Goal: Task Accomplishment & Management: Manage account settings

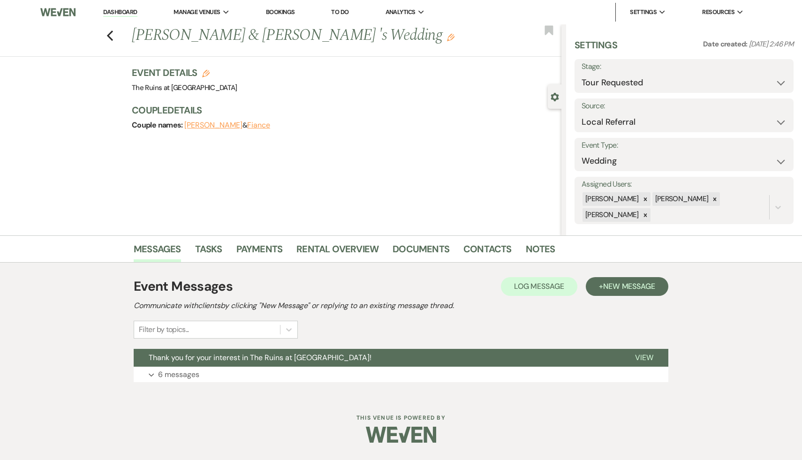
click at [123, 11] on link "Dashboard" at bounding box center [120, 12] width 34 height 9
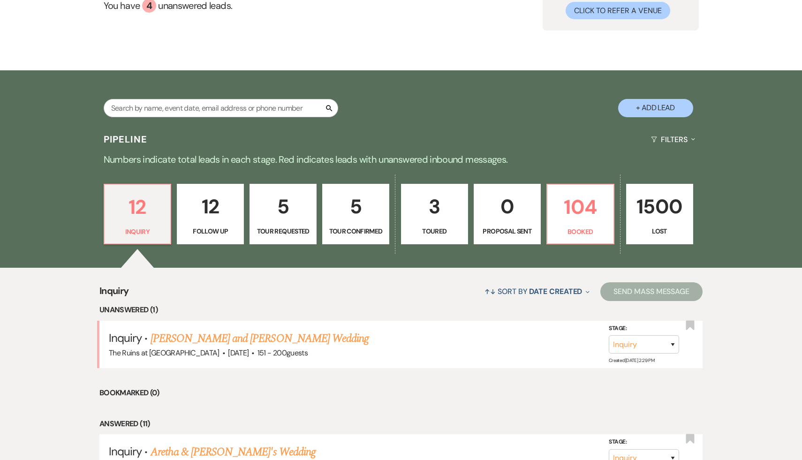
scroll to position [126, 0]
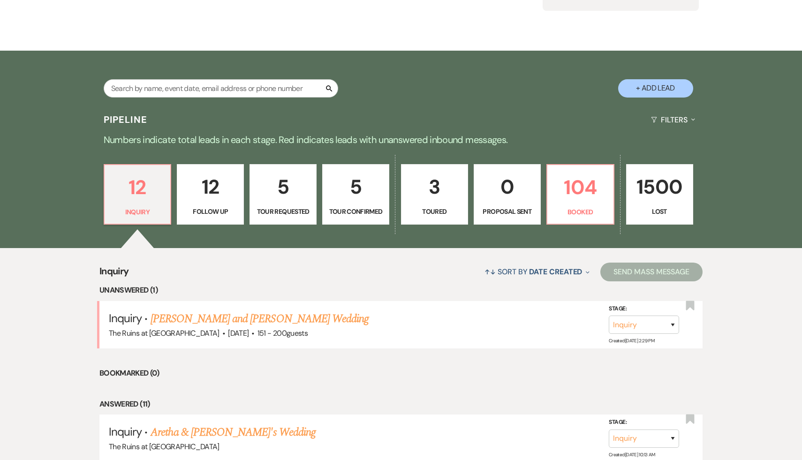
click at [669, 85] on button "+ Add Lead" at bounding box center [655, 88] width 75 height 18
select select "534"
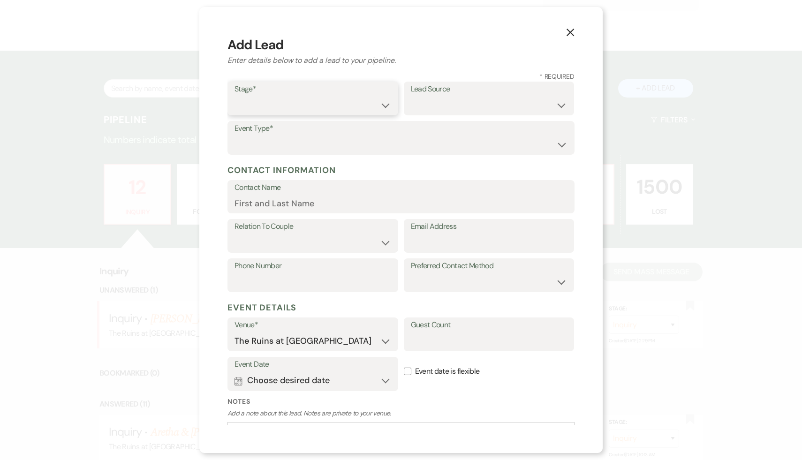
click at [382, 105] on select "Inquiry Follow Up Tour Requested Tour Confirmed Toured Proposal Sent Booked Lost" at bounding box center [312, 105] width 157 height 18
select select "1"
click at [560, 105] on select "Weven Venue Website Instagram Facebook Pinterest Google The Knot Wedding Wire H…" at bounding box center [489, 105] width 157 height 18
select select "6"
click at [563, 143] on select "Wedding Anniversary Party Baby Shower Bachelorette / Bachelor Party Birthday Pa…" at bounding box center [400, 144] width 333 height 18
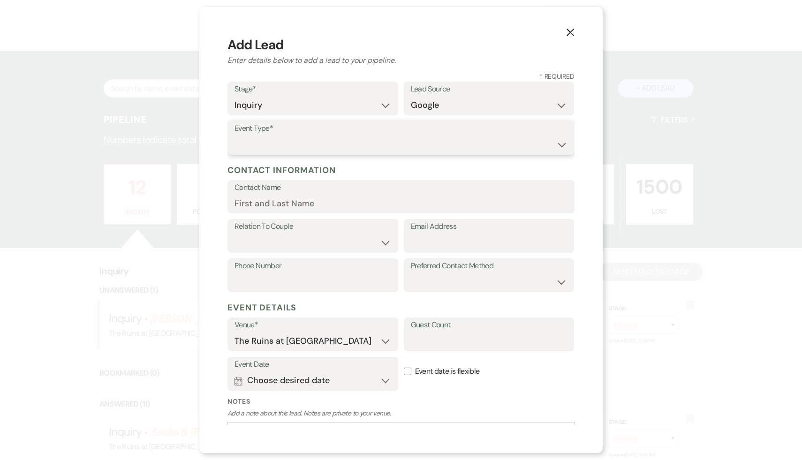
select select "1"
click at [419, 240] on input "Email Address" at bounding box center [489, 242] width 157 height 18
paste input "miaroncati97@gmail.com"
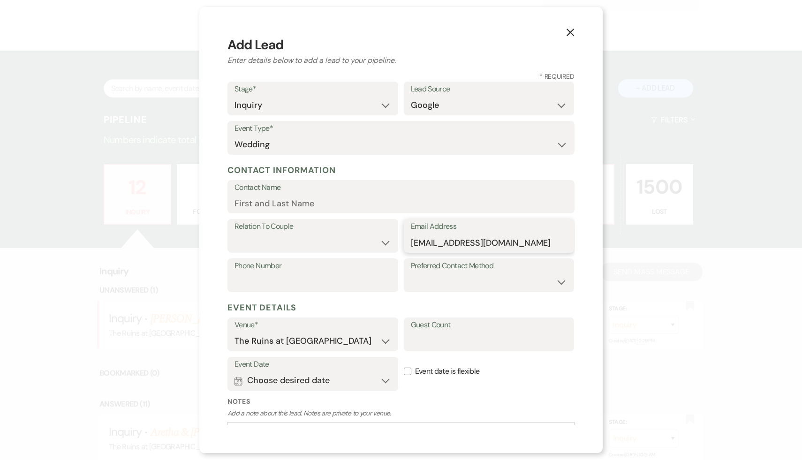
type input "miaroncati97@gmail.com"
click at [345, 209] on input "Contact Name" at bounding box center [400, 203] width 333 height 18
type input "Mia Roncati"
click at [385, 242] on select "Couple Planner Parent of Couple Family Member Friend Other" at bounding box center [312, 242] width 157 height 18
select select "1"
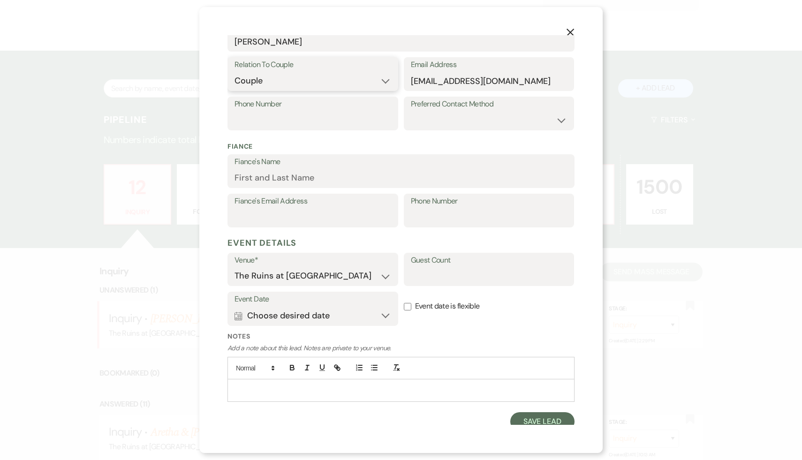
scroll to position [167, 0]
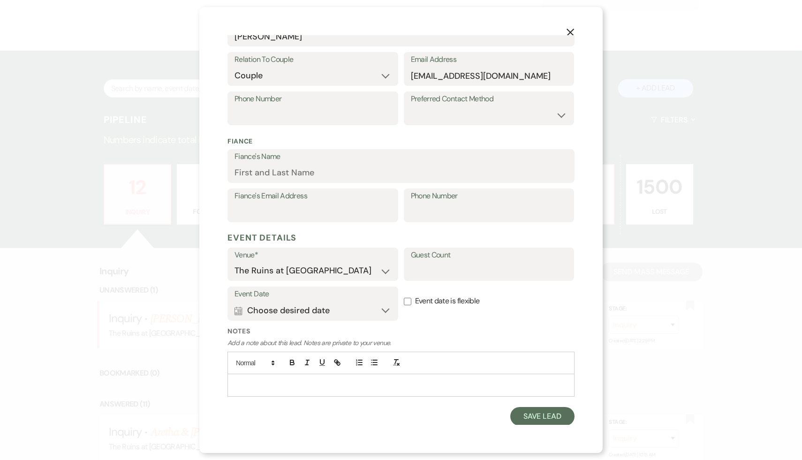
click at [435, 387] on p at bounding box center [401, 385] width 332 height 10
click at [549, 413] on button "Save Lead" at bounding box center [542, 416] width 64 height 19
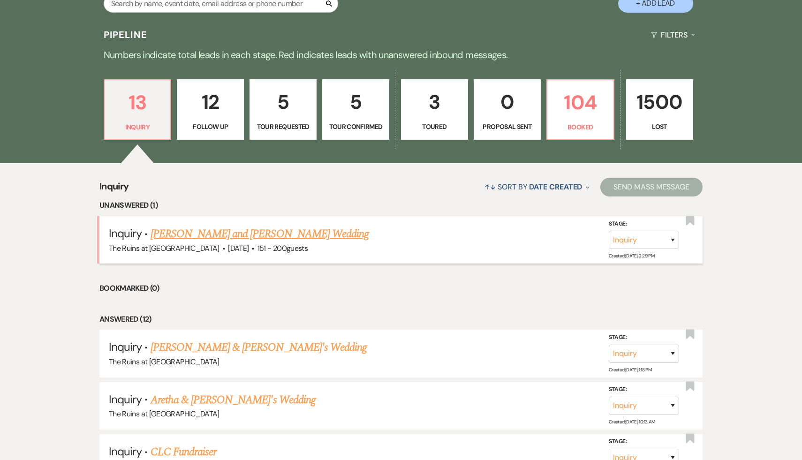
scroll to position [255, 0]
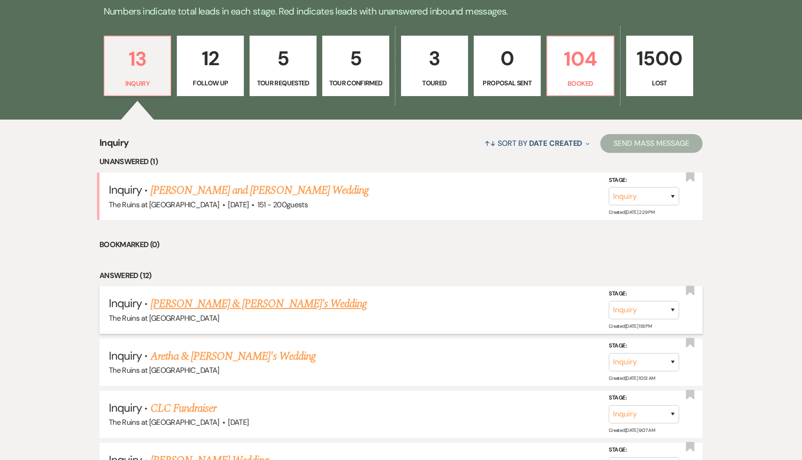
click at [226, 307] on link "[PERSON_NAME] & [PERSON_NAME]'s Wedding" at bounding box center [258, 303] width 217 height 17
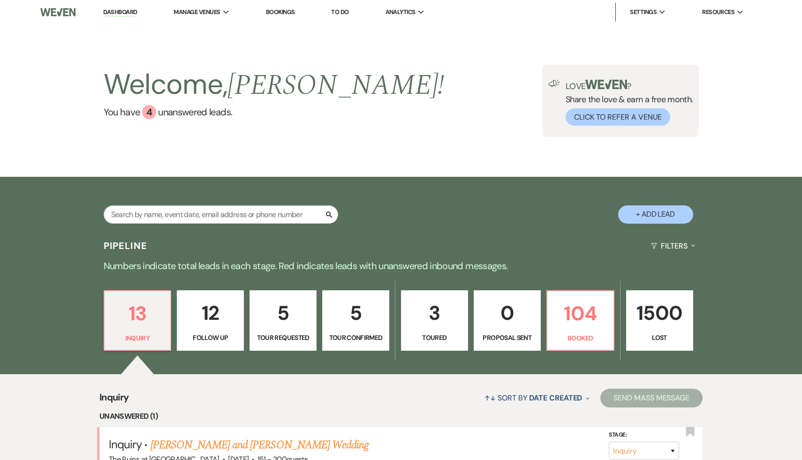
select select "6"
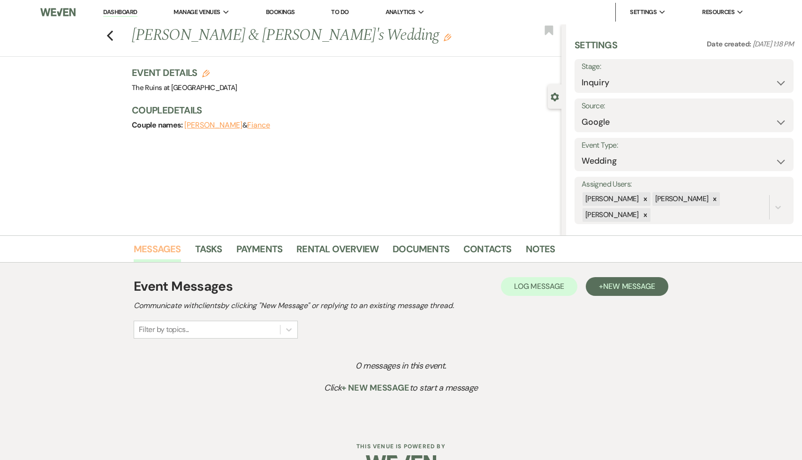
click at [167, 249] on link "Messages" at bounding box center [157, 251] width 47 height 21
click at [618, 284] on span "New Message" at bounding box center [629, 286] width 52 height 10
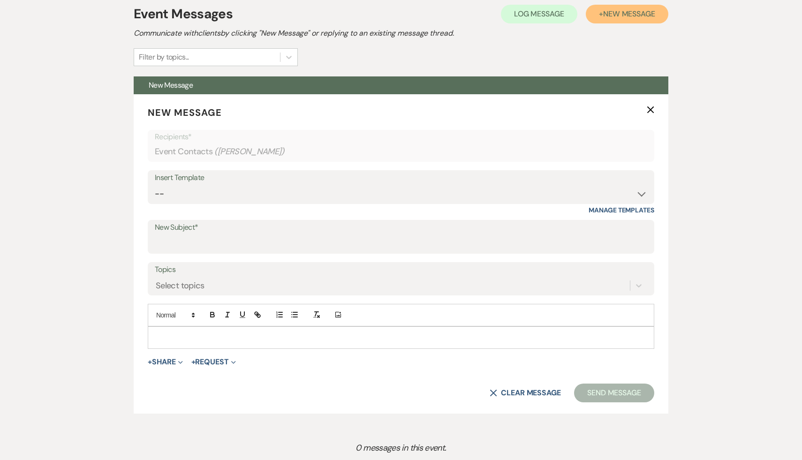
scroll to position [287, 0]
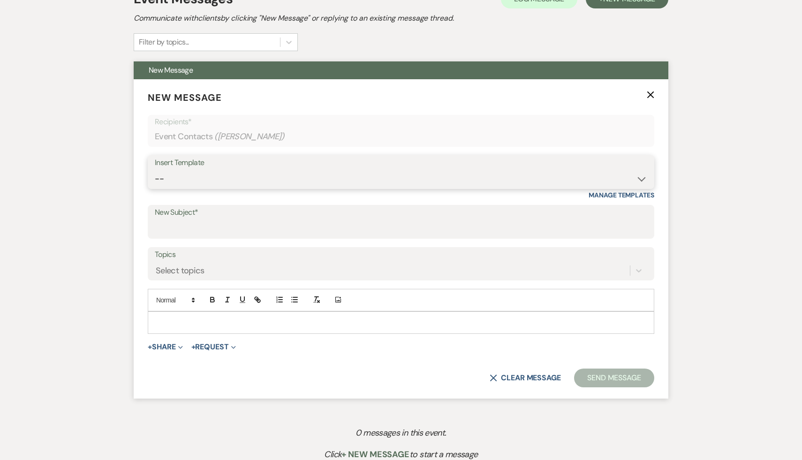
click at [644, 177] on select "-- Weven Planning Portal Introduction (Booked Events) Initial Inquiry Response …" at bounding box center [401, 179] width 492 height 18
select select "566"
type input "Thank you for your interest in The Ruins at [GEOGRAPHIC_DATA]!"
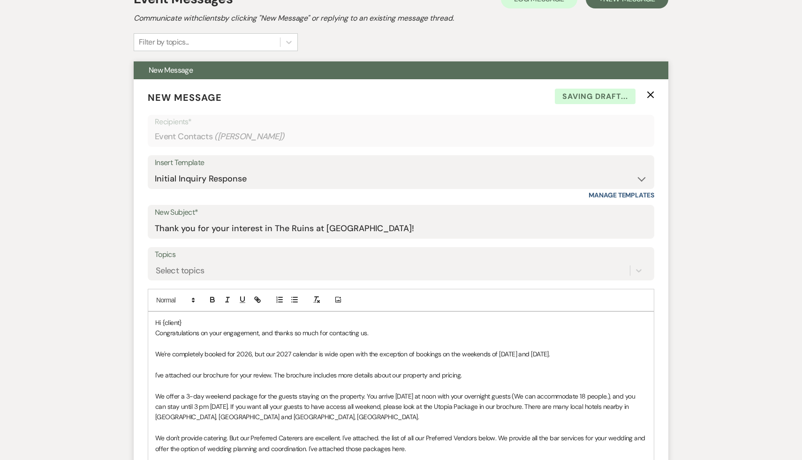
click at [216, 319] on p "Hi {client}" at bounding box center [400, 322] width 491 height 10
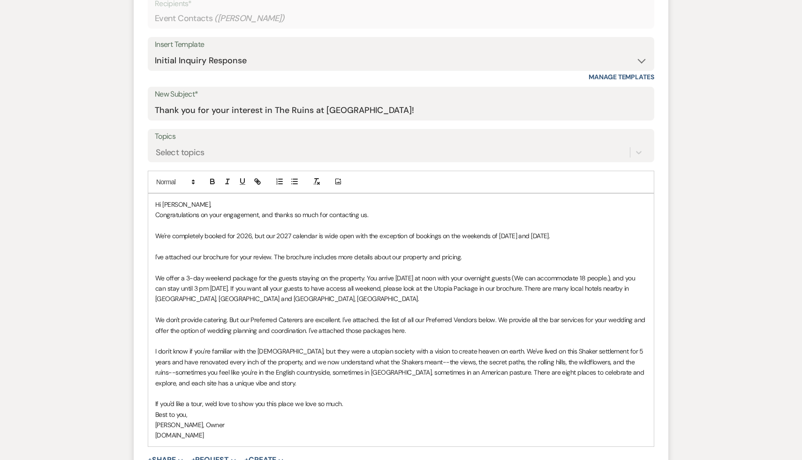
scroll to position [415, 0]
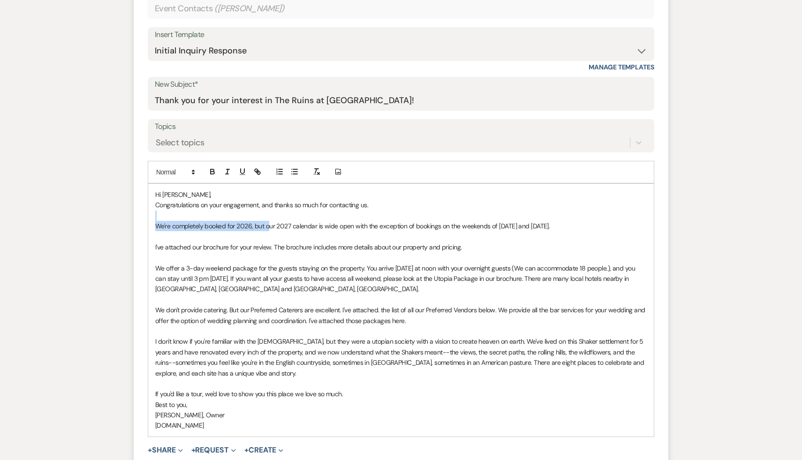
drag, startPoint x: 269, startPoint y: 225, endPoint x: 145, endPoint y: 216, distance: 124.6
click at [145, 216] on form "New Message X Draft saved! Recipients* Event Contacts ( Mia Roncati ) Insert Te…" at bounding box center [401, 263] width 534 height 625
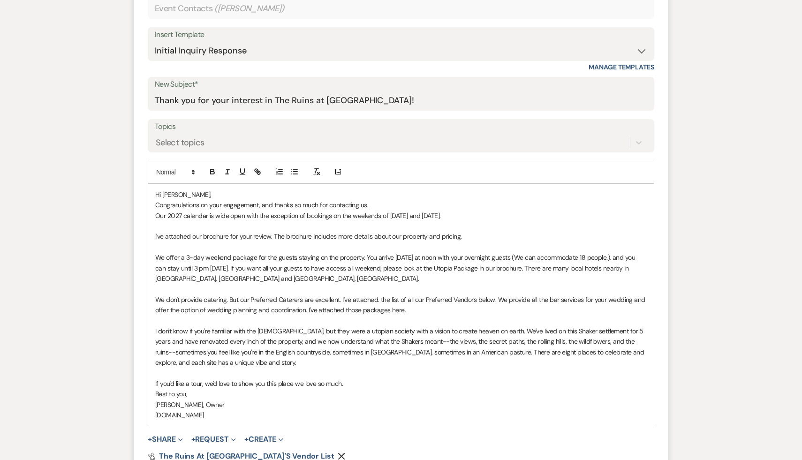
click at [155, 214] on p "Our 2027 calendar is wide open with the exception of bookings on the weekends o…" at bounding box center [400, 215] width 491 height 10
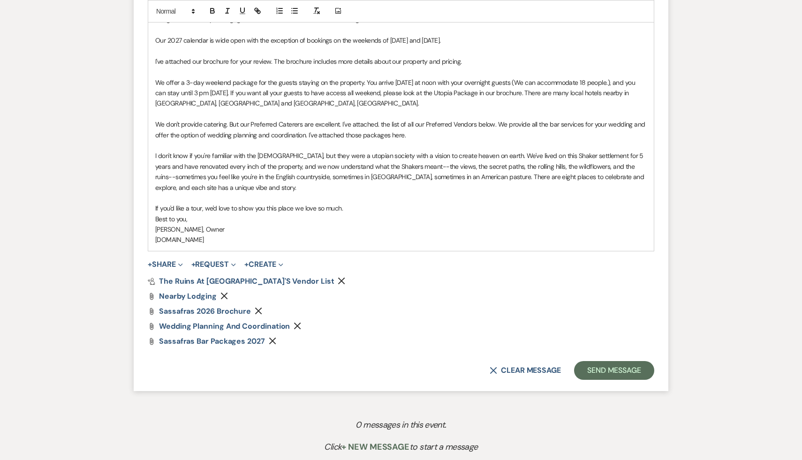
scroll to position [658, 0]
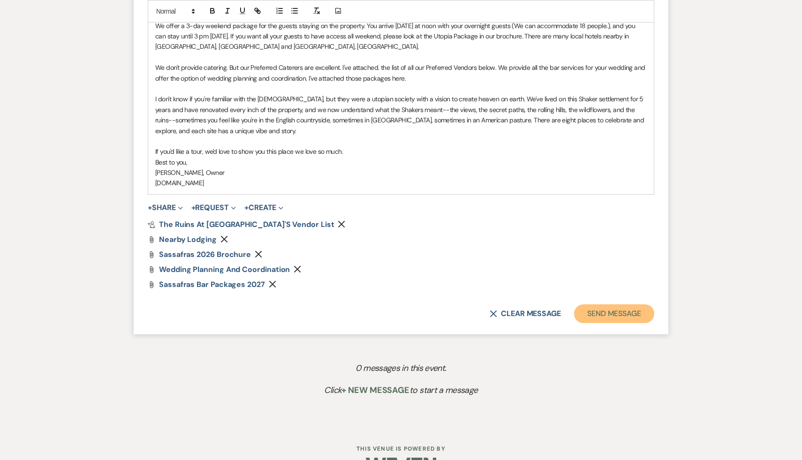
click at [622, 310] on button "Send Message" at bounding box center [614, 313] width 80 height 19
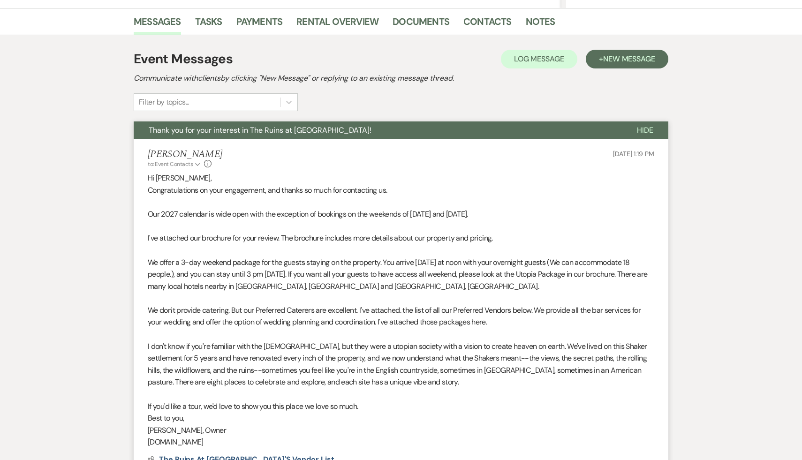
scroll to position [0, 0]
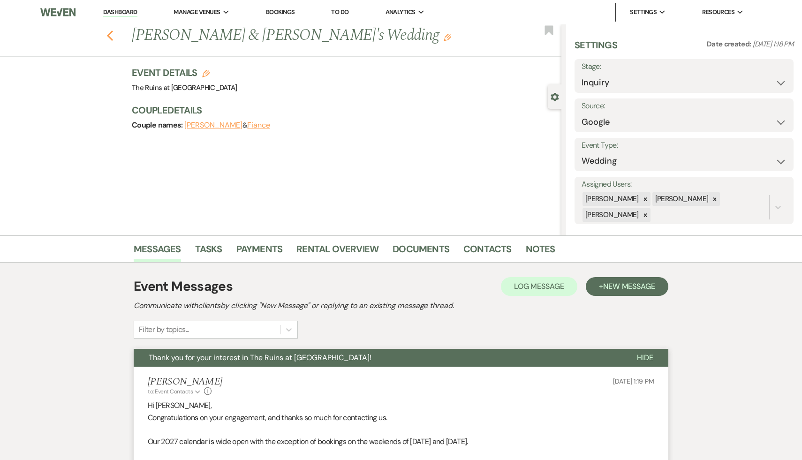
click at [108, 32] on icon "Previous" at bounding box center [109, 35] width 7 height 11
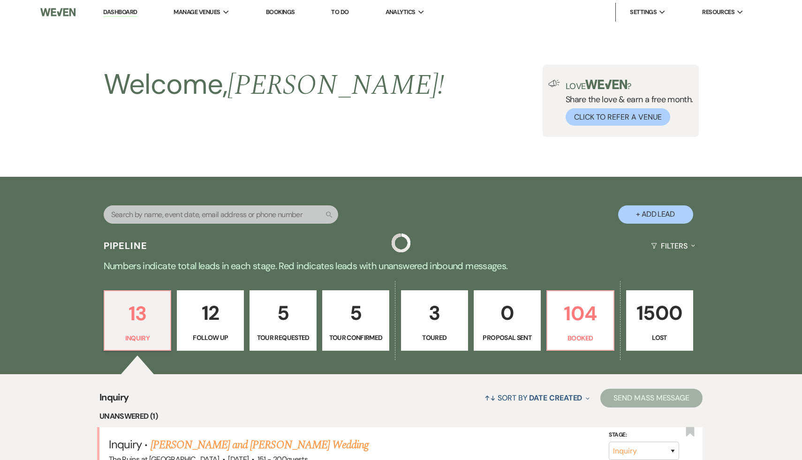
scroll to position [255, 0]
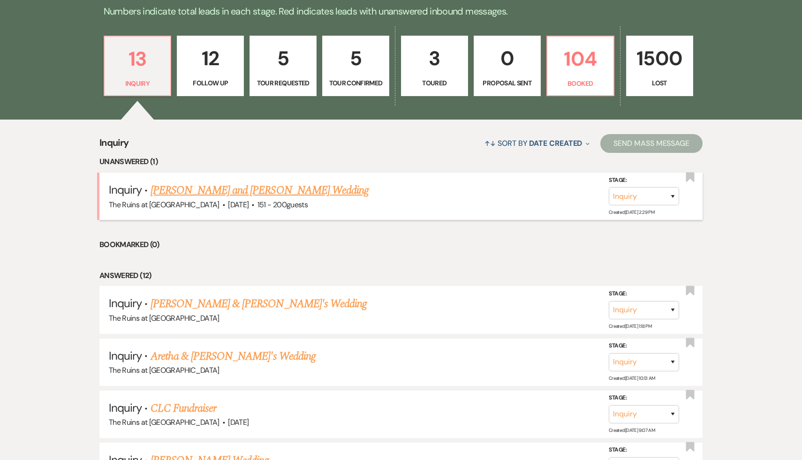
click at [235, 190] on link "[PERSON_NAME] and [PERSON_NAME] Wedding" at bounding box center [259, 190] width 218 height 17
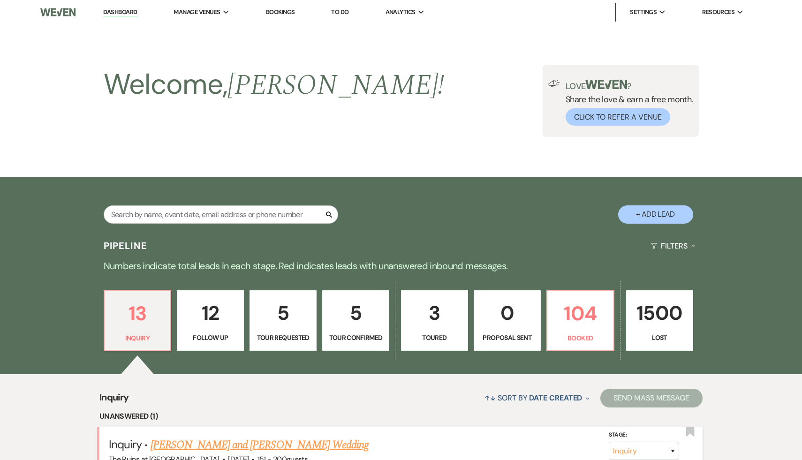
select select "2"
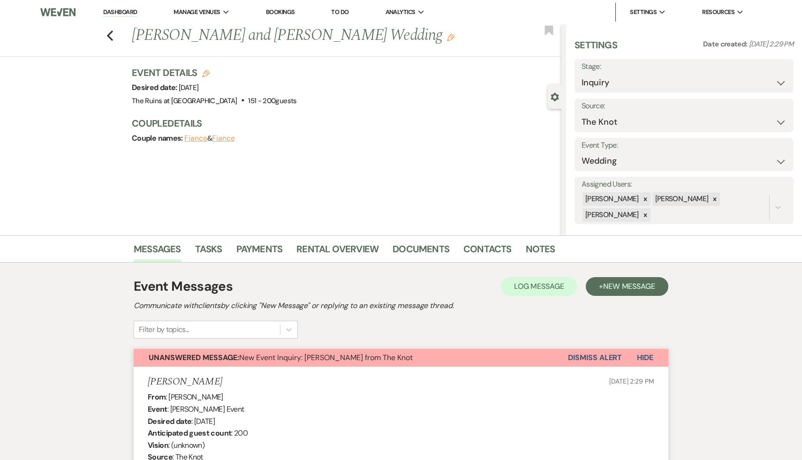
click at [118, 13] on link "Dashboard" at bounding box center [120, 12] width 34 height 9
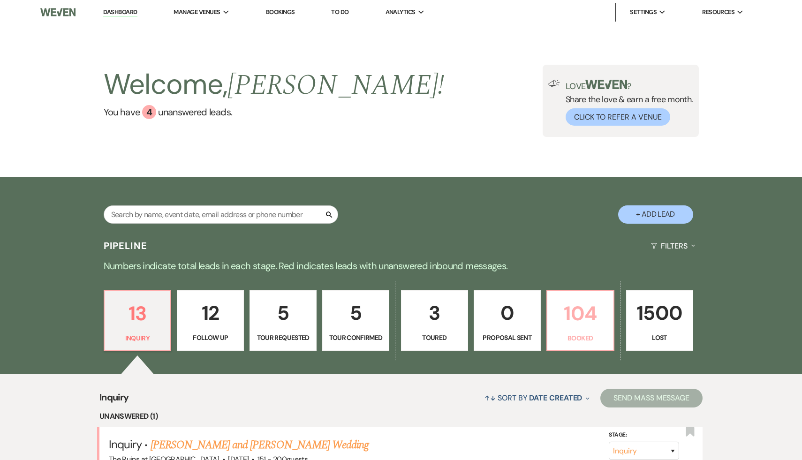
click at [582, 312] on p "104" at bounding box center [580, 313] width 55 height 31
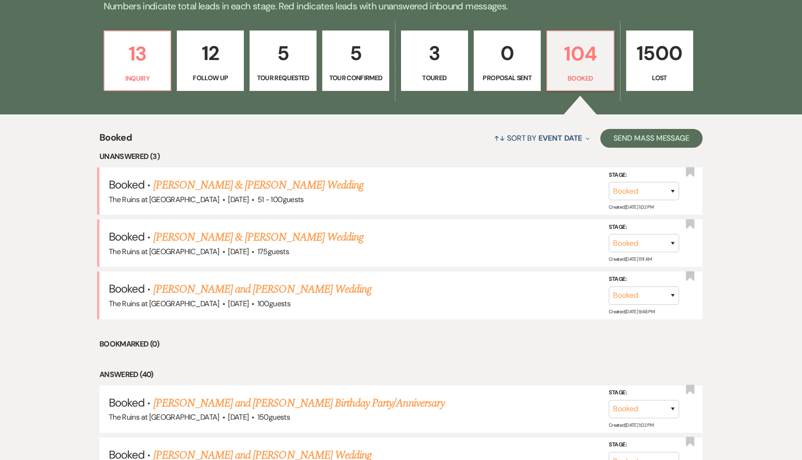
scroll to position [363, 0]
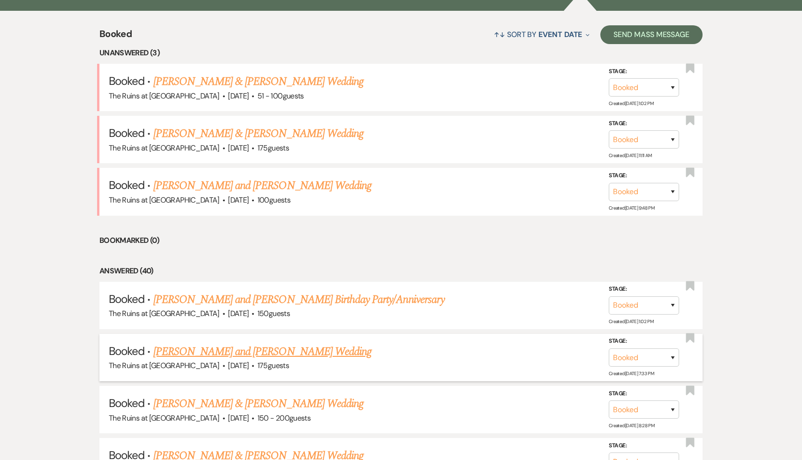
click at [261, 349] on link "Emily Youmans and Will Churchill's Wedding" at bounding box center [262, 351] width 218 height 17
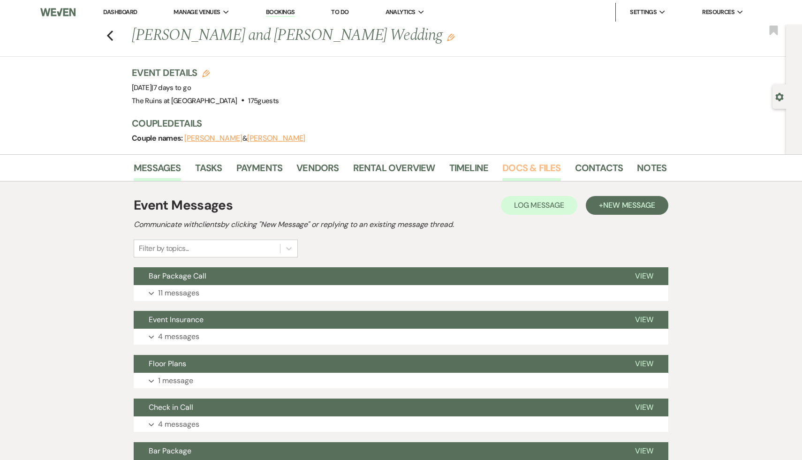
click at [539, 171] on link "Docs & Files" at bounding box center [531, 170] width 58 height 21
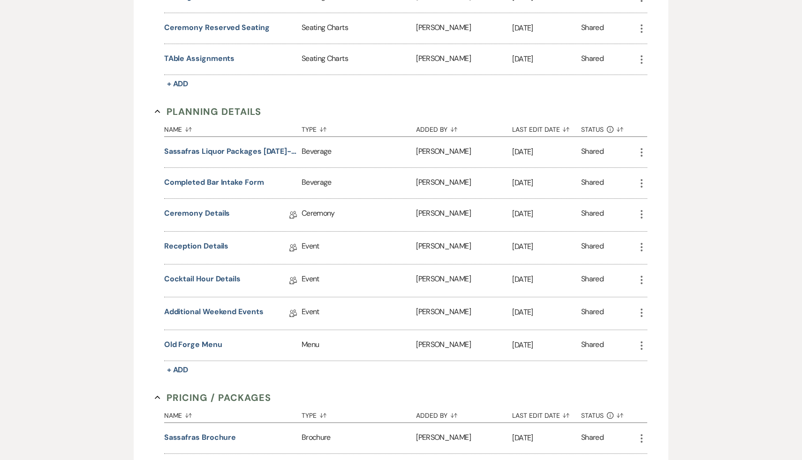
scroll to position [1012, 0]
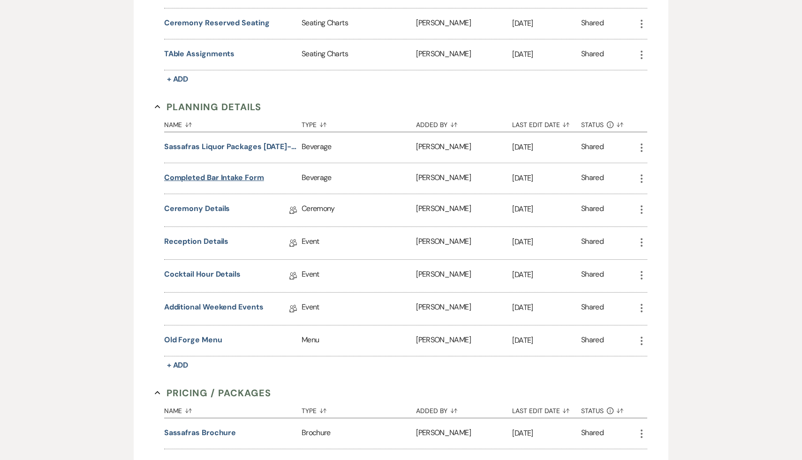
click at [240, 172] on button "Completed Bar Intake Form" at bounding box center [214, 177] width 100 height 11
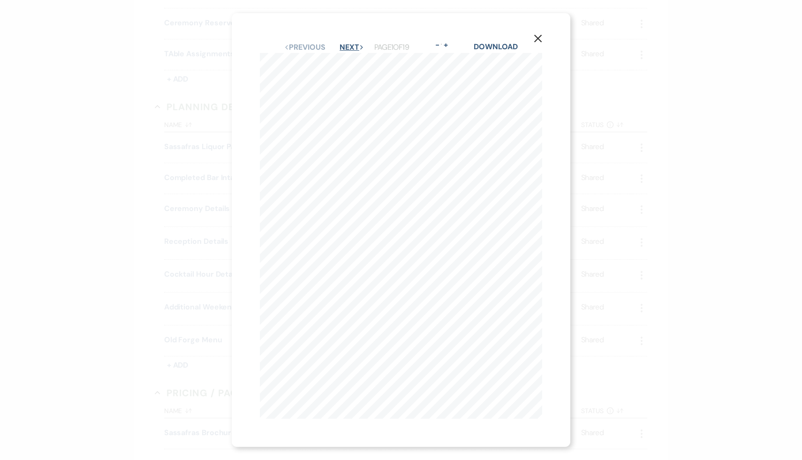
click at [345, 47] on button "Next Next" at bounding box center [351, 47] width 24 height 7
click at [310, 46] on button "Previous Previous" at bounding box center [304, 47] width 41 height 7
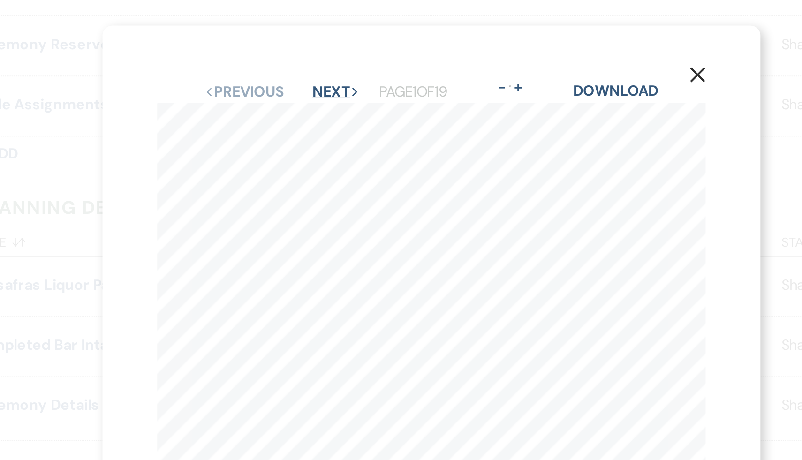
click at [350, 46] on button "Next Next" at bounding box center [351, 47] width 24 height 7
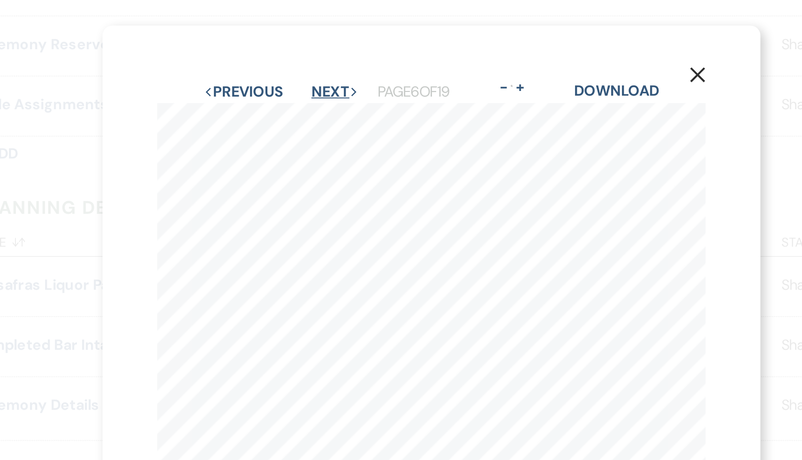
click at [350, 46] on button "Next Next" at bounding box center [351, 47] width 24 height 7
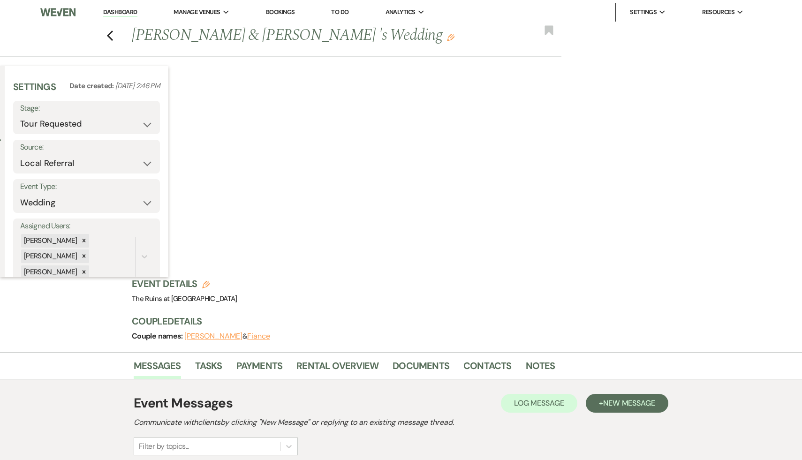
select select "2"
select select "20"
select select "2"
select select "20"
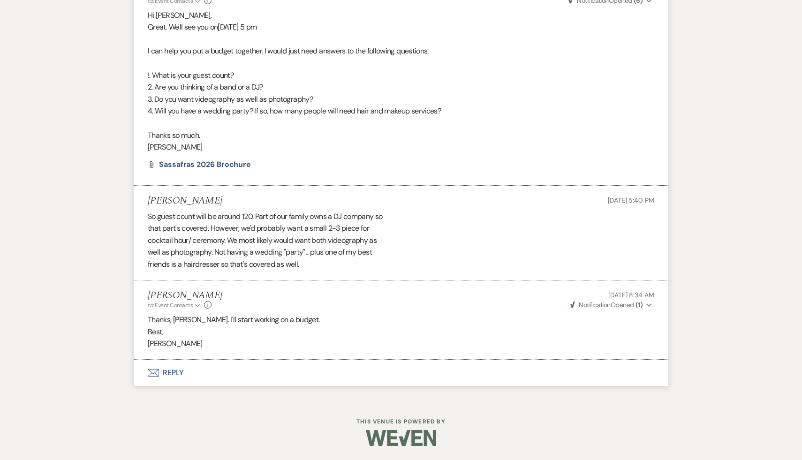
scroll to position [1050, 0]
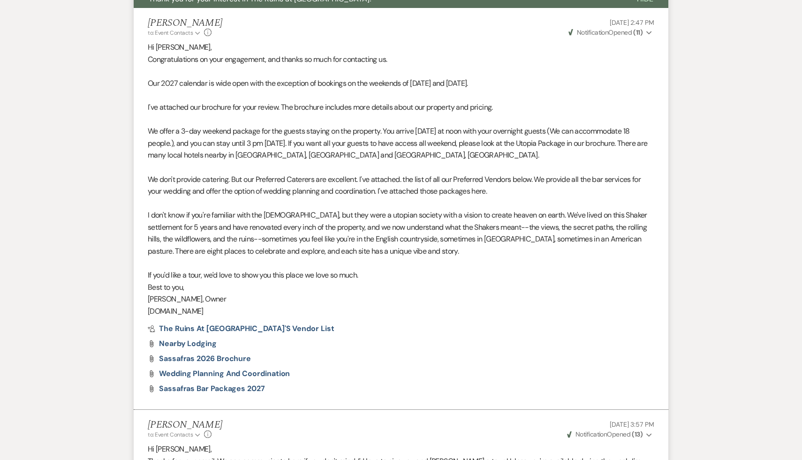
select select "2"
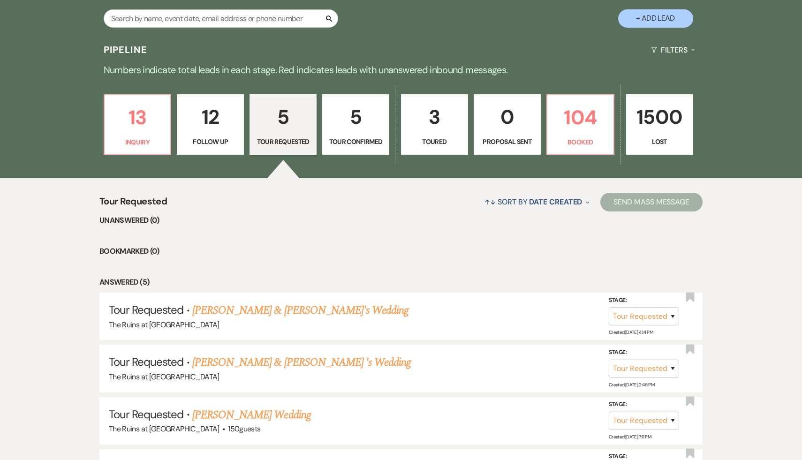
scroll to position [194, 0]
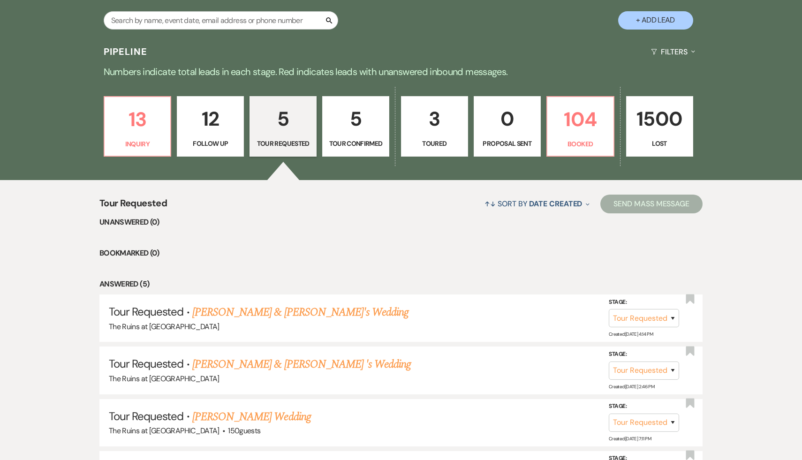
click at [352, 117] on p "5" at bounding box center [355, 118] width 55 height 31
select select "4"
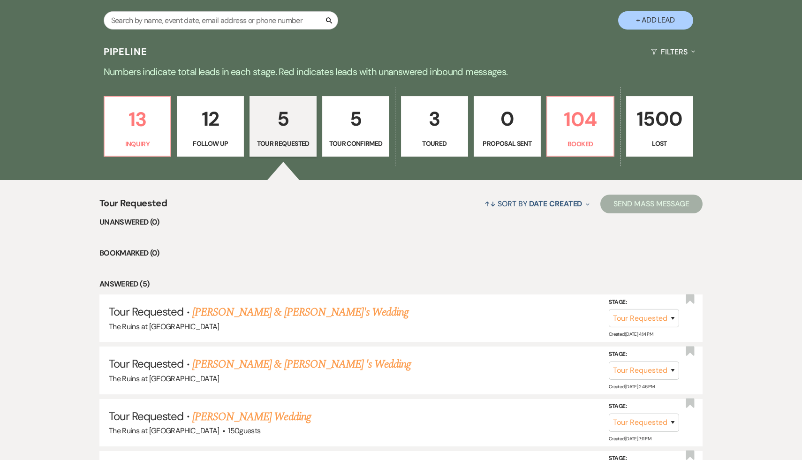
select select "4"
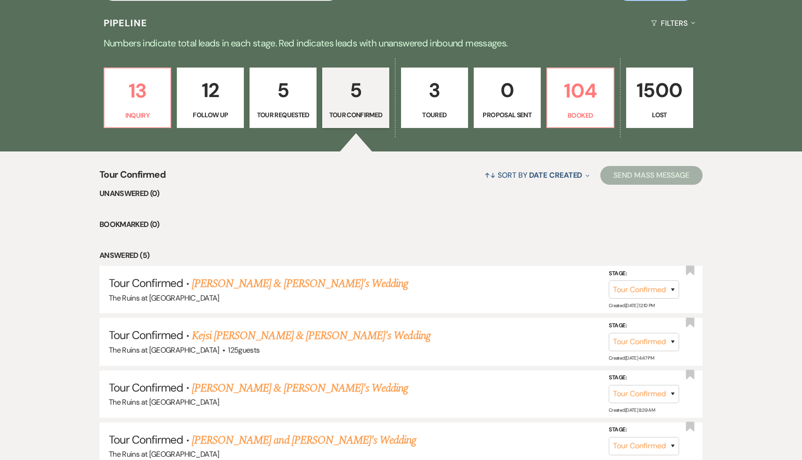
scroll to position [230, 0]
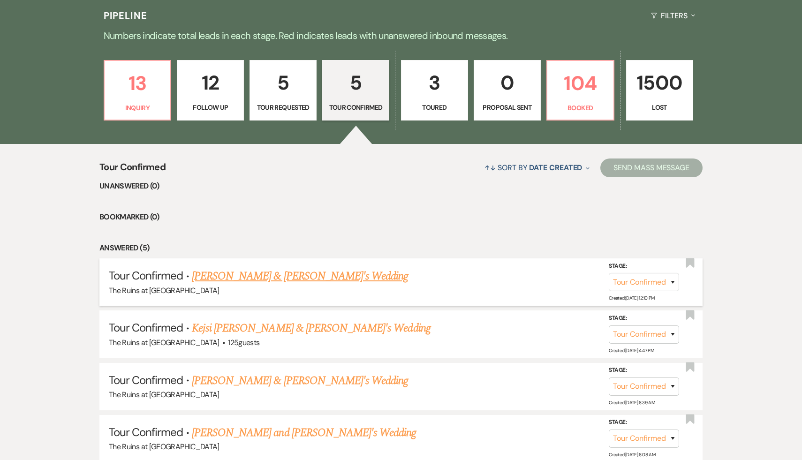
click at [316, 276] on link "[PERSON_NAME] & [PERSON_NAME]'s Wedding" at bounding box center [300, 276] width 217 height 17
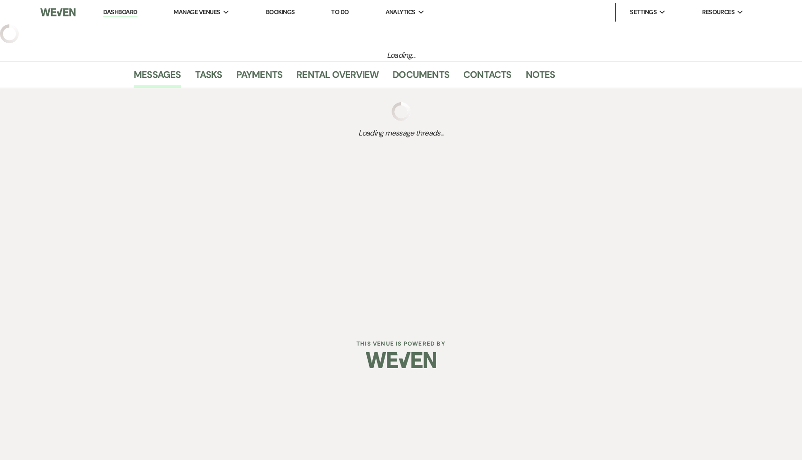
select select "4"
select select "6"
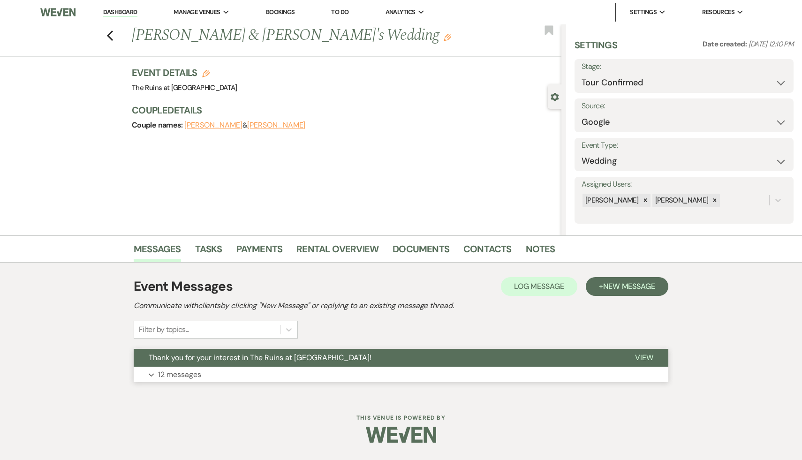
click at [296, 349] on button "Thank you for your interest in The Ruins at [GEOGRAPHIC_DATA]!" at bounding box center [377, 358] width 486 height 18
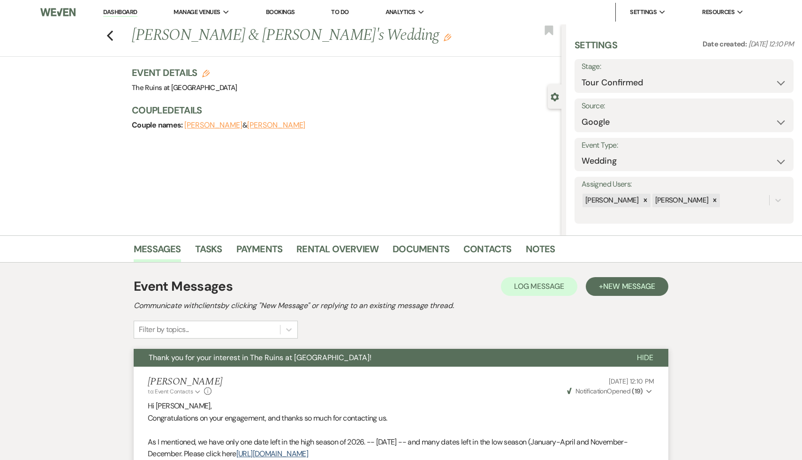
click at [124, 12] on link "Dashboard" at bounding box center [120, 12] width 34 height 9
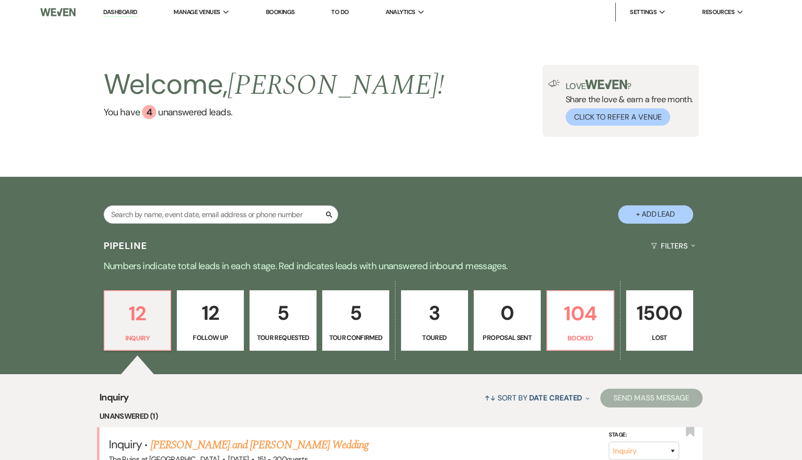
click at [218, 314] on p "12" at bounding box center [210, 312] width 55 height 31
select select "9"
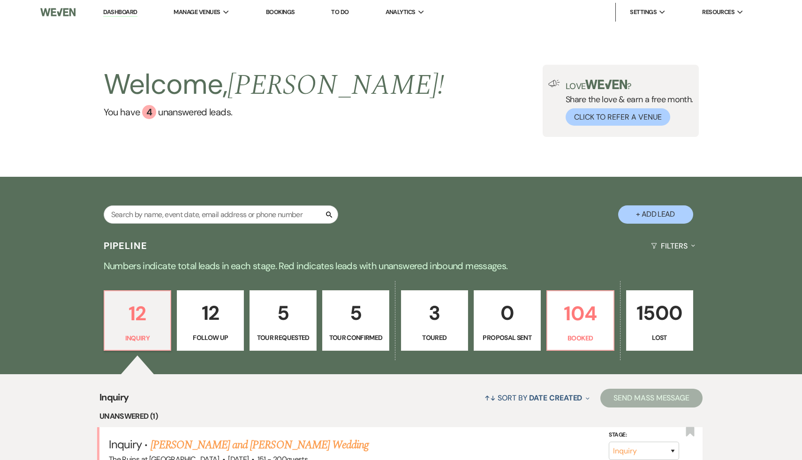
select select "9"
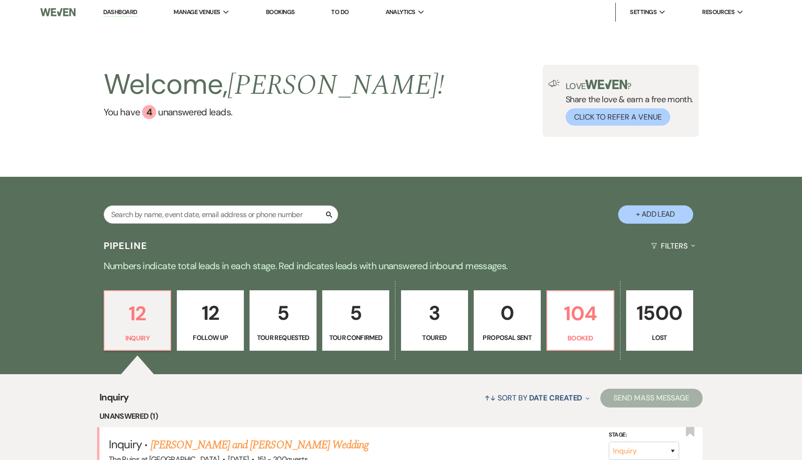
select select "9"
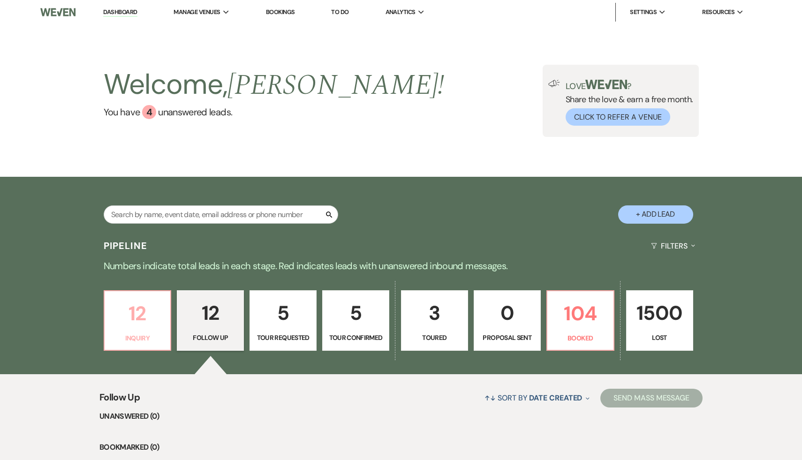
click at [132, 316] on p "12" at bounding box center [137, 313] width 55 height 31
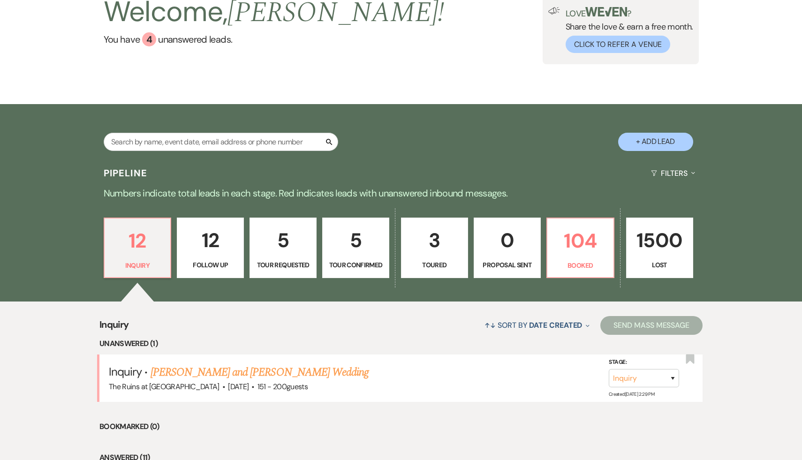
scroll to position [125, 0]
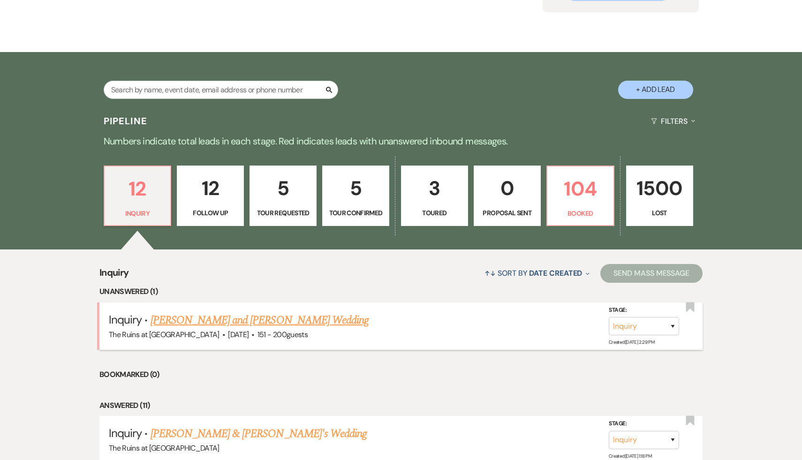
click at [226, 319] on link "[PERSON_NAME] and [PERSON_NAME] Wedding" at bounding box center [259, 320] width 218 height 17
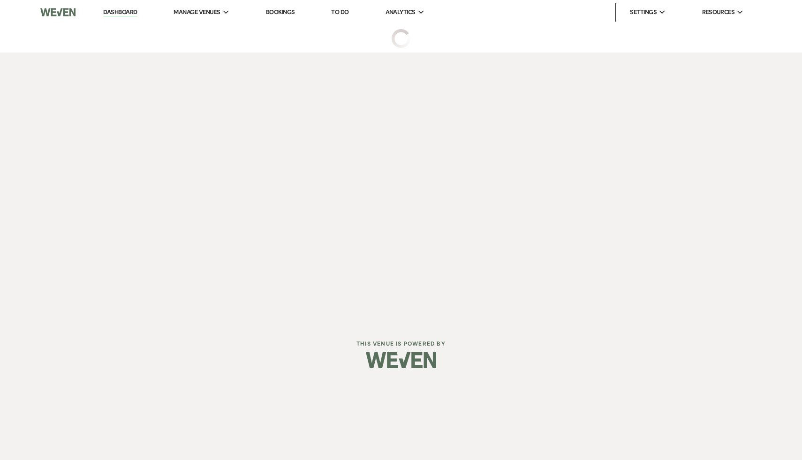
select select "2"
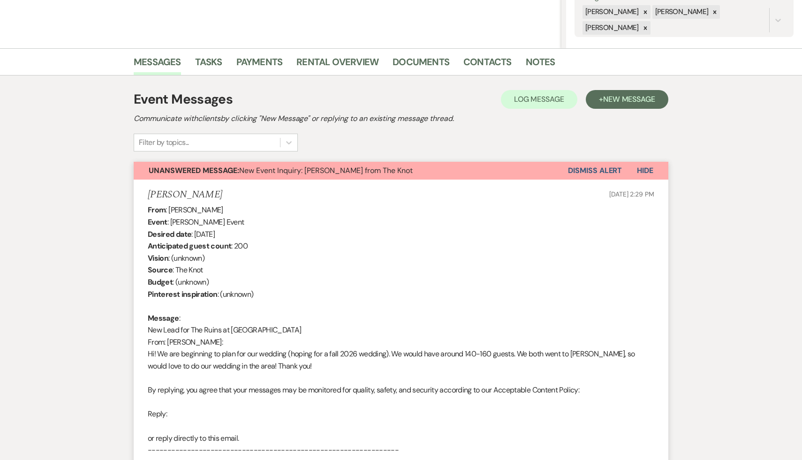
scroll to position [69, 0]
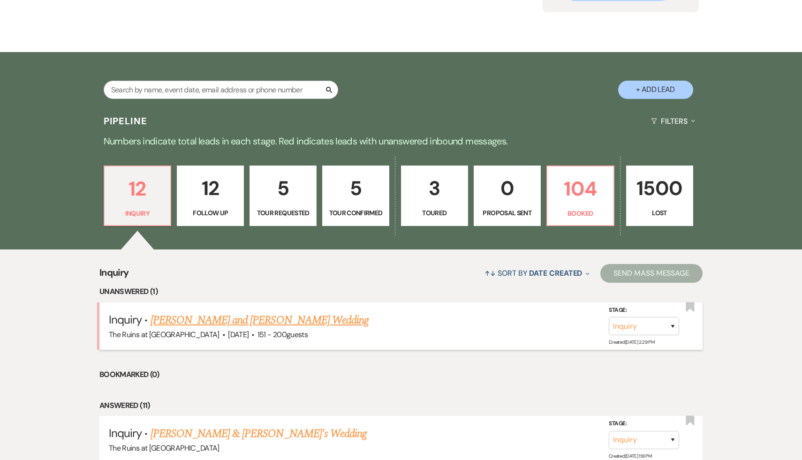
scroll to position [128, 0]
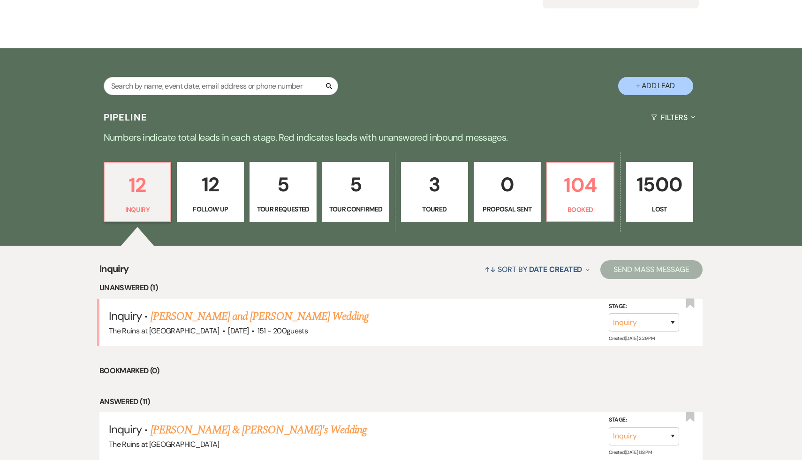
click at [285, 190] on p "5" at bounding box center [282, 184] width 55 height 31
select select "2"
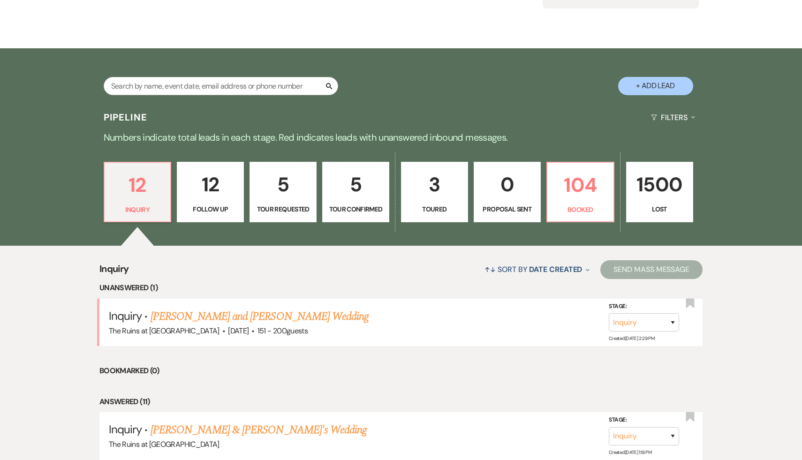
select select "2"
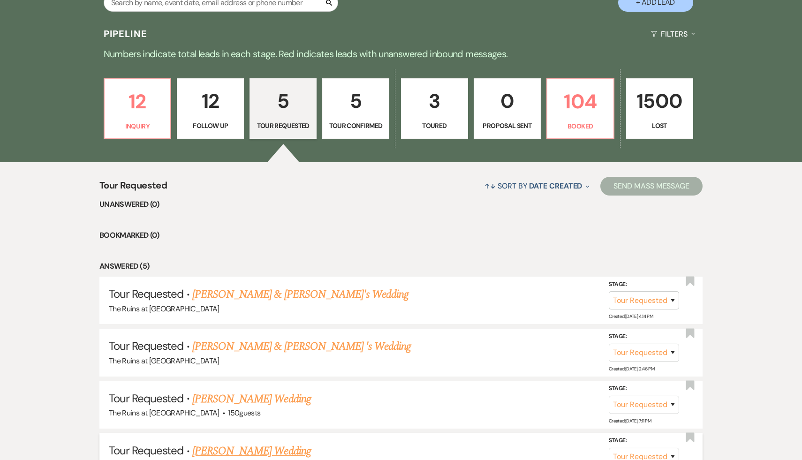
scroll to position [187, 0]
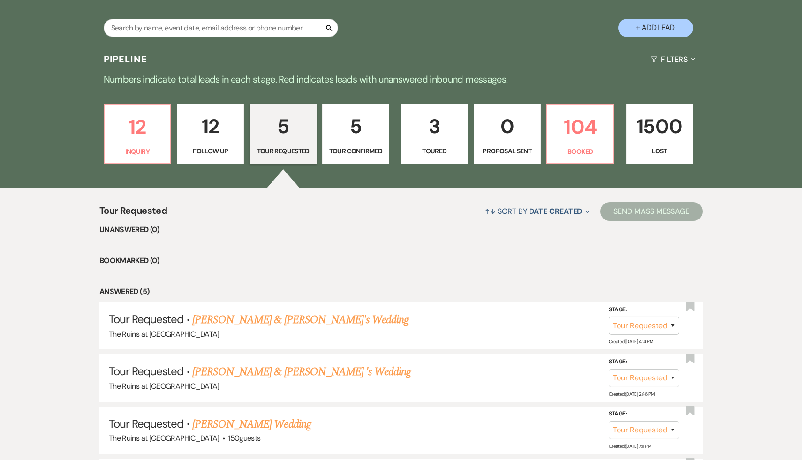
click at [210, 124] on p "12" at bounding box center [210, 126] width 55 height 31
select select "9"
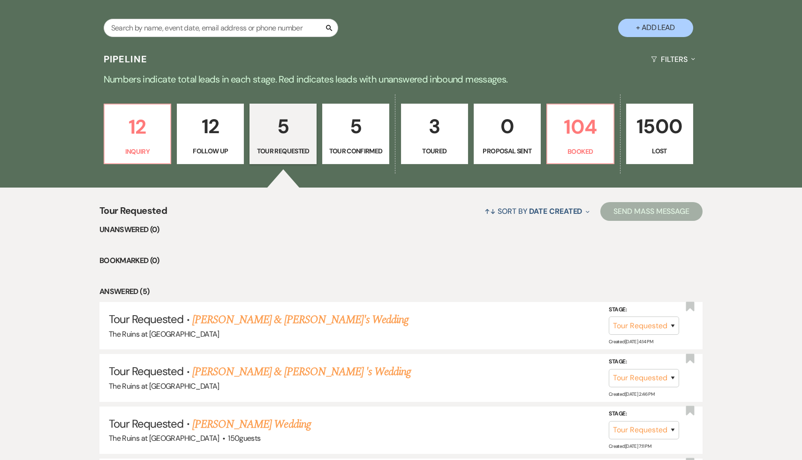
select select "9"
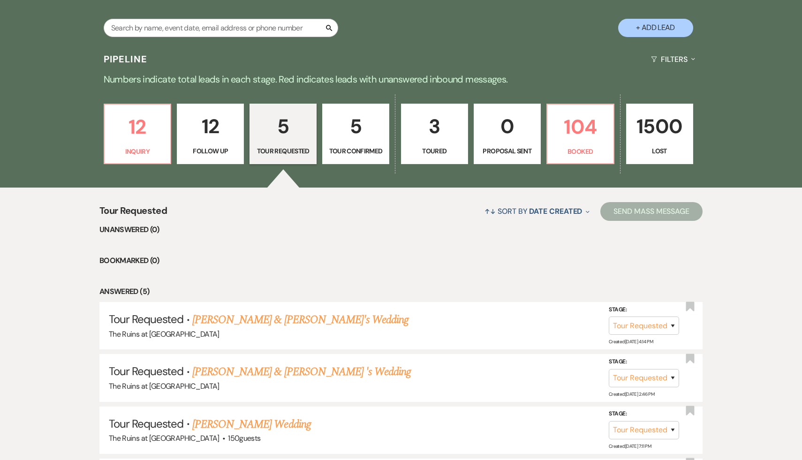
select select "9"
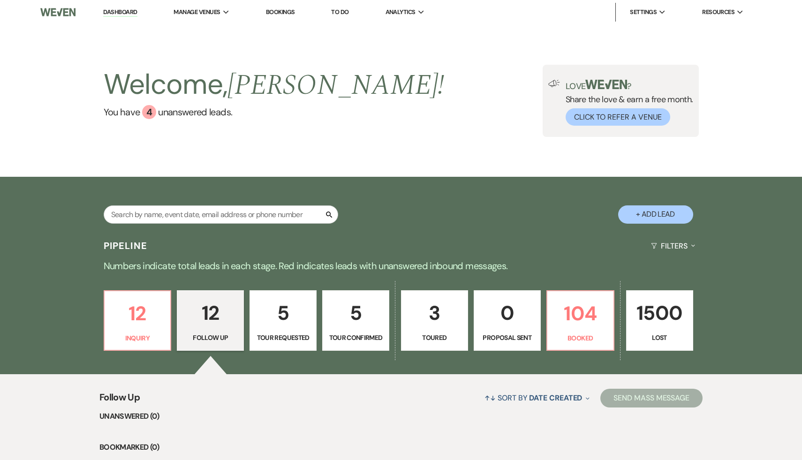
click at [212, 307] on p "12" at bounding box center [210, 312] width 55 height 31
click at [292, 314] on p "5" at bounding box center [282, 312] width 55 height 31
select select "2"
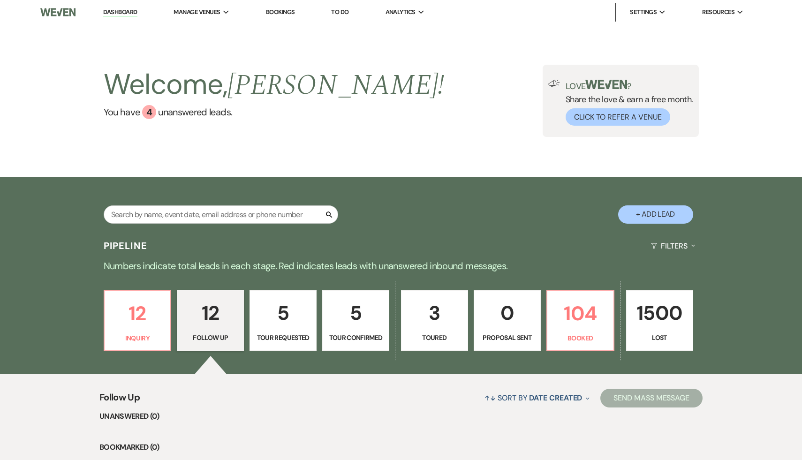
select select "2"
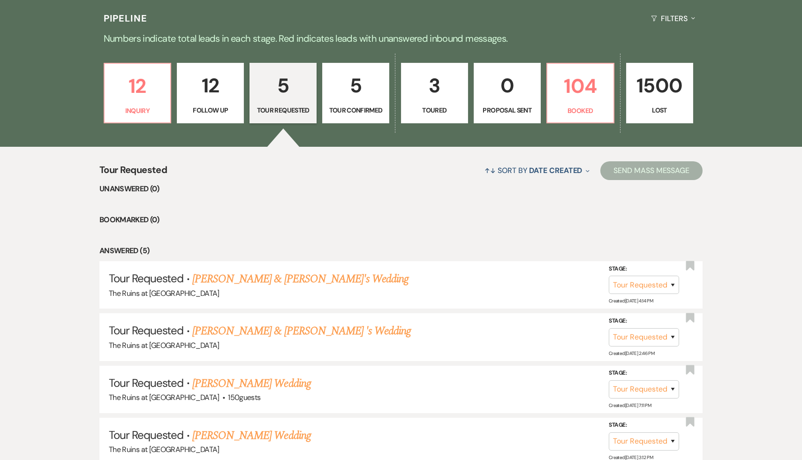
scroll to position [258, 0]
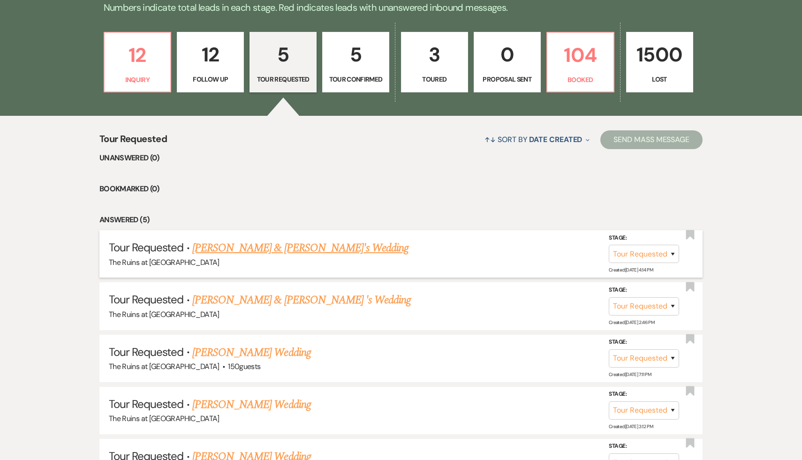
click at [279, 247] on link "[PERSON_NAME] & [PERSON_NAME]'s Wedding" at bounding box center [300, 248] width 217 height 17
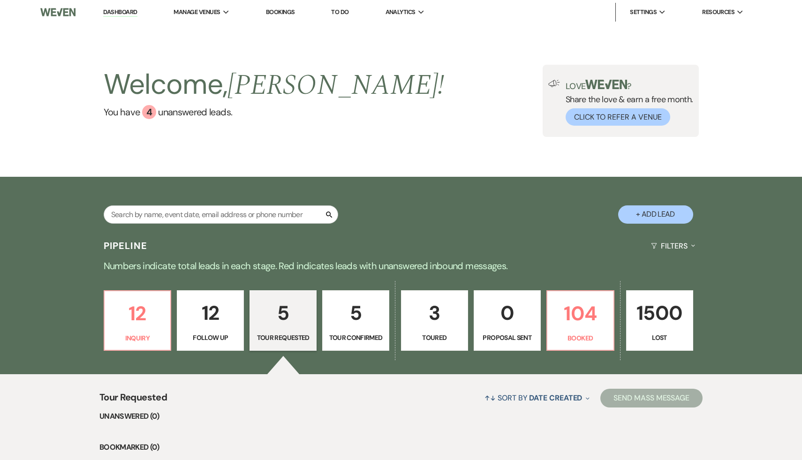
select select "2"
select select "6"
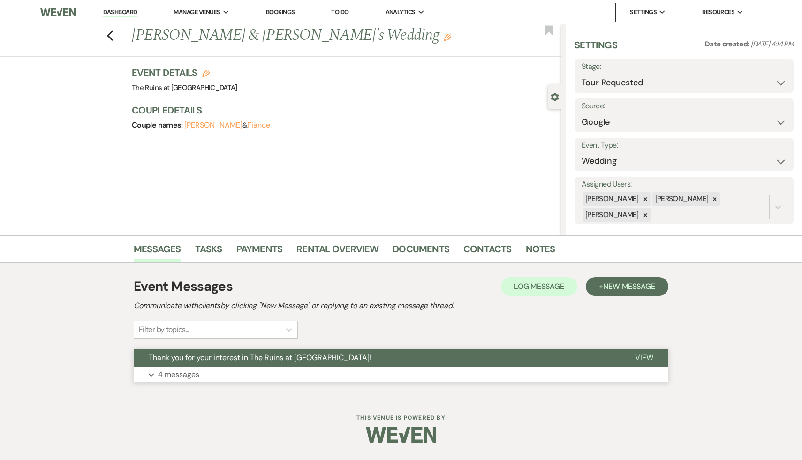
click at [280, 357] on span "Thank you for your interest in The Ruins at [GEOGRAPHIC_DATA]!" at bounding box center [260, 357] width 223 height 10
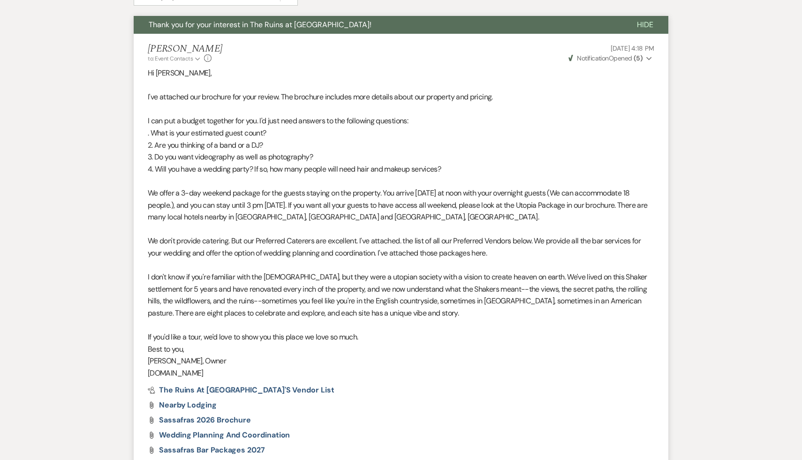
scroll to position [337, 0]
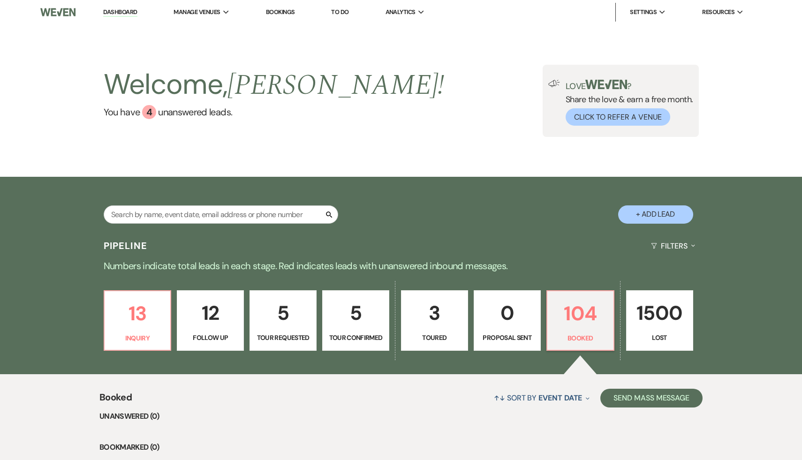
click at [106, 11] on link "Dashboard" at bounding box center [120, 12] width 34 height 9
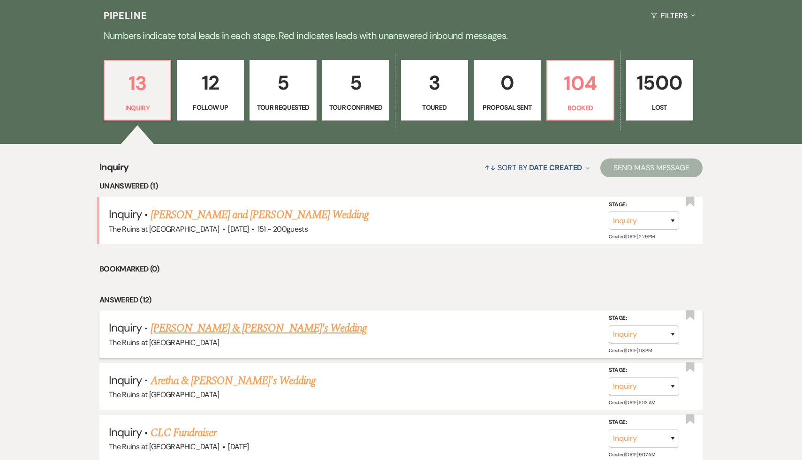
scroll to position [256, 0]
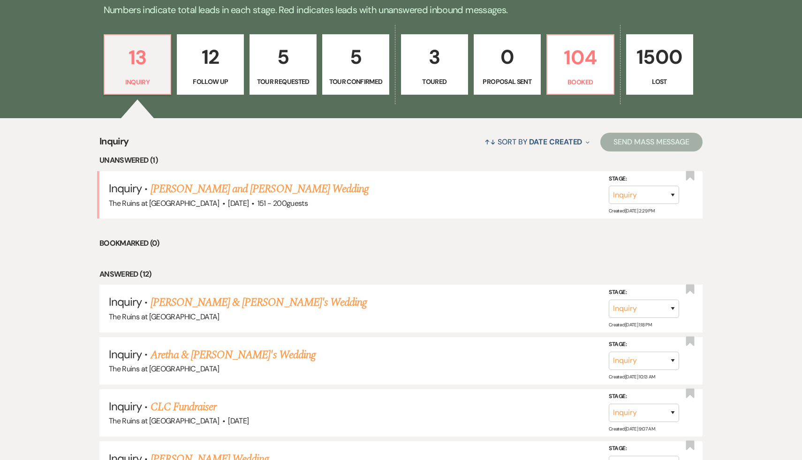
click at [287, 56] on p "5" at bounding box center [282, 56] width 55 height 31
select select "2"
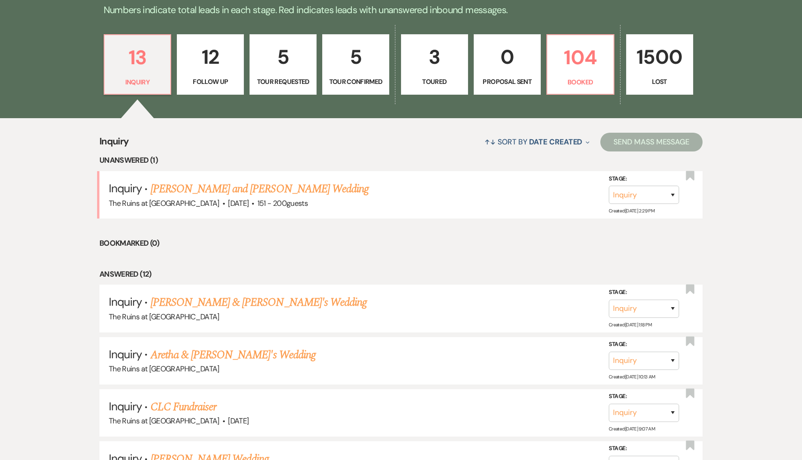
select select "2"
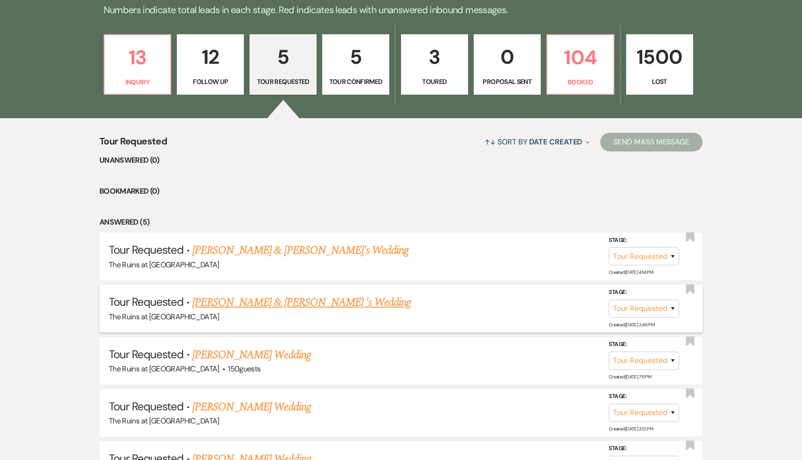
click at [285, 304] on link "[PERSON_NAME] & [PERSON_NAME] 's Wedding" at bounding box center [301, 302] width 219 height 17
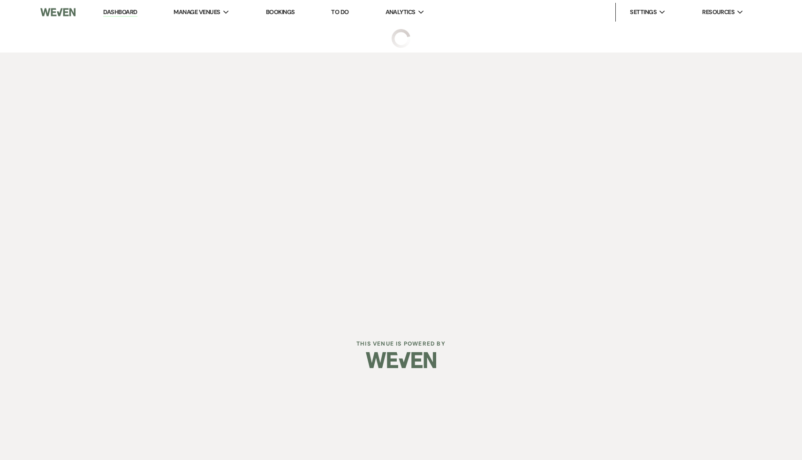
select select "2"
select select "20"
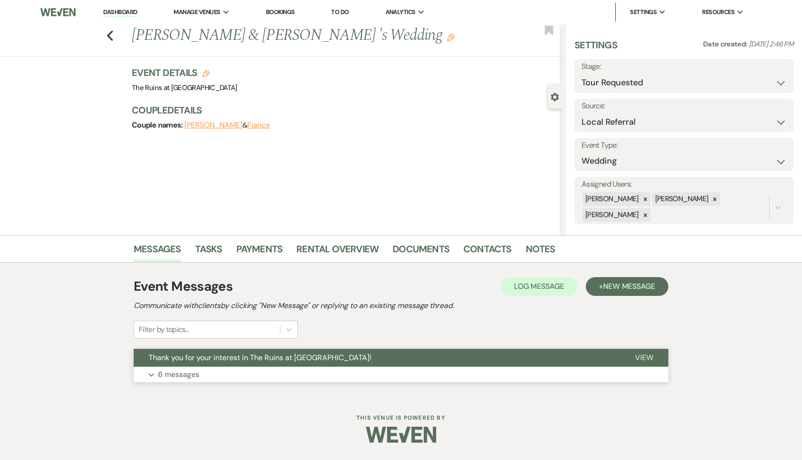
click at [263, 361] on span "Thank you for your interest in The Ruins at [GEOGRAPHIC_DATA]!" at bounding box center [260, 357] width 223 height 10
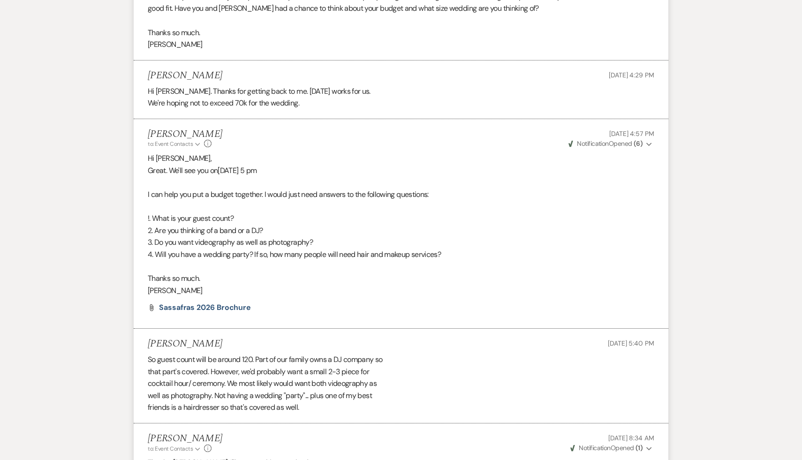
scroll to position [1050, 0]
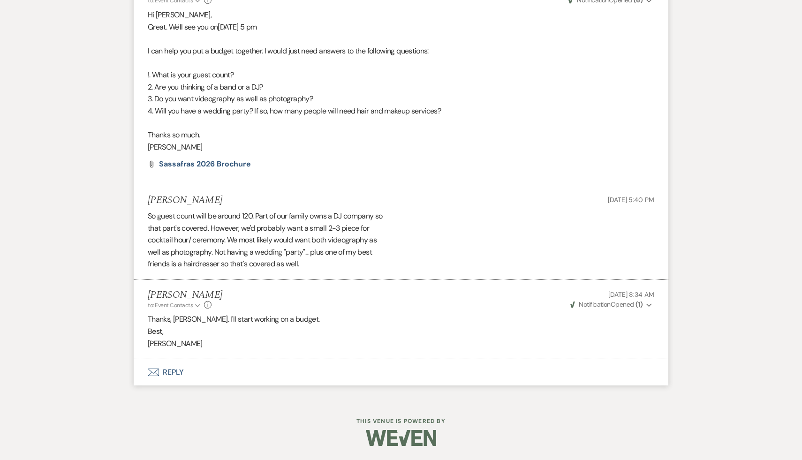
click at [170, 375] on button "Envelope Reply" at bounding box center [401, 372] width 534 height 26
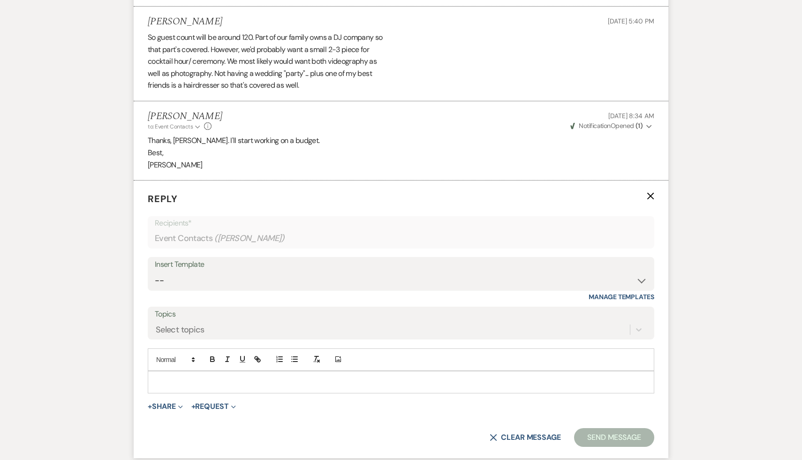
scroll to position [1229, 0]
click at [170, 377] on p at bounding box center [400, 382] width 491 height 10
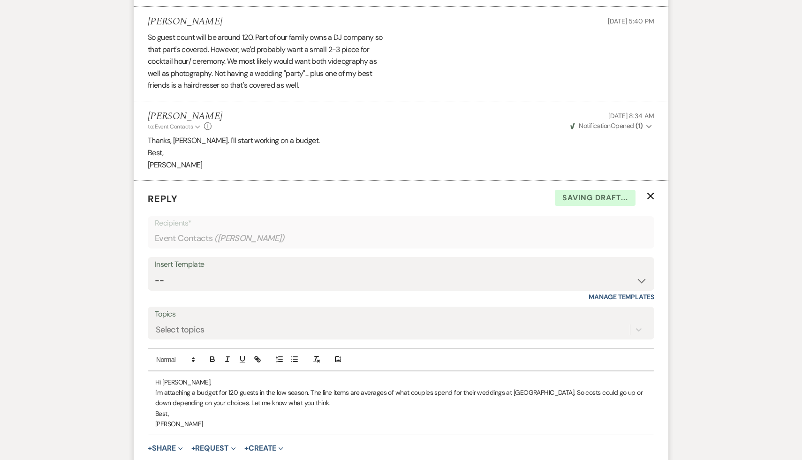
scroll to position [1259, 0]
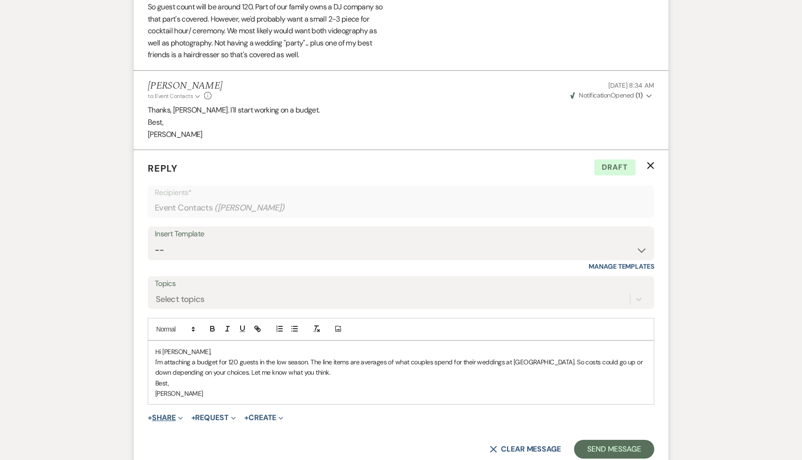
click at [169, 417] on button "+ Share Expand" at bounding box center [165, 417] width 35 height 7
click at [187, 438] on span "Doc Upload Documents" at bounding box center [185, 436] width 53 height 10
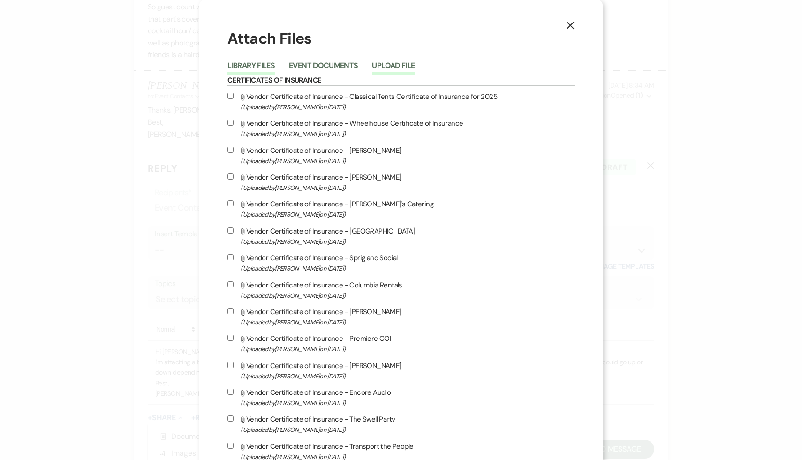
click at [414, 64] on button "Upload File" at bounding box center [393, 68] width 43 height 13
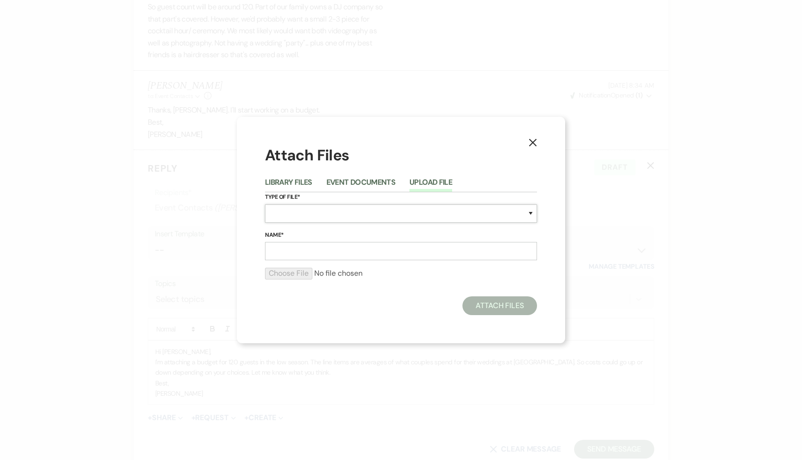
click at [387, 213] on select "Special Event Insurance Vendor Certificate of Insurance Contracts / Rental Agre…" at bounding box center [401, 213] width 272 height 18
select select "8"
click at [325, 252] on input "Name*" at bounding box center [401, 251] width 272 height 18
type input "Budget for 120"
click at [305, 274] on input "file" at bounding box center [401, 273] width 272 height 11
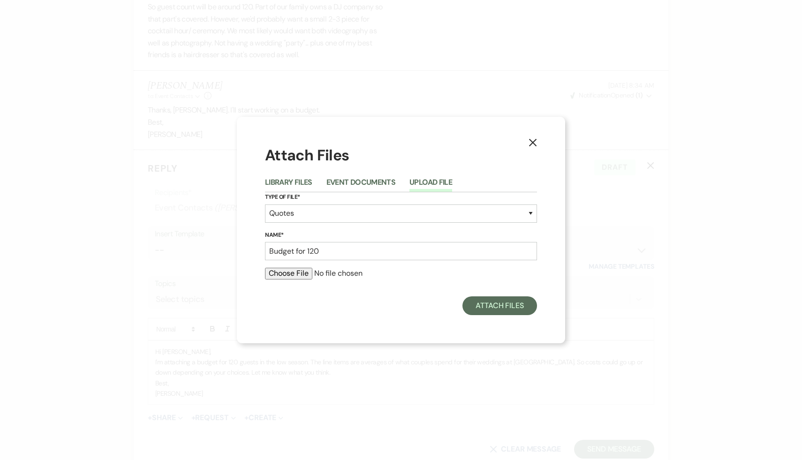
type input "C:\fakepath\120 2026 low season 120 guests (9) (1) (1).pdf"
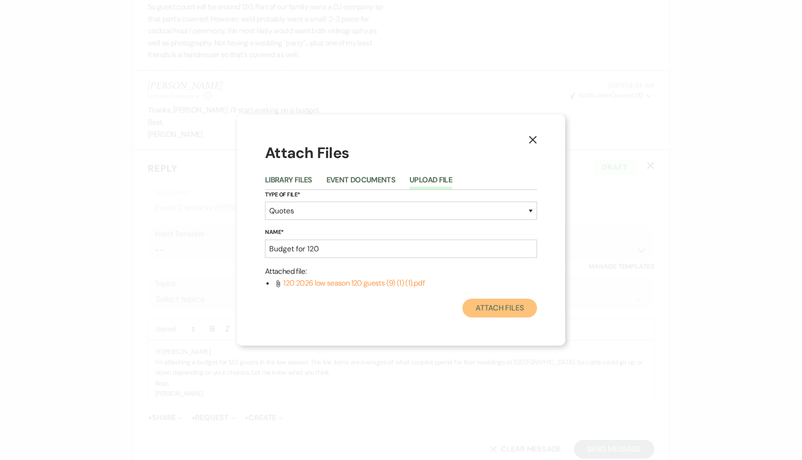
click at [509, 306] on button "Attach Files" at bounding box center [499, 308] width 75 height 19
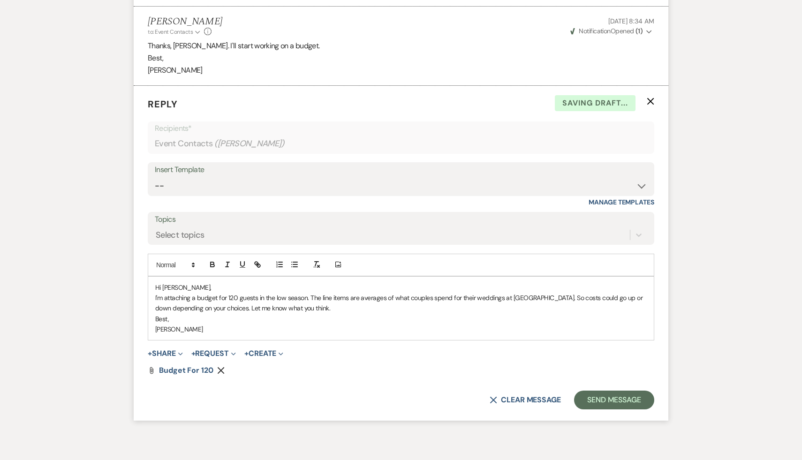
scroll to position [1333, 0]
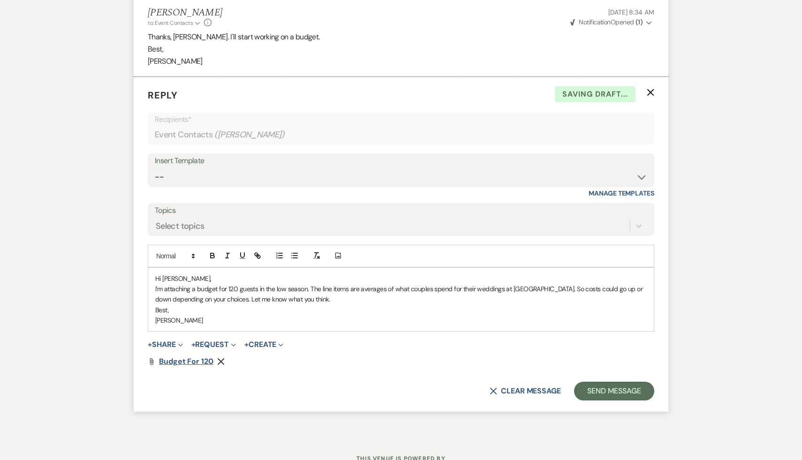
click at [192, 360] on span "Budget for 120" at bounding box center [186, 361] width 54 height 10
click at [608, 390] on button "Send Message" at bounding box center [614, 391] width 80 height 19
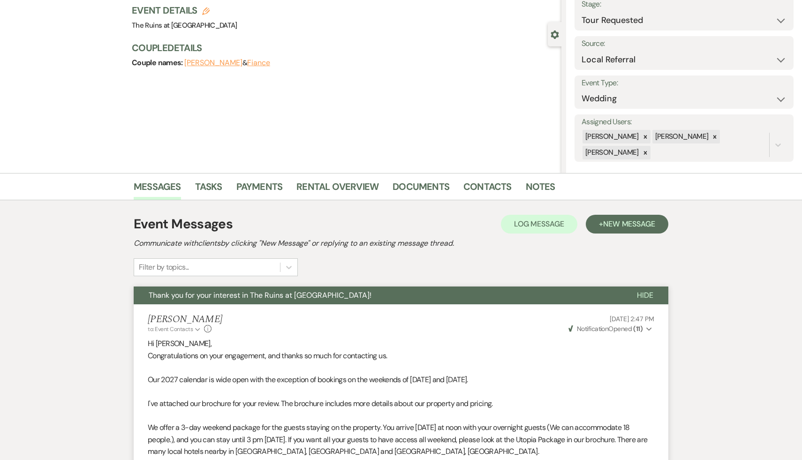
scroll to position [0, 0]
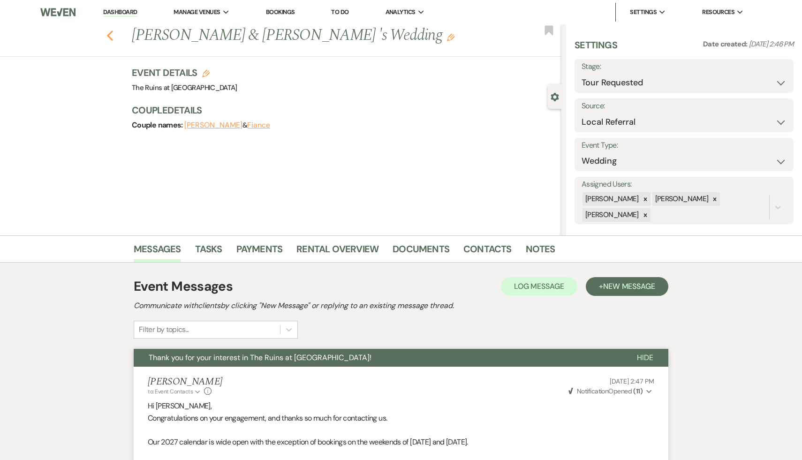
click at [109, 31] on icon "Previous" at bounding box center [109, 35] width 7 height 11
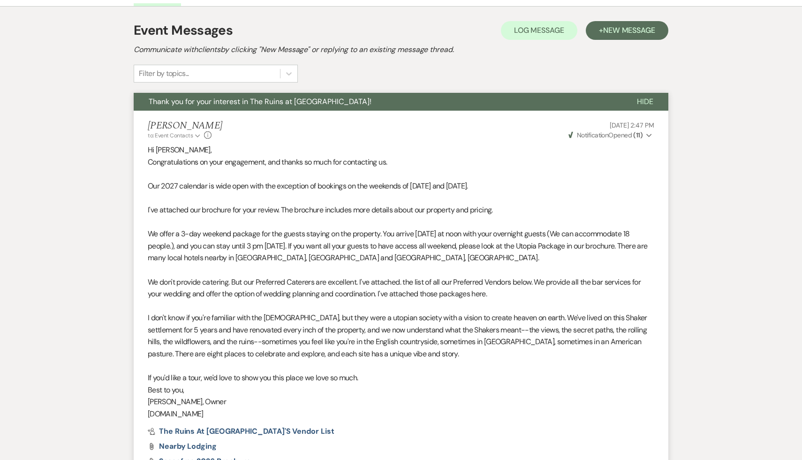
select select "2"
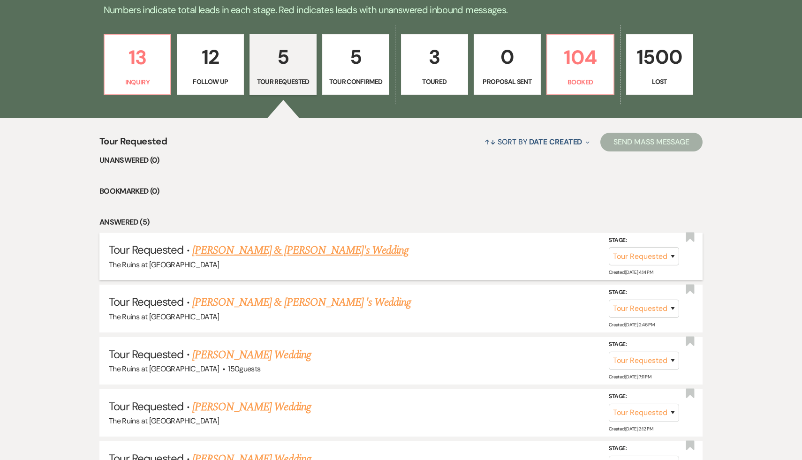
click at [246, 254] on link "[PERSON_NAME] & [PERSON_NAME]'s Wedding" at bounding box center [300, 250] width 217 height 17
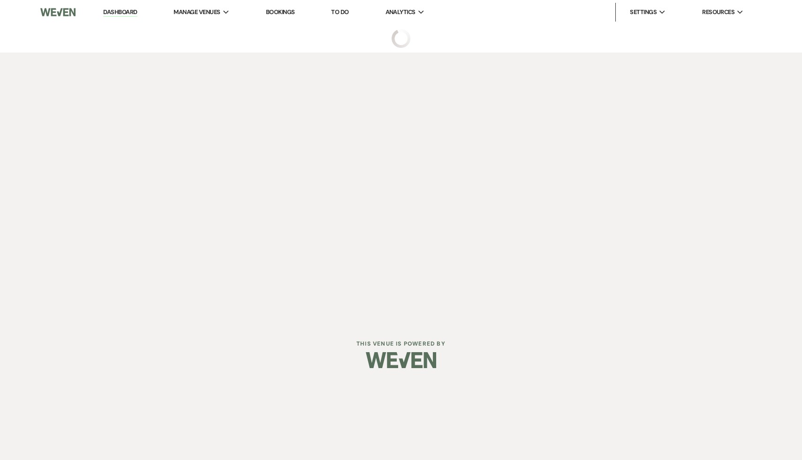
select select "2"
select select "6"
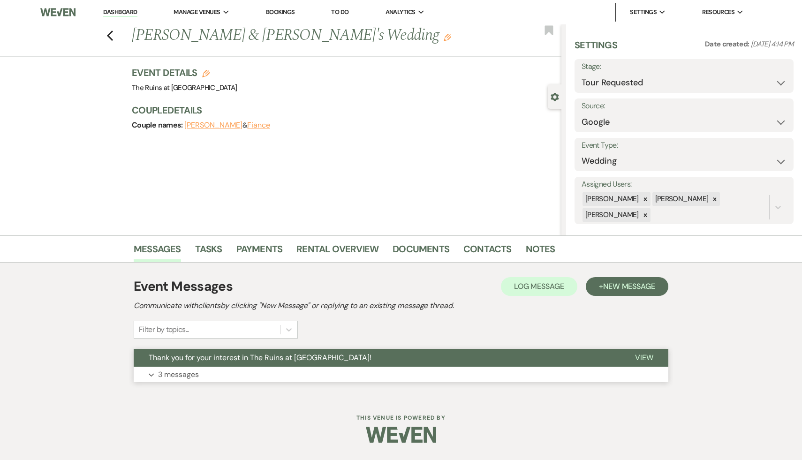
click at [250, 360] on span "Thank you for your interest in The Ruins at [GEOGRAPHIC_DATA]!" at bounding box center [260, 357] width 223 height 10
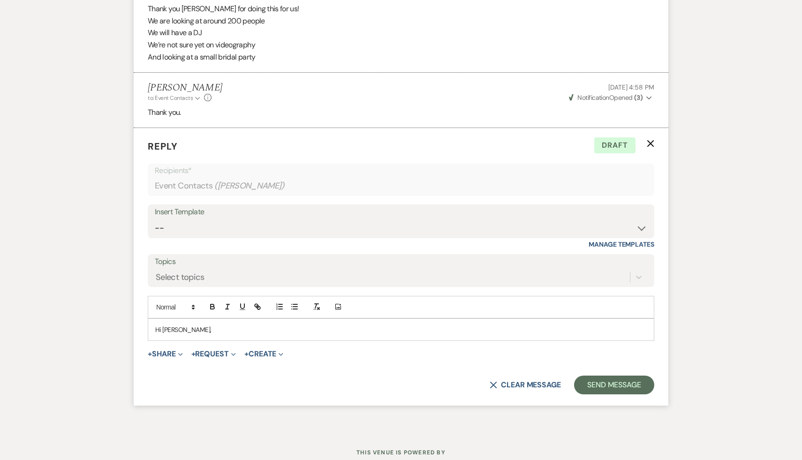
scroll to position [857, 0]
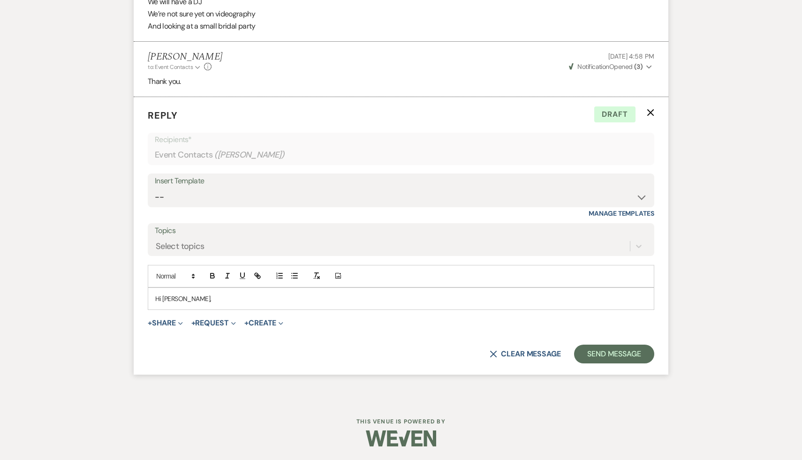
click at [214, 296] on p "Hi [PERSON_NAME]," at bounding box center [400, 298] width 491 height 10
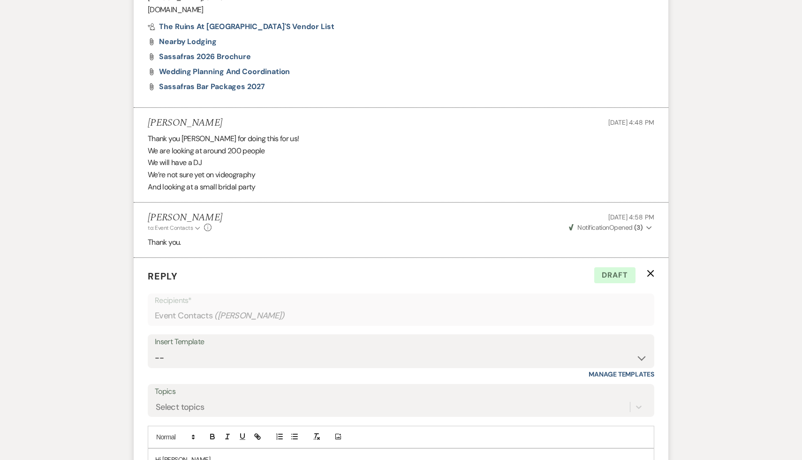
scroll to position [781, 0]
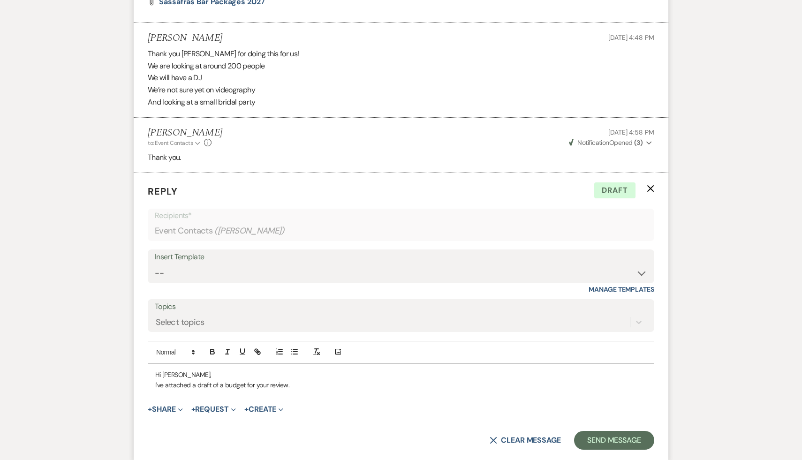
click at [298, 385] on p "I've attached a draft of a budget for your review." at bounding box center [400, 385] width 491 height 10
click at [290, 388] on p "I've attached a draft of a budget for your review. Let me know if it's in the r" at bounding box center [400, 385] width 491 height 10
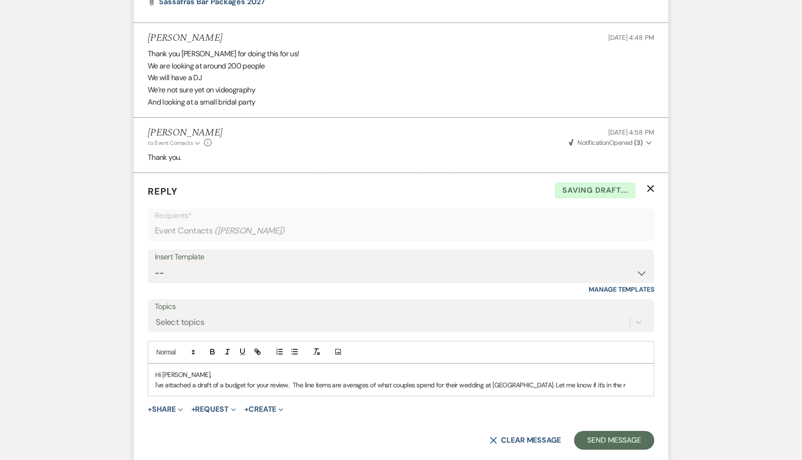
click at [605, 384] on p "I've attached a draft of a budget for your review. The line items are averages …" at bounding box center [400, 385] width 491 height 10
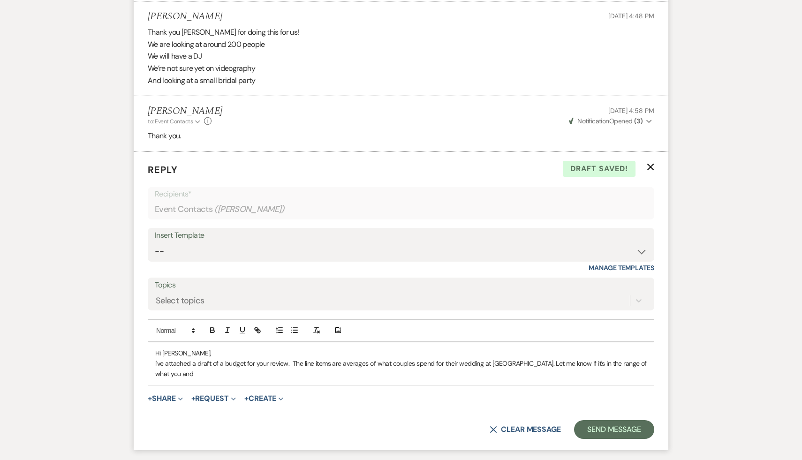
scroll to position [878, 0]
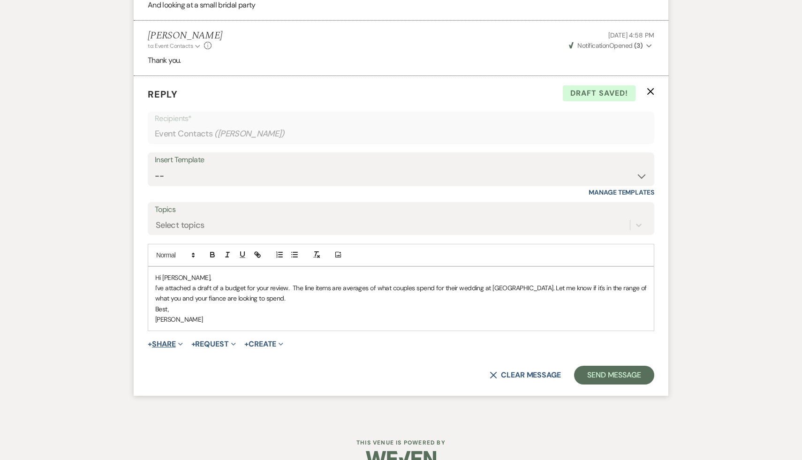
click at [166, 343] on button "+ Share Expand" at bounding box center [165, 343] width 35 height 7
click at [193, 361] on span "Doc Upload Documents" at bounding box center [185, 363] width 53 height 10
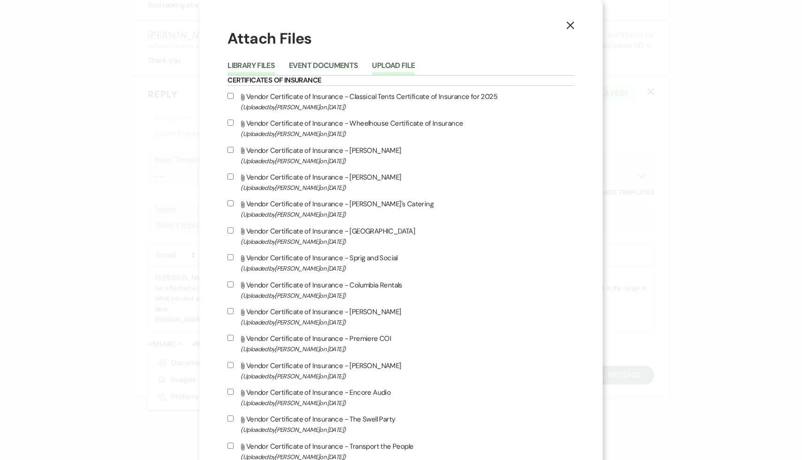
click at [414, 64] on button "Upload File" at bounding box center [393, 68] width 43 height 13
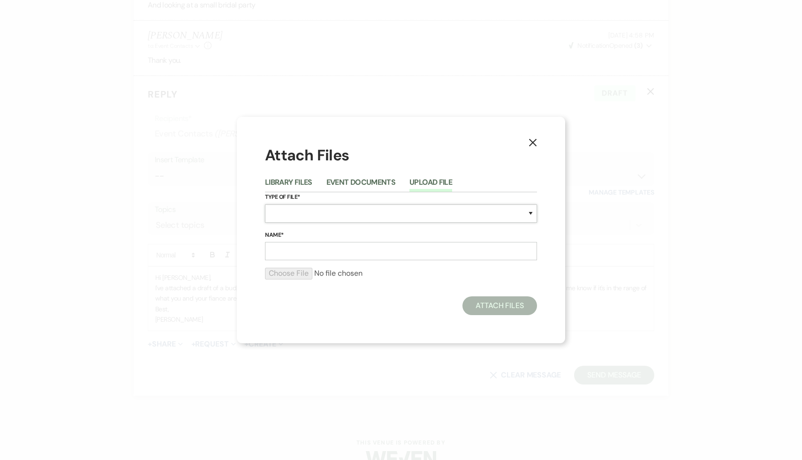
click at [529, 213] on select "Special Event Insurance Vendor Certificate of Insurance Contracts / Rental Agre…" at bounding box center [401, 213] width 272 height 18
select select "8"
click at [361, 251] on input "Name*" at bounding box center [401, 251] width 272 height 18
click at [299, 272] on input "file" at bounding box center [401, 273] width 272 height 11
click at [334, 252] on input "Budget for 200" at bounding box center [401, 251] width 272 height 18
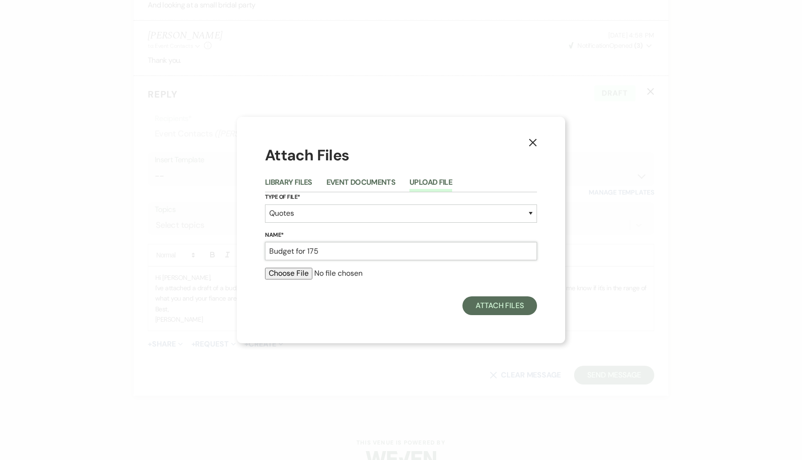
type input "Budget for 175"
click at [301, 273] on input "file" at bounding box center [401, 273] width 272 height 11
type input "C:\fakepath\175 Low Season Budget (1).pdf"
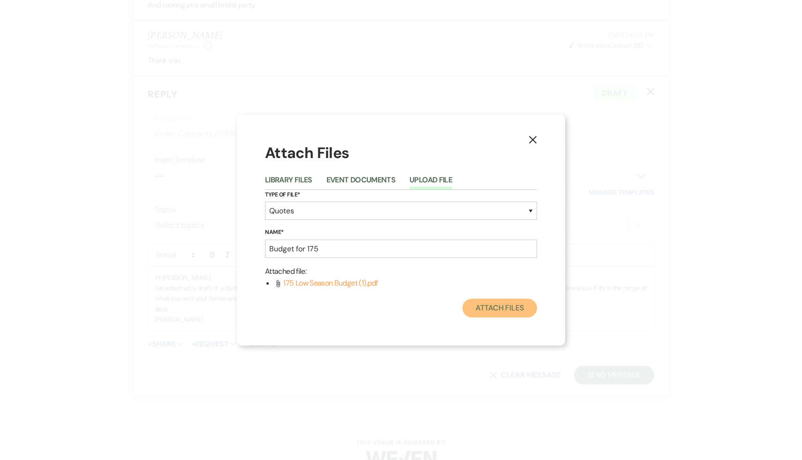
click at [511, 311] on button "Attach Files" at bounding box center [499, 308] width 75 height 19
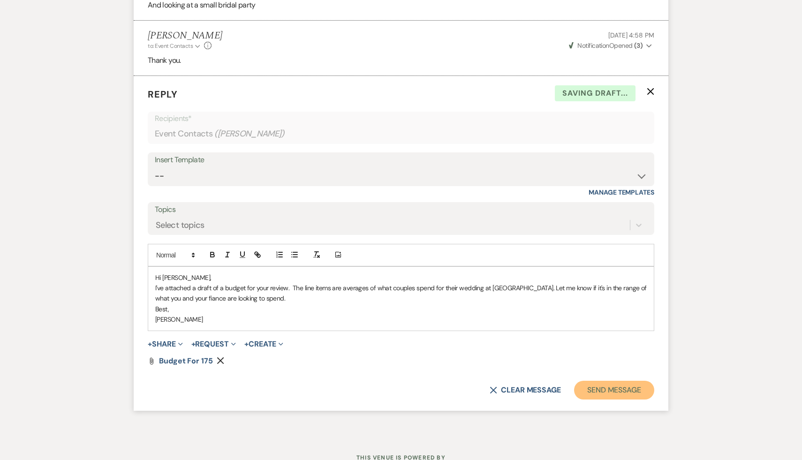
click at [599, 387] on button "Send Message" at bounding box center [614, 390] width 80 height 19
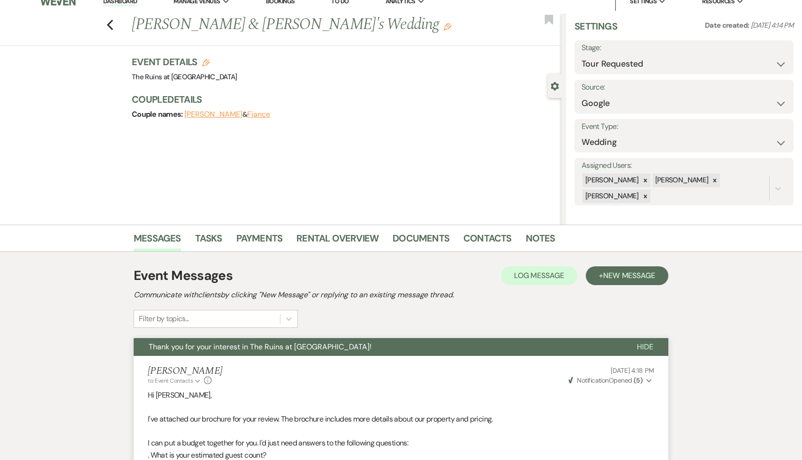
scroll to position [0, 0]
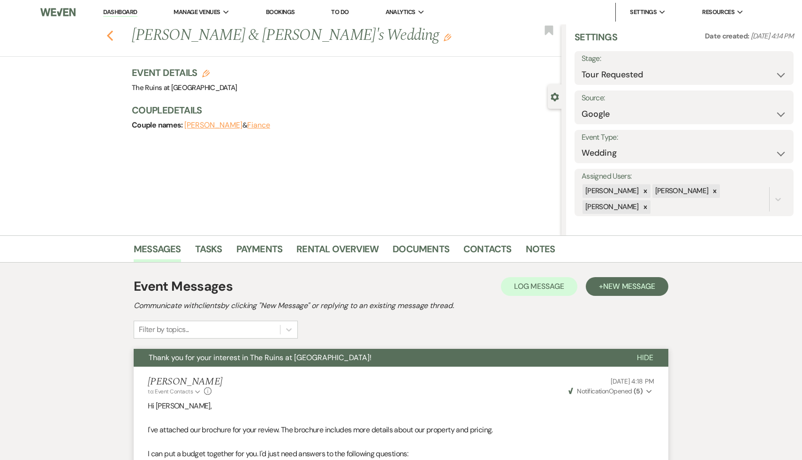
click at [108, 34] on icon "Previous" at bounding box center [109, 35] width 7 height 11
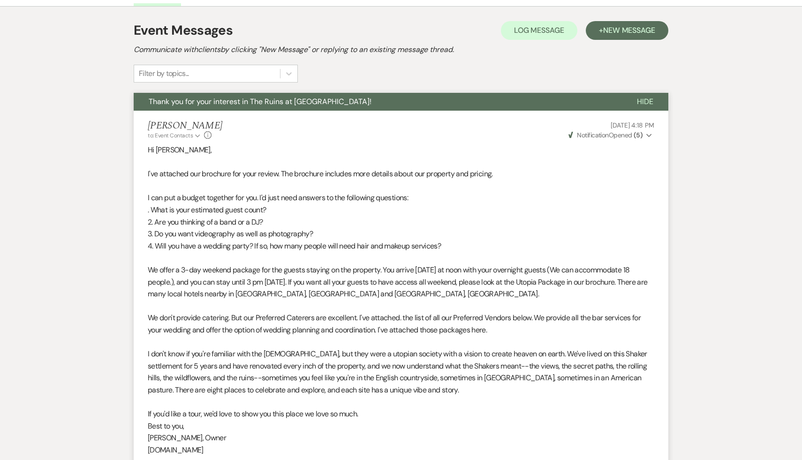
select select "2"
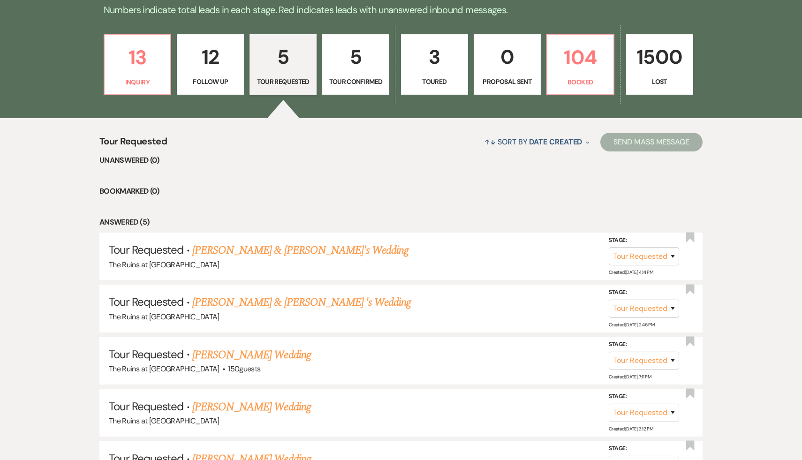
click at [286, 56] on p "5" at bounding box center [282, 56] width 55 height 31
click at [246, 354] on link "[PERSON_NAME] Wedding" at bounding box center [251, 354] width 119 height 17
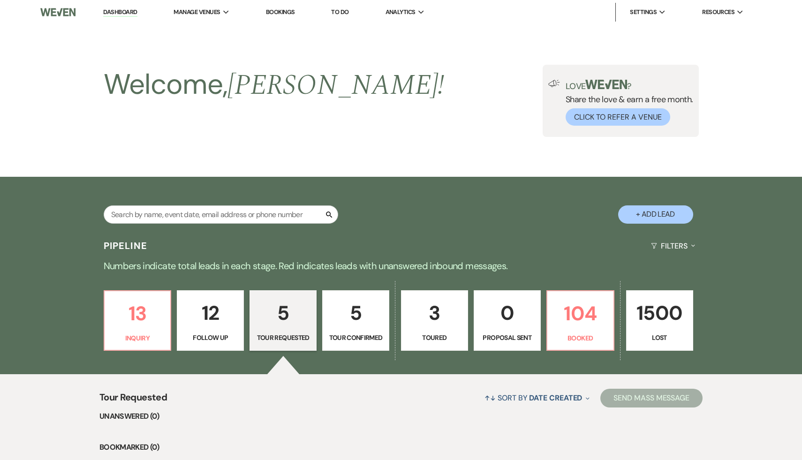
select select "2"
select select "20"
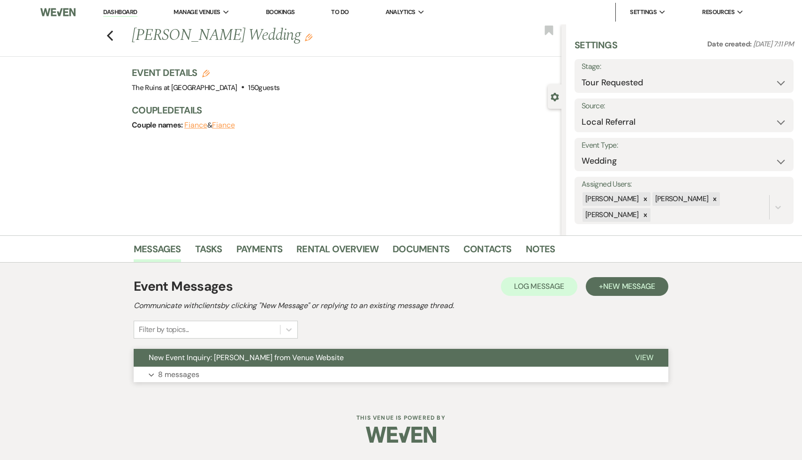
click at [246, 359] on span "New Event Inquiry: Ryan Gao from Venue Website" at bounding box center [246, 357] width 195 height 10
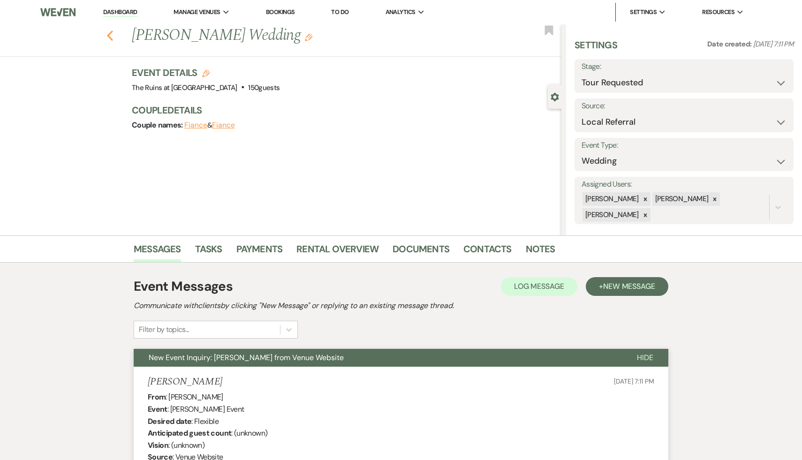
click at [109, 37] on use "button" at bounding box center [110, 35] width 6 height 10
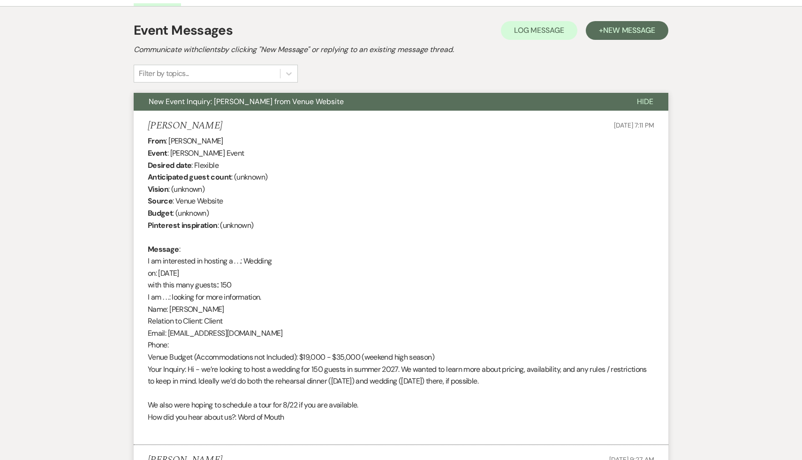
select select "2"
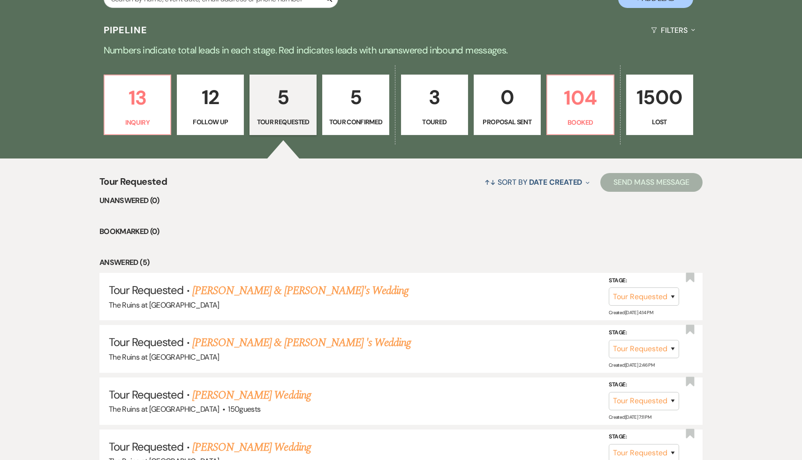
scroll to position [213, 0]
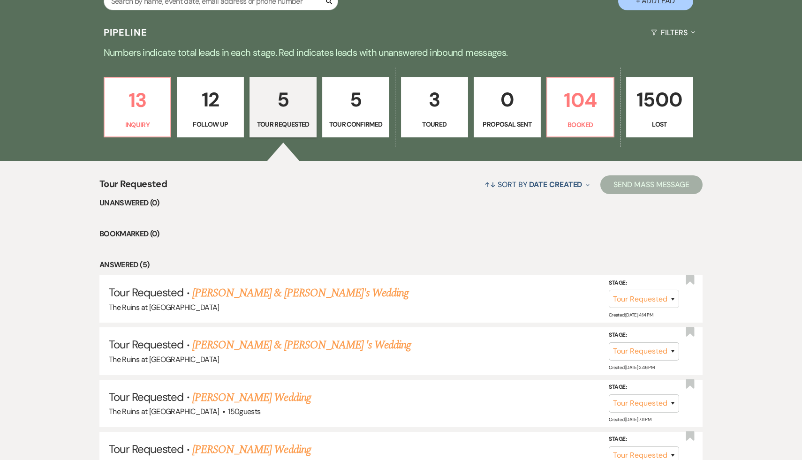
click at [359, 97] on p "5" at bounding box center [355, 99] width 55 height 31
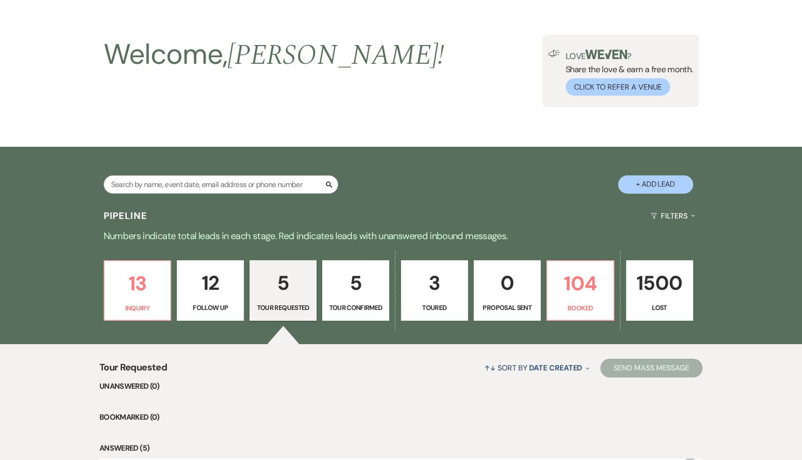
scroll to position [213, 0]
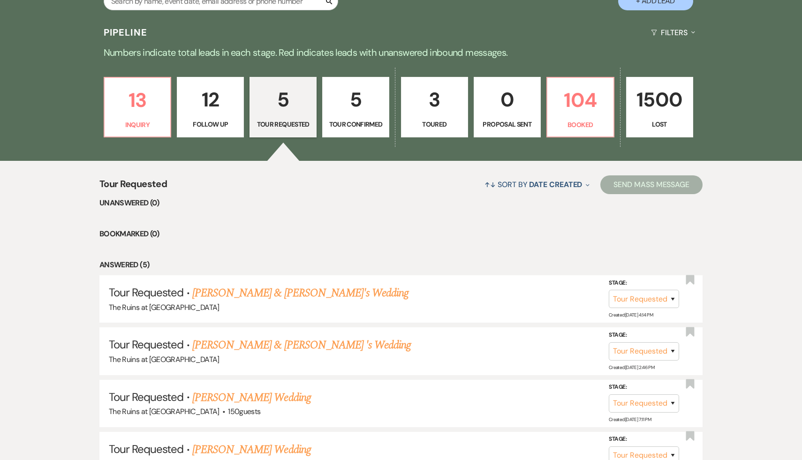
select select "4"
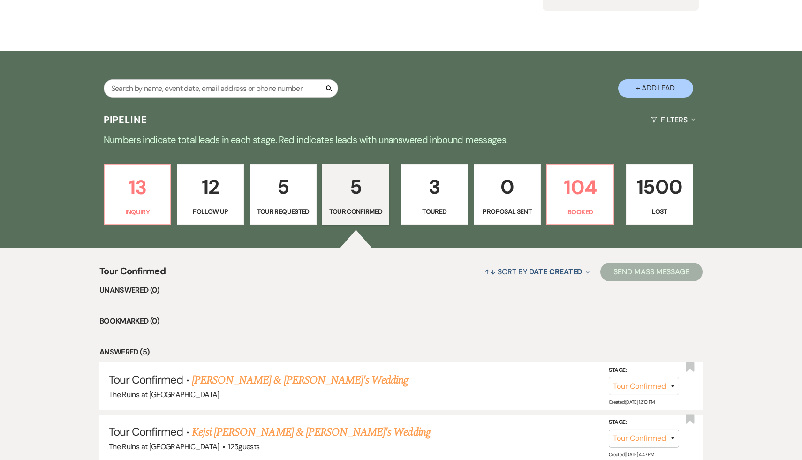
scroll to position [40, 0]
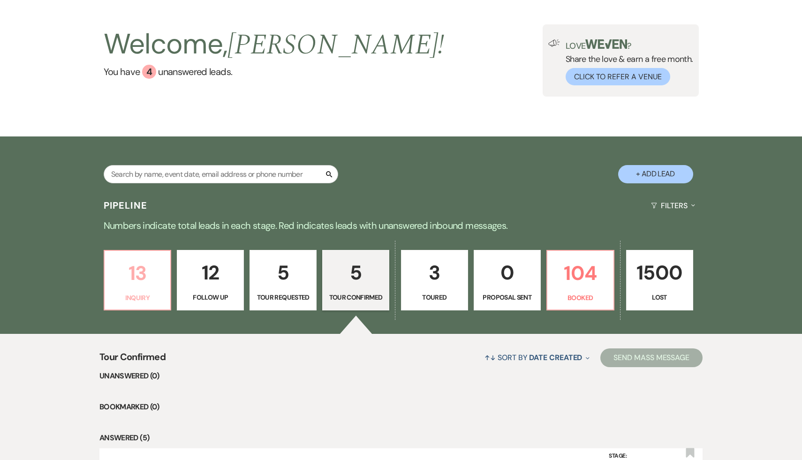
click at [122, 269] on p "13" at bounding box center [137, 272] width 55 height 31
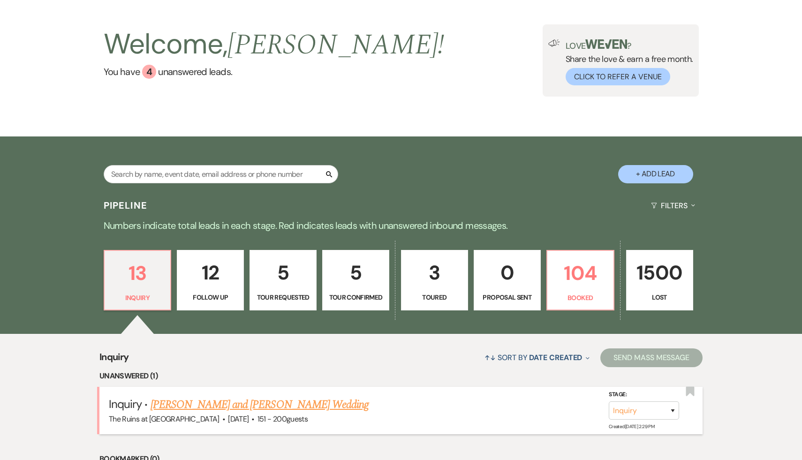
click at [218, 404] on link "[PERSON_NAME] and [PERSON_NAME] Wedding" at bounding box center [259, 404] width 218 height 17
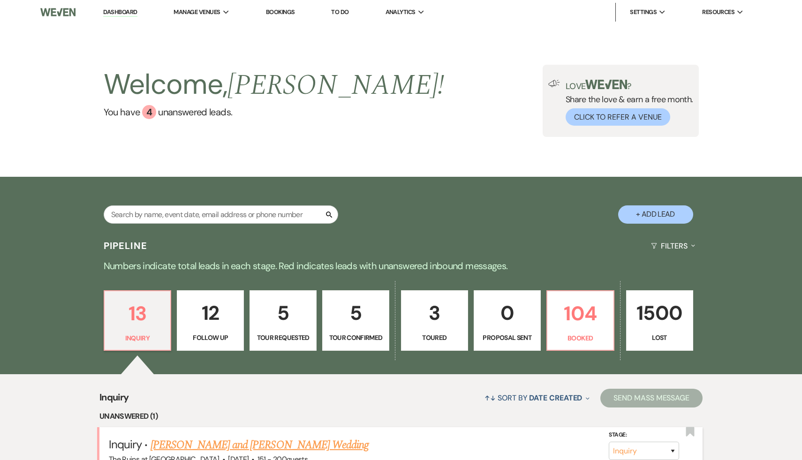
select select "2"
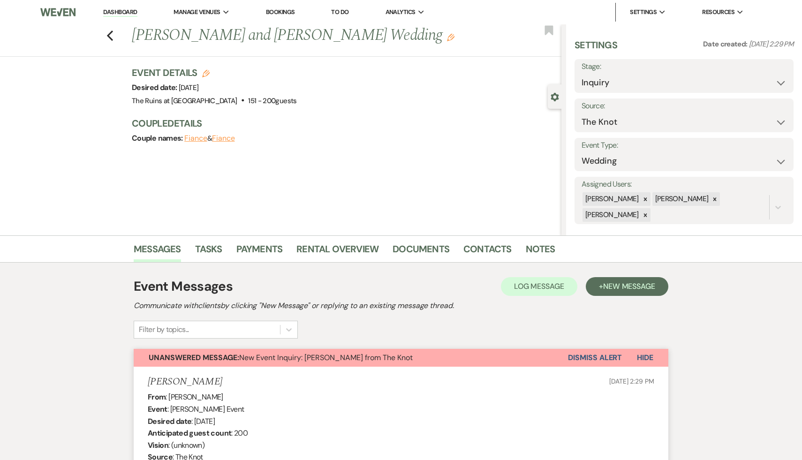
click at [119, 11] on link "Dashboard" at bounding box center [120, 12] width 34 height 9
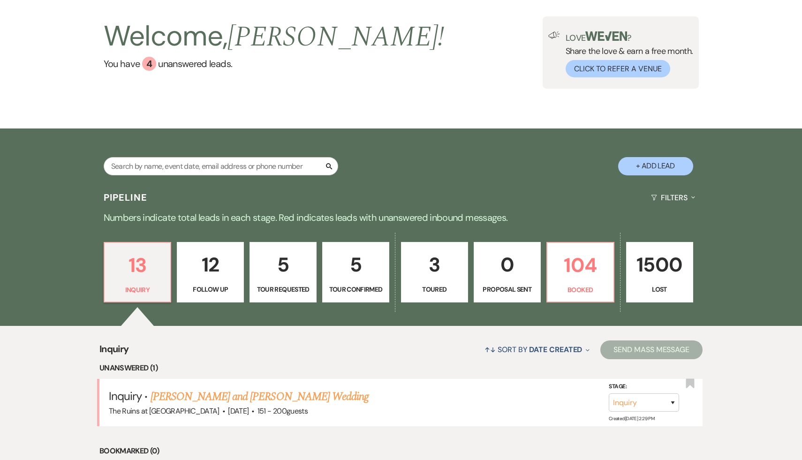
scroll to position [51, 0]
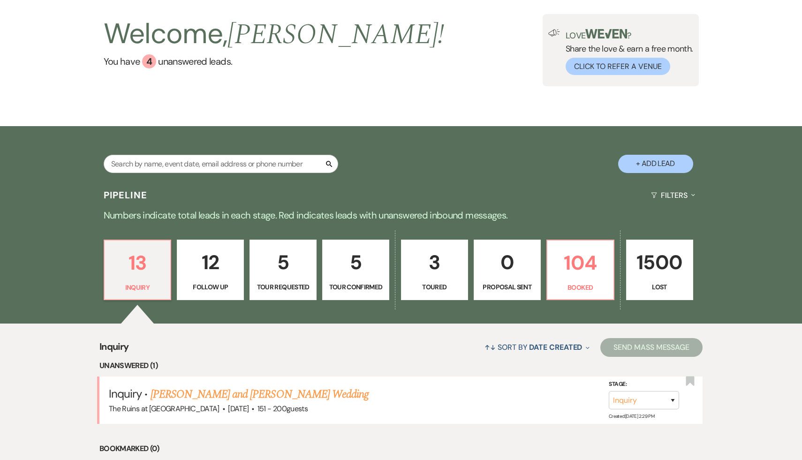
click at [280, 255] on p "5" at bounding box center [282, 262] width 55 height 31
select select "2"
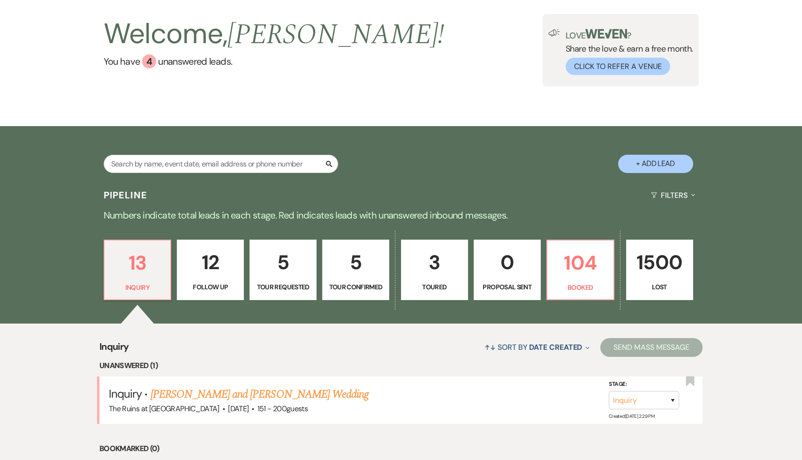
select select "2"
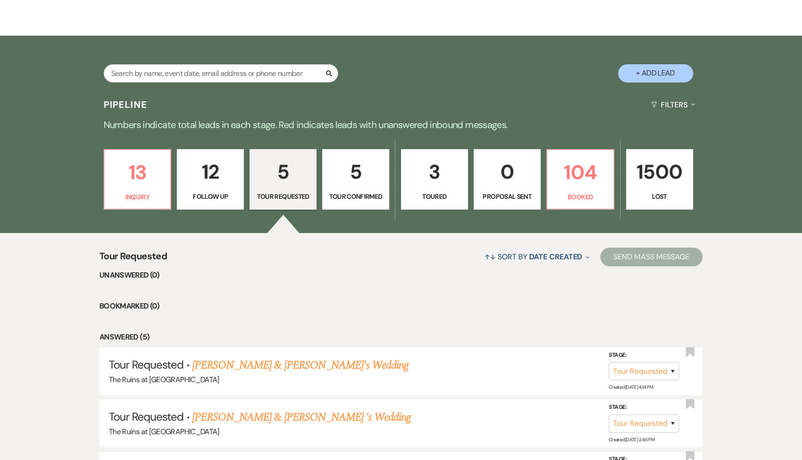
scroll to position [246, 0]
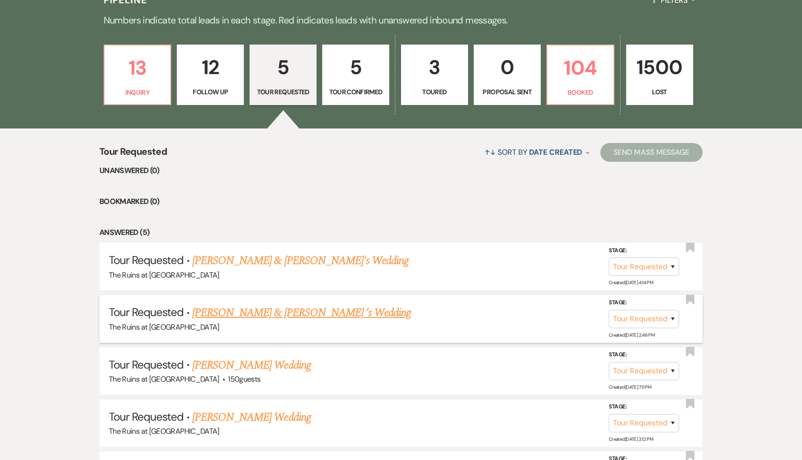
click at [279, 315] on link "[PERSON_NAME] & [PERSON_NAME] 's Wedding" at bounding box center [301, 312] width 219 height 17
select select "2"
select select "20"
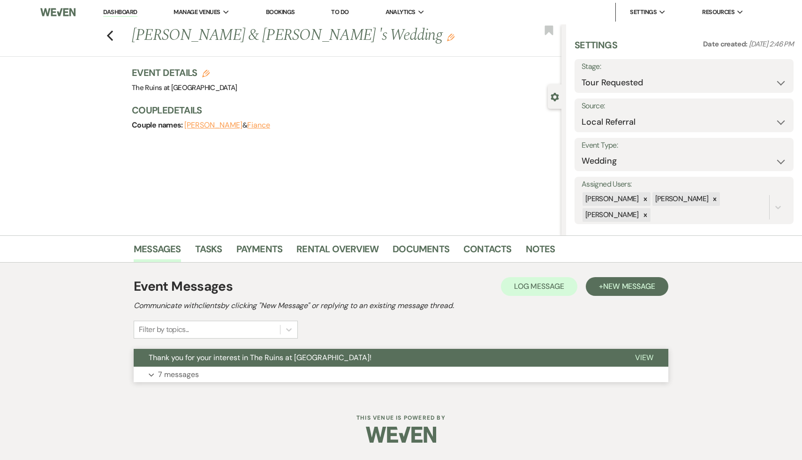
click at [269, 362] on span "Thank you for your interest in The Ruins at [GEOGRAPHIC_DATA]!" at bounding box center [260, 357] width 223 height 10
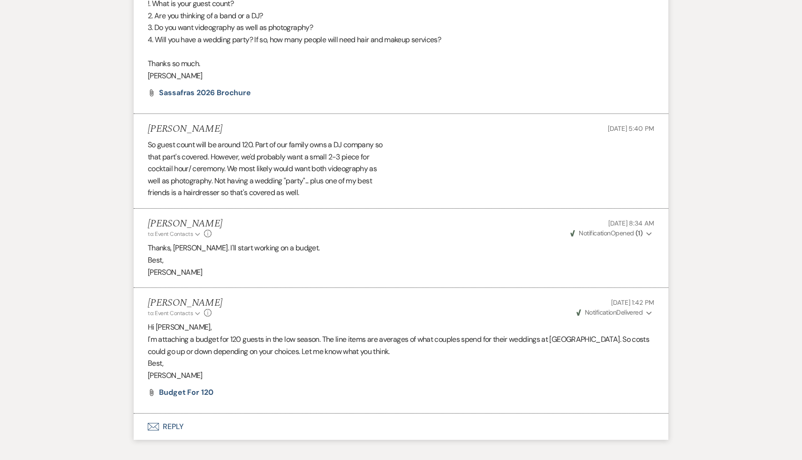
scroll to position [1143, 0]
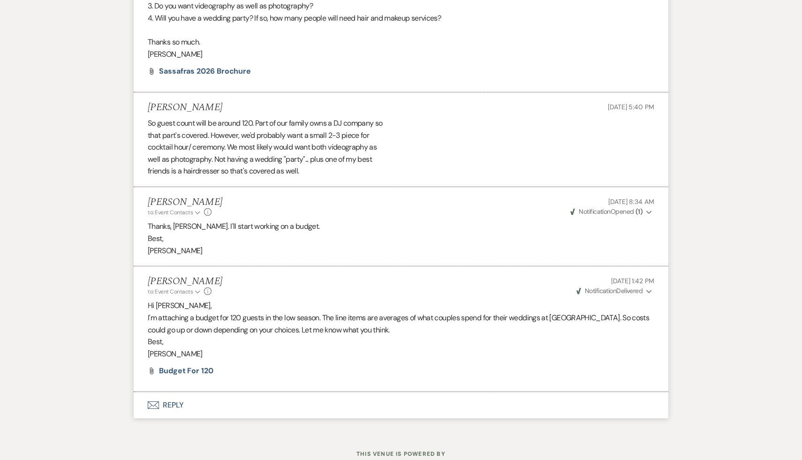
select select "2"
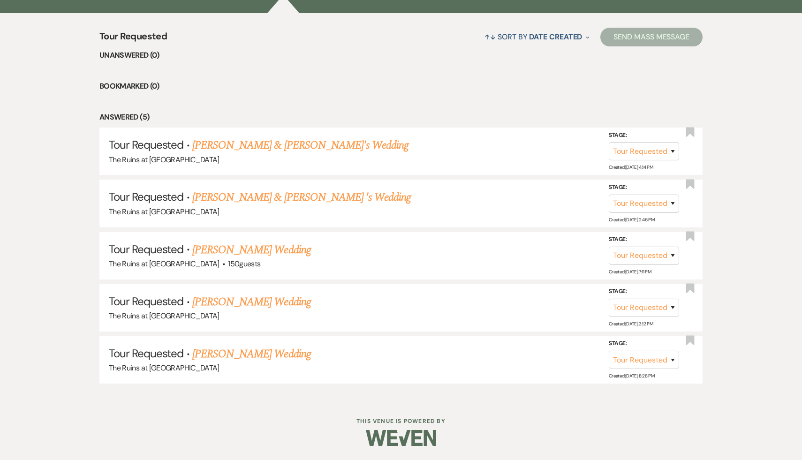
scroll to position [246, 0]
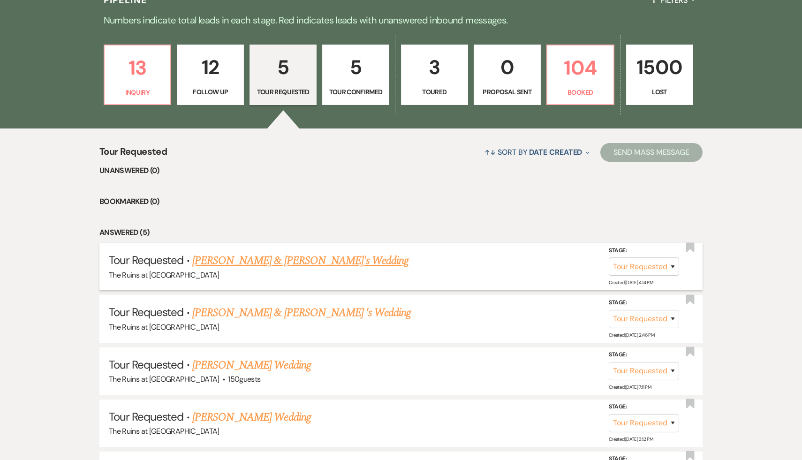
click at [223, 263] on link "[PERSON_NAME] & [PERSON_NAME]'s Wedding" at bounding box center [300, 260] width 217 height 17
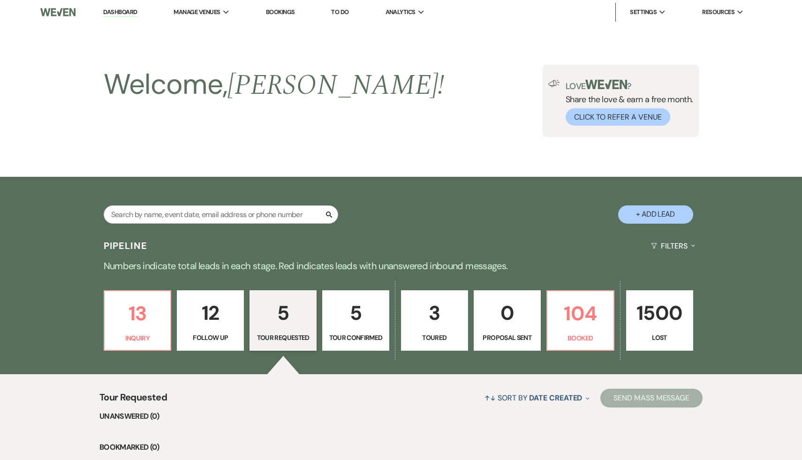
select select "2"
select select "6"
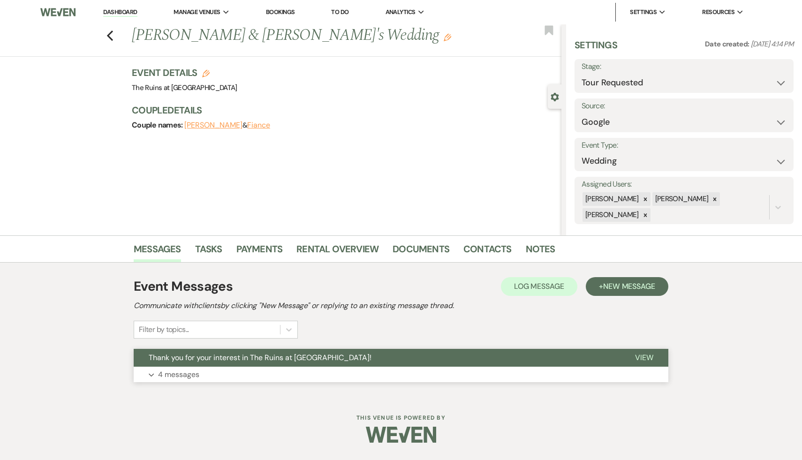
click at [234, 355] on span "Thank you for your interest in The Ruins at [GEOGRAPHIC_DATA]!" at bounding box center [260, 357] width 223 height 10
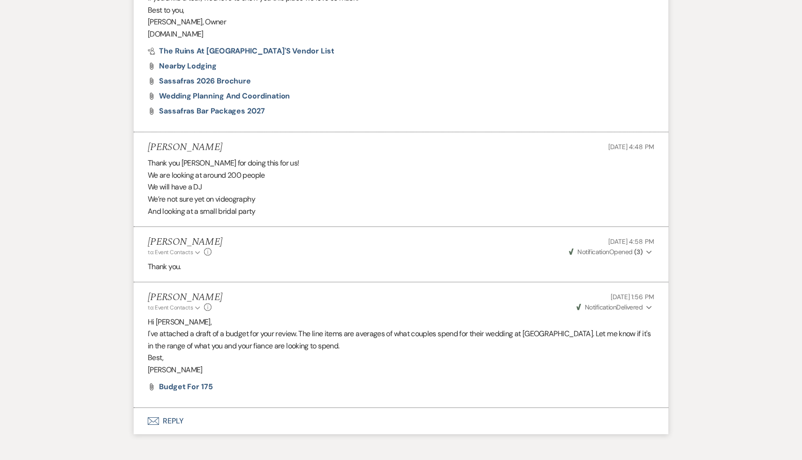
scroll to position [720, 0]
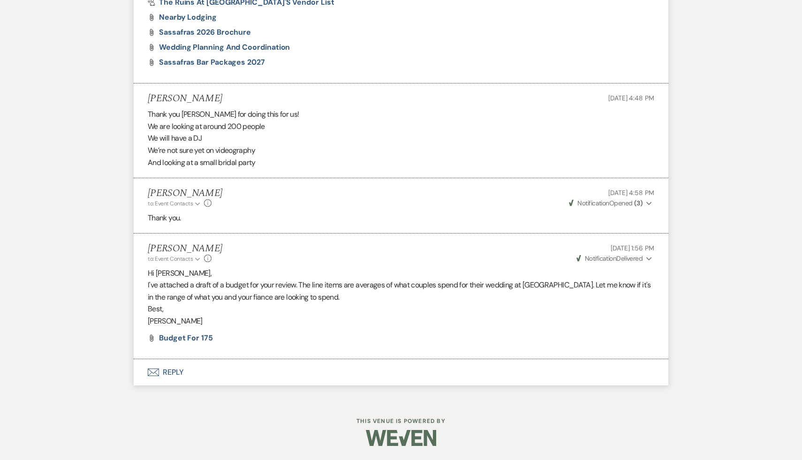
click at [175, 373] on button "Envelope Reply" at bounding box center [401, 372] width 534 height 26
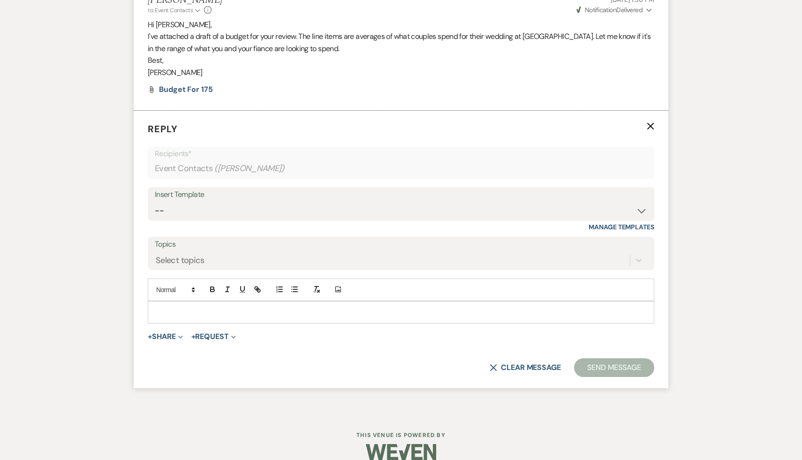
scroll to position [982, 0]
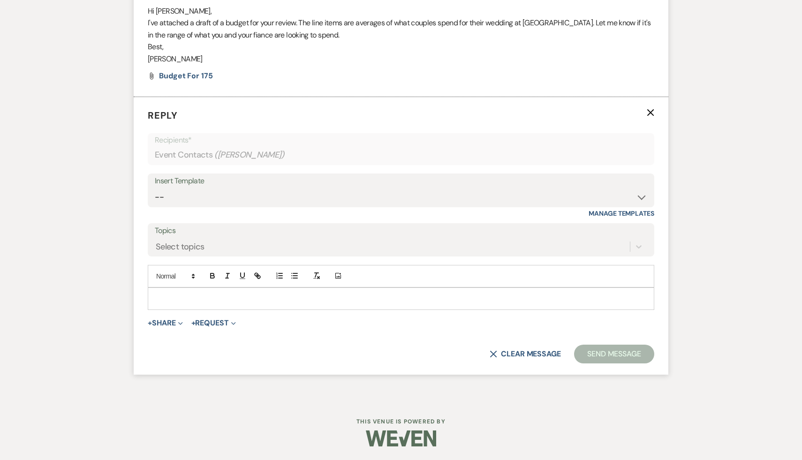
click at [226, 296] on p at bounding box center [400, 298] width 491 height 10
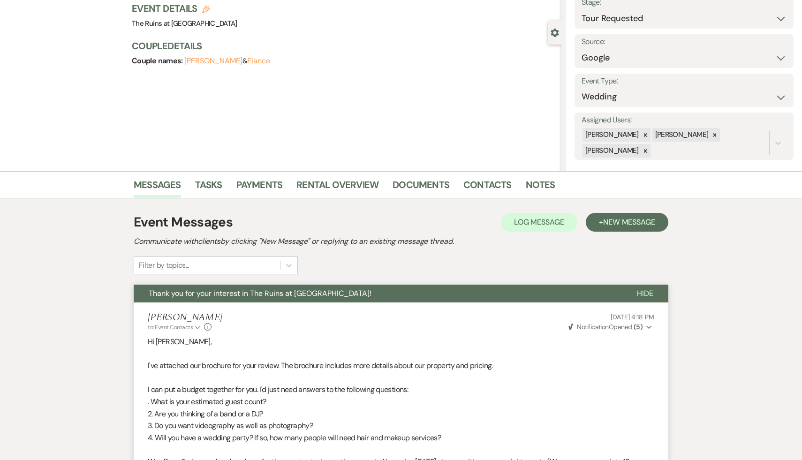
scroll to position [0, 0]
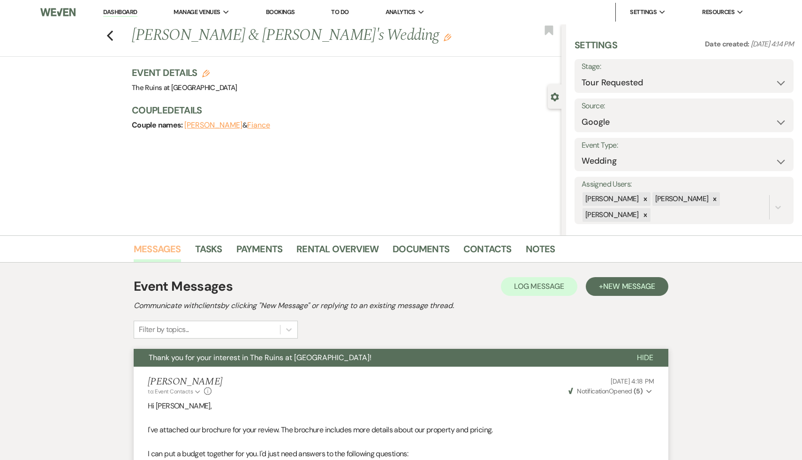
click at [167, 249] on link "Messages" at bounding box center [157, 251] width 47 height 21
click at [128, 10] on link "Dashboard" at bounding box center [120, 12] width 34 height 9
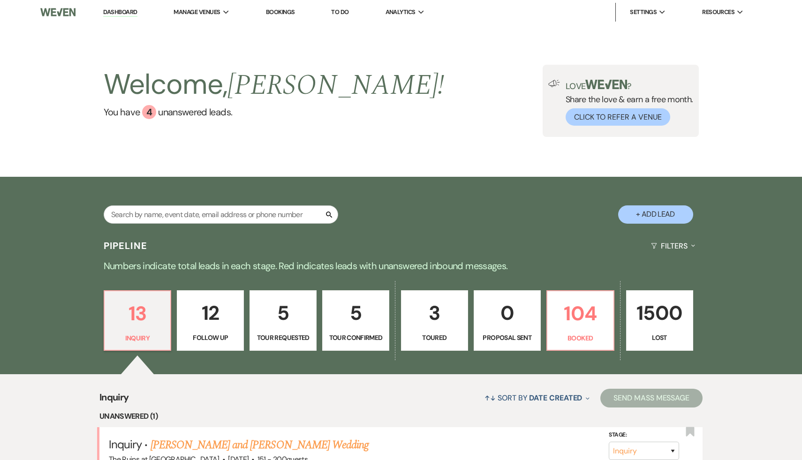
click at [276, 315] on p "5" at bounding box center [282, 312] width 55 height 31
select select "2"
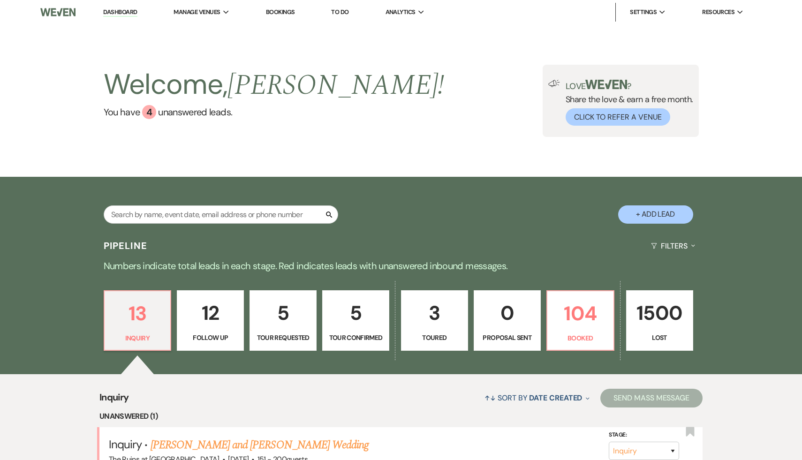
select select "2"
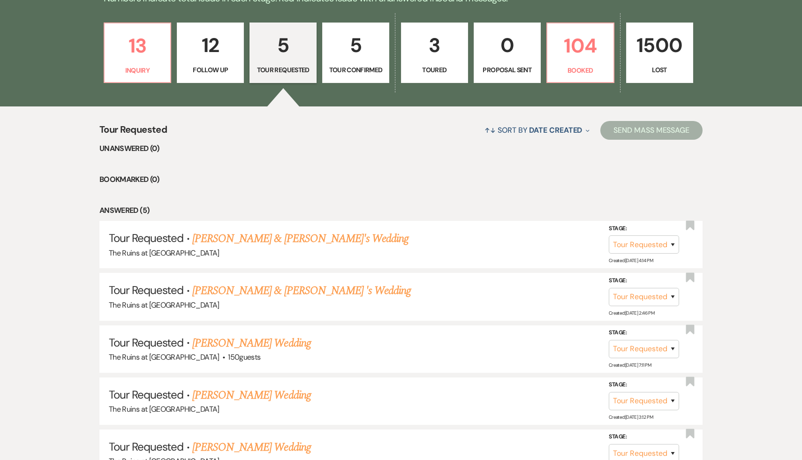
scroll to position [270, 0]
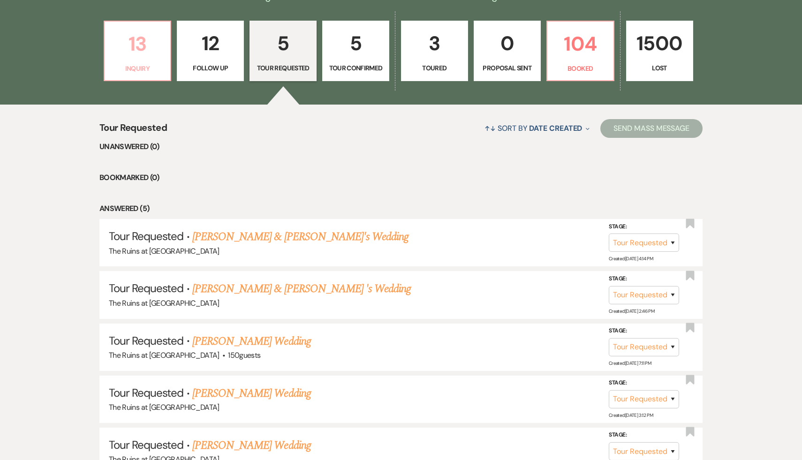
click at [134, 45] on p "13" at bounding box center [137, 43] width 55 height 31
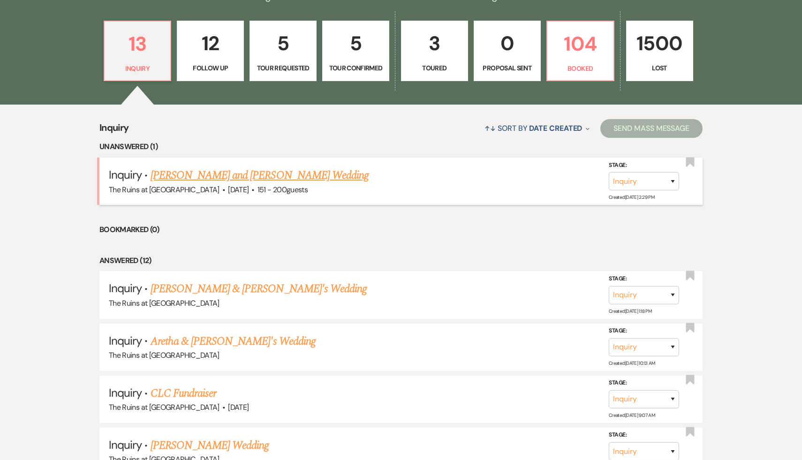
click at [201, 175] on link "[PERSON_NAME] and [PERSON_NAME] Wedding" at bounding box center [259, 175] width 218 height 17
select select "2"
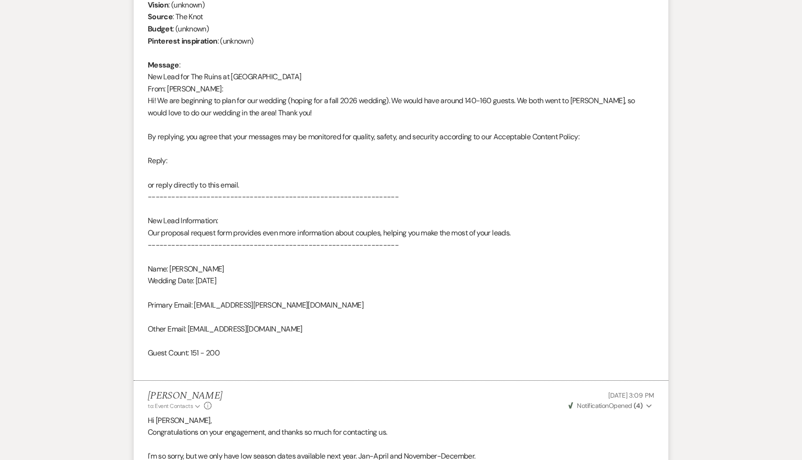
scroll to position [317, 0]
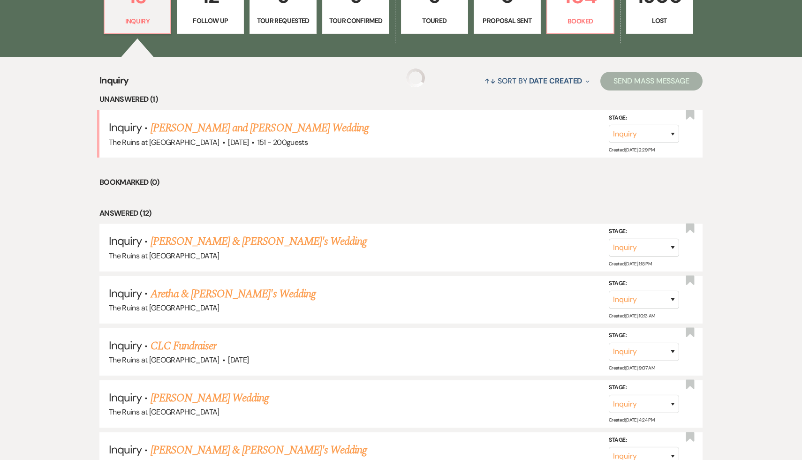
scroll to position [270, 0]
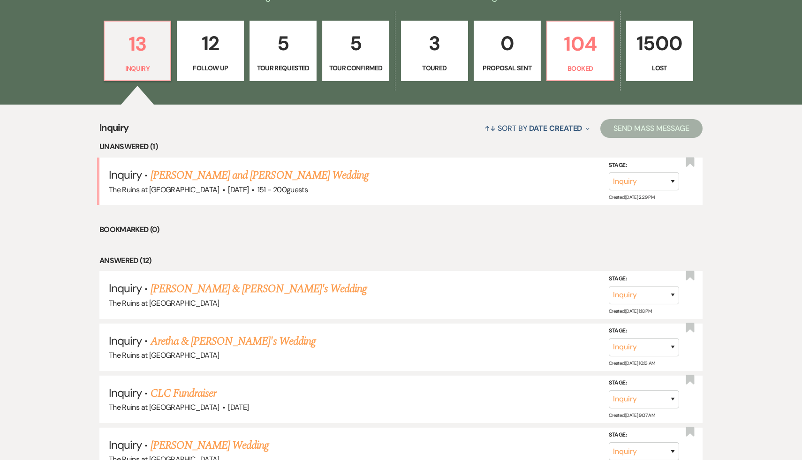
click at [282, 39] on p "5" at bounding box center [282, 43] width 55 height 31
select select "2"
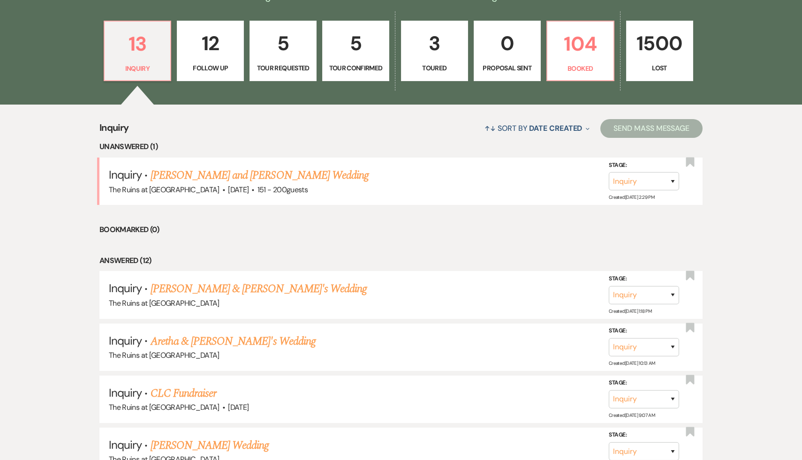
select select "2"
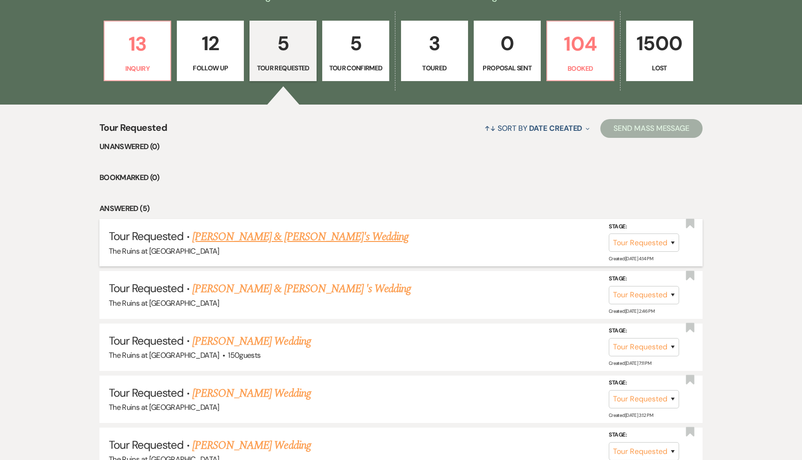
click at [256, 236] on link "[PERSON_NAME] & [PERSON_NAME]'s Wedding" at bounding box center [300, 236] width 217 height 17
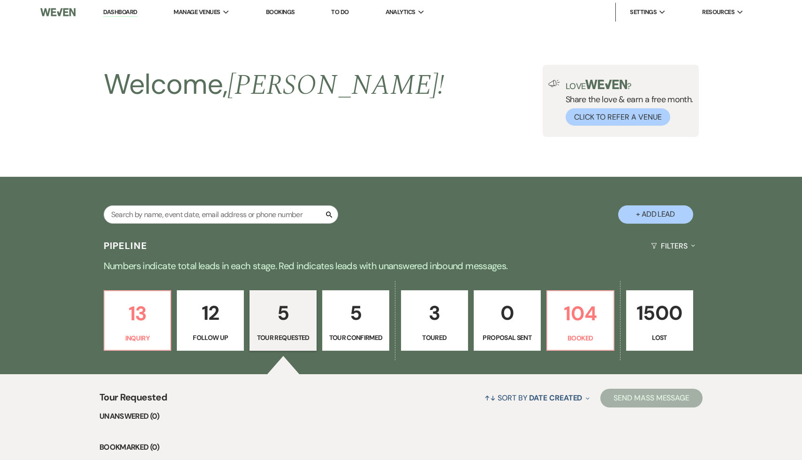
select select "2"
select select "6"
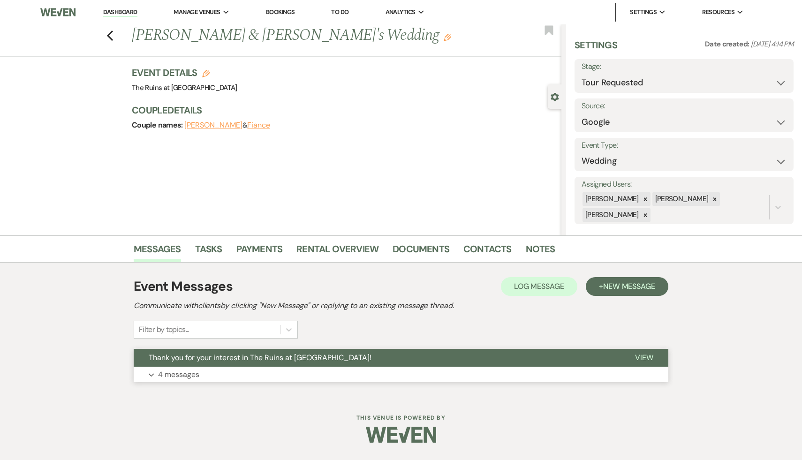
click at [257, 358] on span "Thank you for your interest in The Ruins at [GEOGRAPHIC_DATA]!" at bounding box center [260, 357] width 223 height 10
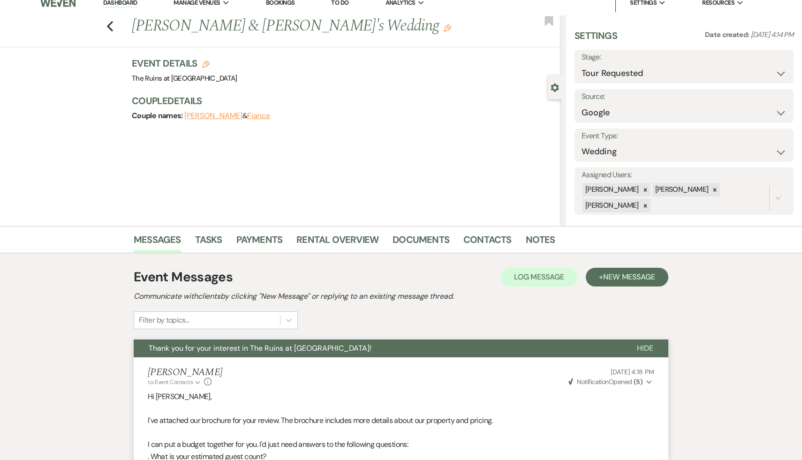
scroll to position [3, 0]
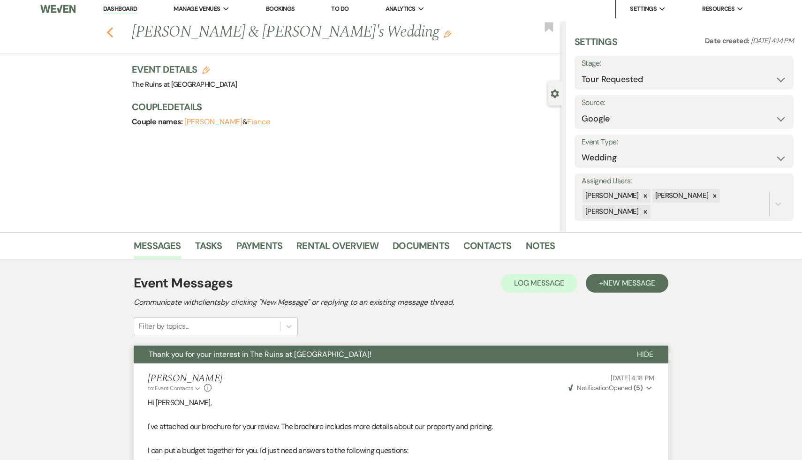
click at [108, 29] on icon "Previous" at bounding box center [109, 32] width 7 height 11
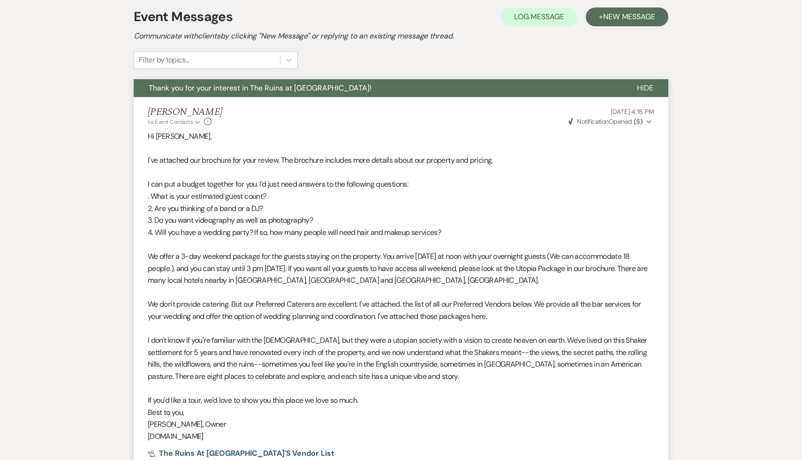
select select "2"
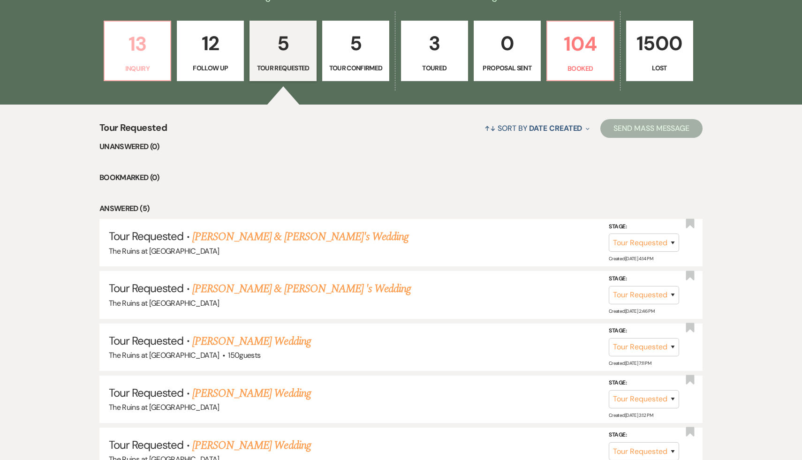
click at [142, 37] on p "13" at bounding box center [137, 43] width 55 height 31
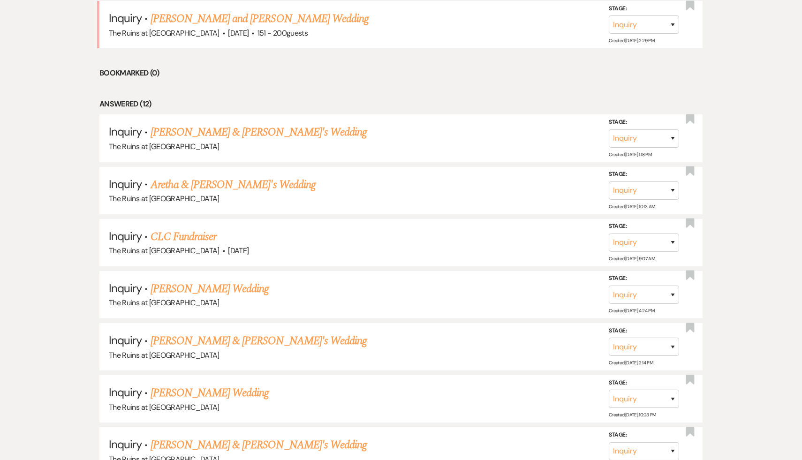
scroll to position [488, 0]
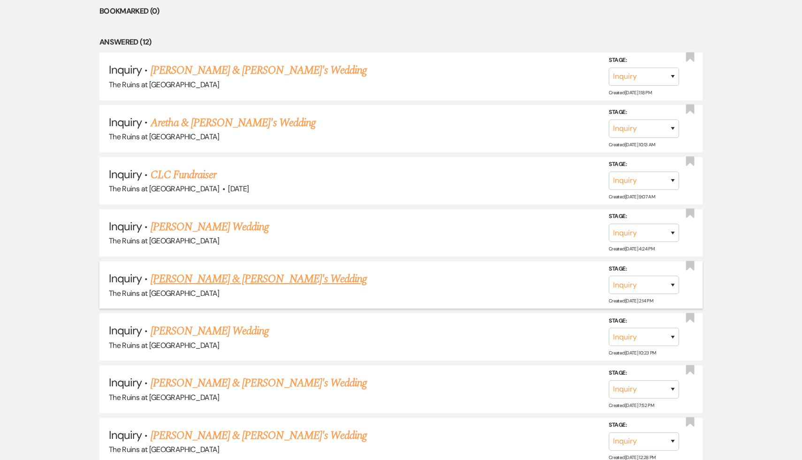
click at [221, 277] on link "[PERSON_NAME] & [PERSON_NAME]'s Wedding" at bounding box center [258, 278] width 217 height 17
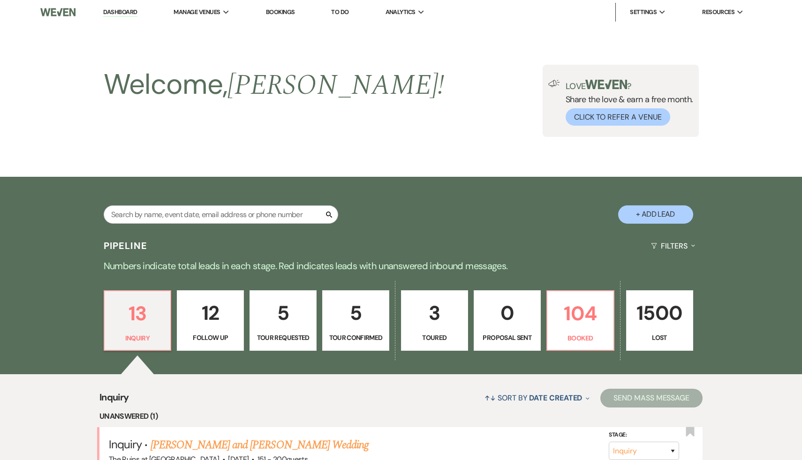
select select "6"
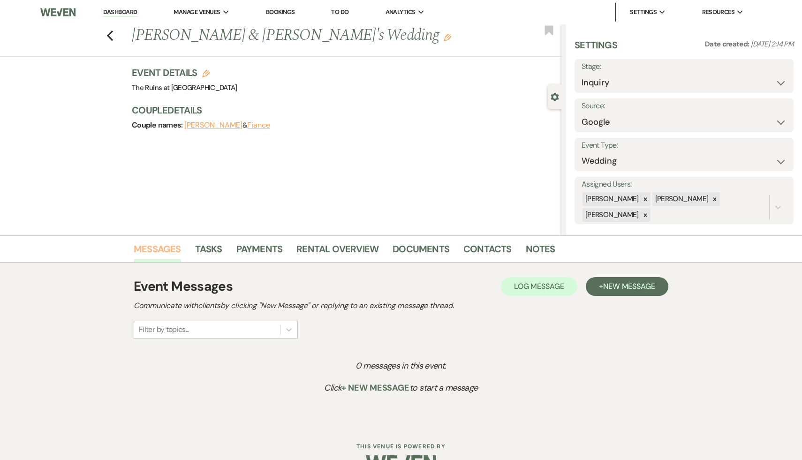
click at [171, 250] on link "Messages" at bounding box center [157, 251] width 47 height 21
click at [780, 81] on select "Inquiry Follow Up Tour Requested Tour Confirmed Toured Proposal Sent Booked Lost" at bounding box center [683, 83] width 205 height 18
select select "8"
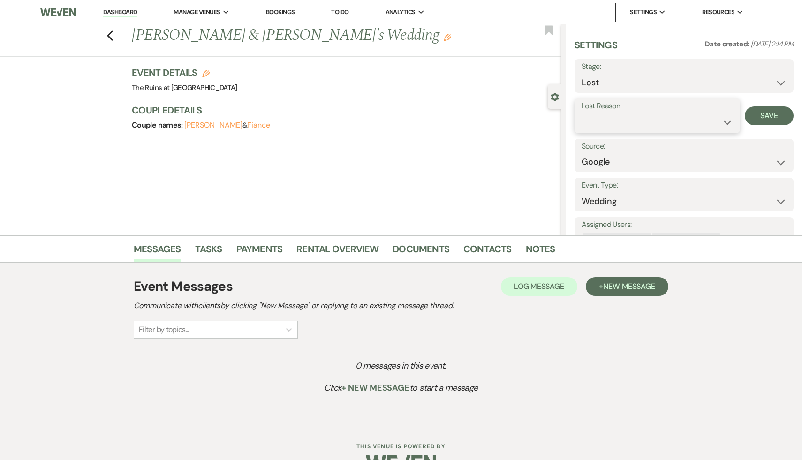
click at [727, 122] on select "Booked Elsewhere Budget Date Unavailable No Response Not a Good Match Capacity …" at bounding box center [656, 122] width 151 height 18
select select "4"
click at [777, 116] on button "Save" at bounding box center [768, 115] width 49 height 19
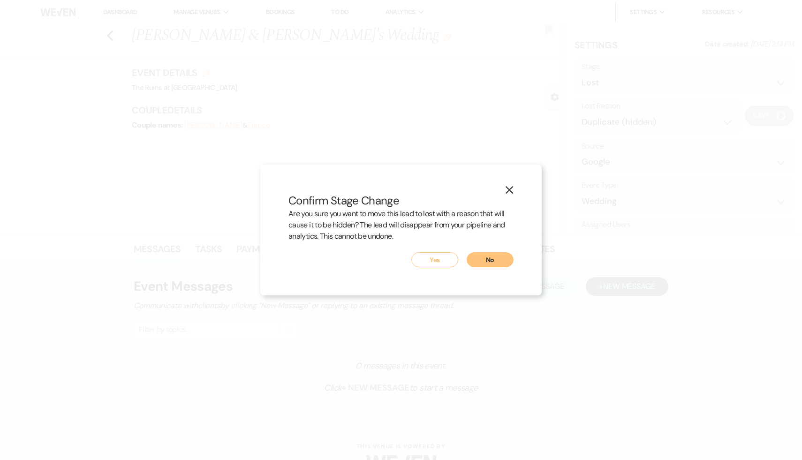
click at [432, 257] on button "Yes" at bounding box center [434, 259] width 47 height 15
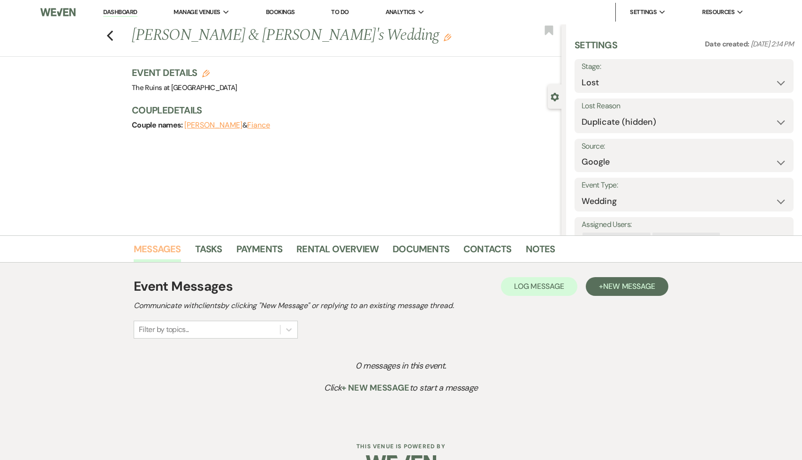
click at [168, 249] on link "Messages" at bounding box center [157, 251] width 47 height 21
click at [115, 8] on link "Dashboard" at bounding box center [120, 12] width 34 height 9
select select "8"
select select "4"
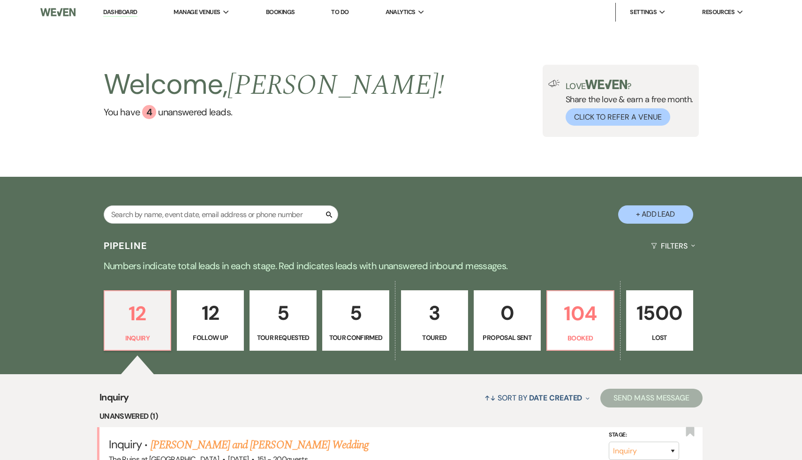
click at [290, 329] on link "5 Tour Requested" at bounding box center [282, 320] width 67 height 61
select select "2"
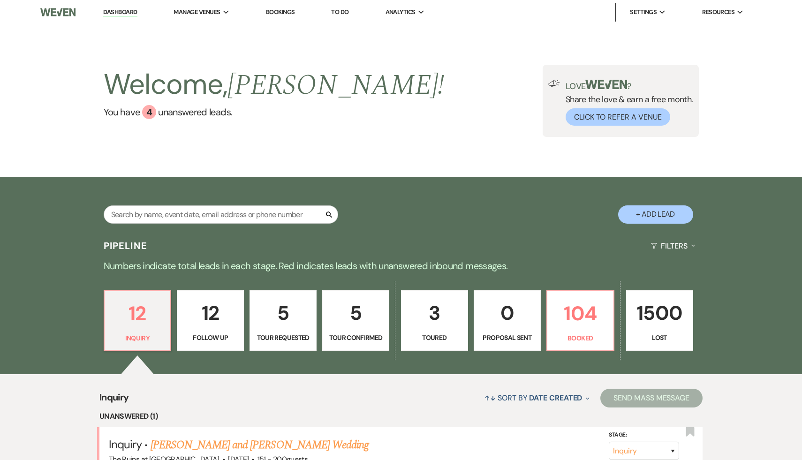
select select "2"
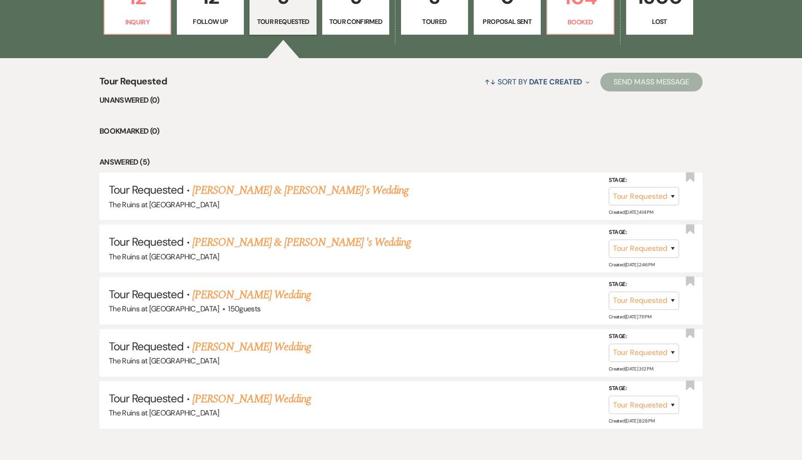
scroll to position [321, 0]
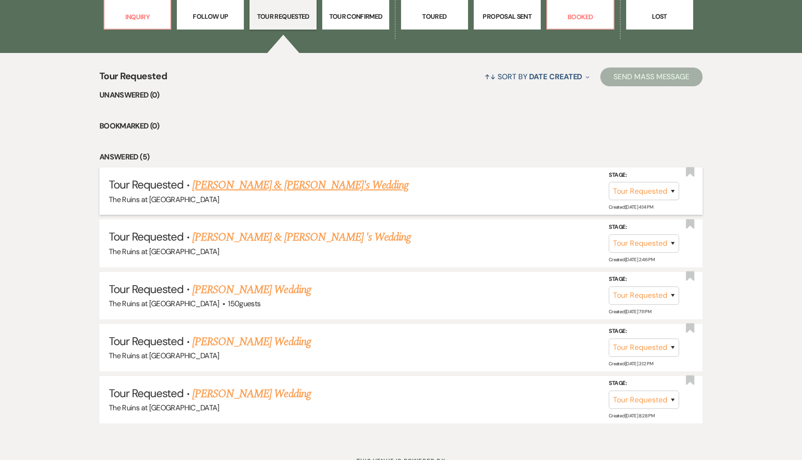
click at [279, 185] on link "[PERSON_NAME] & [PERSON_NAME]'s Wedding" at bounding box center [300, 185] width 217 height 17
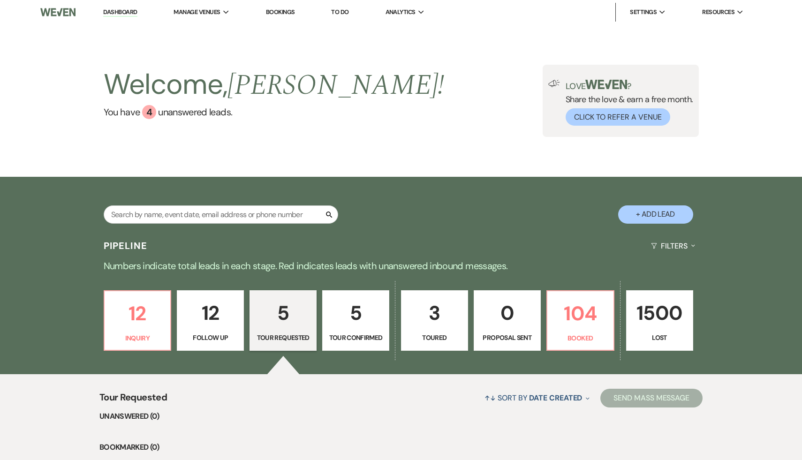
select select "2"
select select "6"
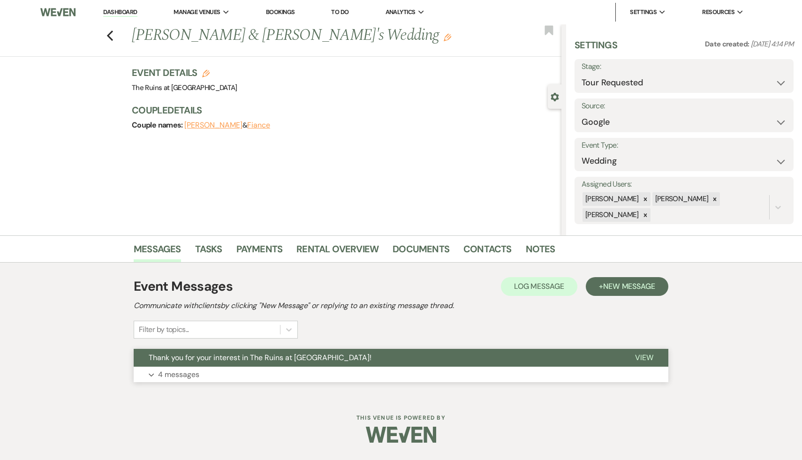
click at [251, 359] on span "Thank you for your interest in The Ruins at [GEOGRAPHIC_DATA]!" at bounding box center [260, 357] width 223 height 10
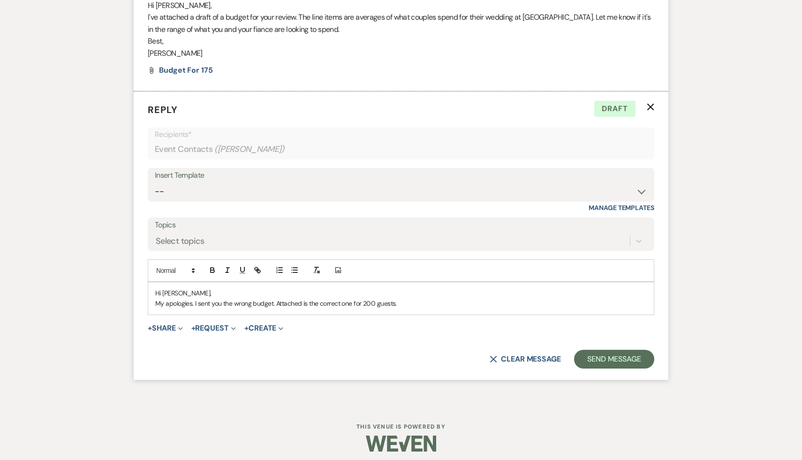
scroll to position [993, 0]
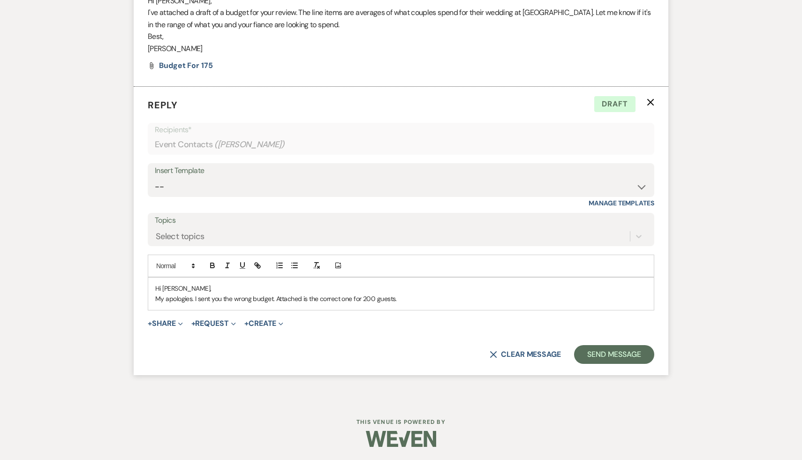
click at [272, 299] on p "My apologies. I sent you the wrong budget. Attached is the correct one for 200 …" at bounding box center [400, 298] width 491 height 10
click at [251, 298] on p "My apologies. I sent you the wrong budget. Attached is the correct one for 200 …" at bounding box center [400, 298] width 491 height 10
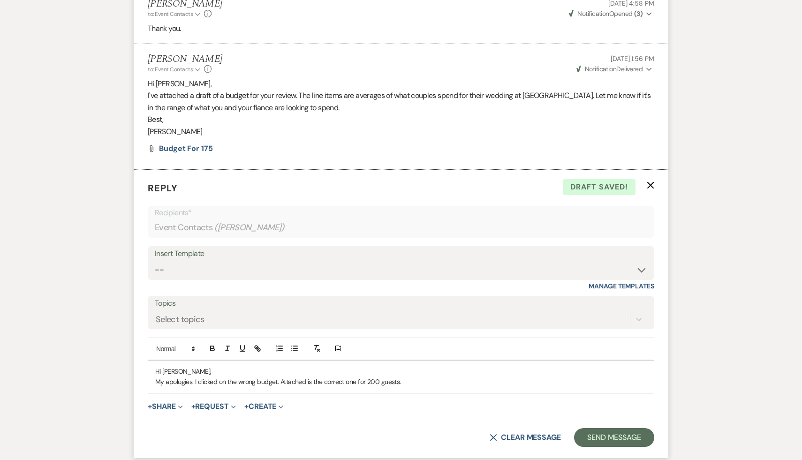
scroll to position [985, 0]
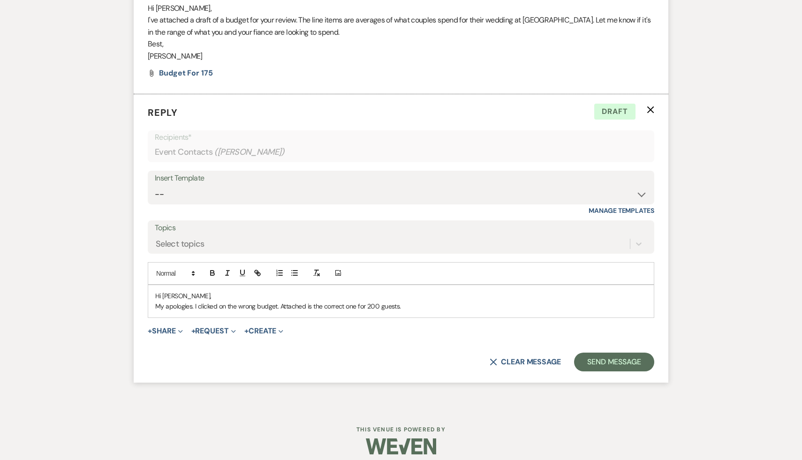
click at [411, 307] on p "My apologies. I clicked on the wrong budget. Attached is the correct one for 20…" at bounding box center [400, 306] width 491 height 10
click at [164, 329] on button "+ Share Expand" at bounding box center [165, 330] width 35 height 7
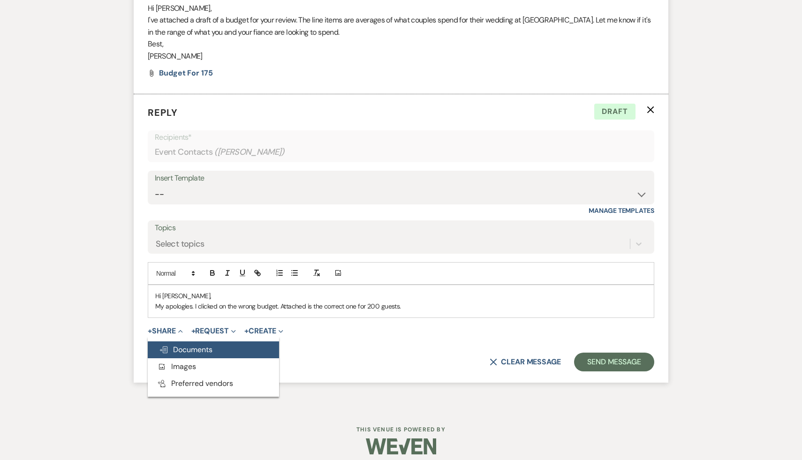
click at [188, 348] on span "Doc Upload Documents" at bounding box center [185, 350] width 53 height 10
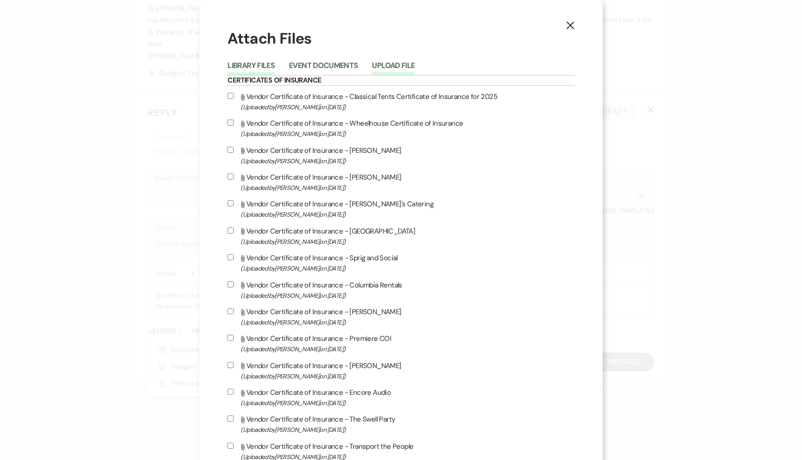
click at [414, 67] on button "Upload File" at bounding box center [393, 68] width 43 height 13
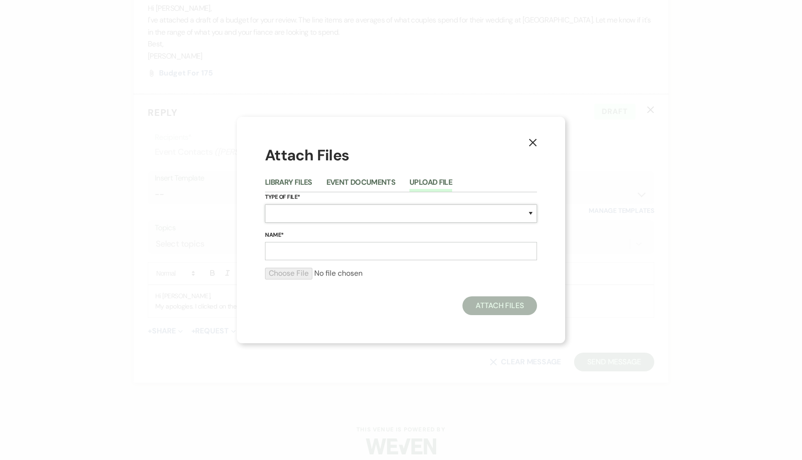
click at [342, 214] on select "Special Event Insurance Vendor Certificate of Insurance Contracts / Rental Agre…" at bounding box center [401, 213] width 272 height 18
select select "8"
click at [360, 250] on input "Name*" at bounding box center [401, 251] width 272 height 18
type input "Budget for 200"
click at [294, 273] on input "file" at bounding box center [401, 273] width 272 height 11
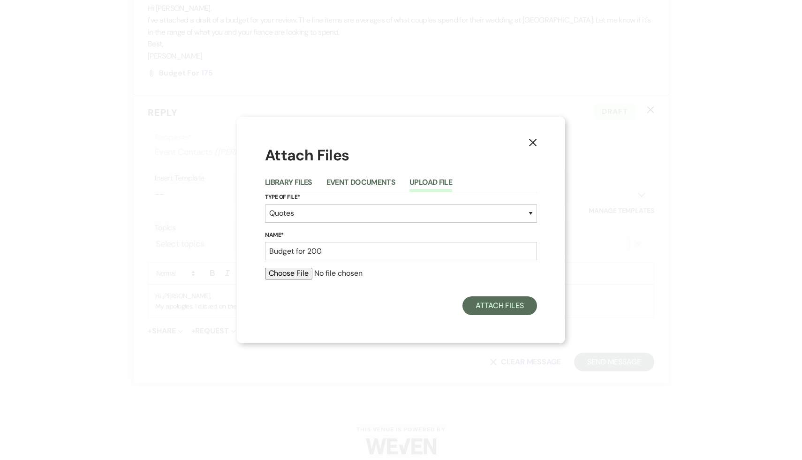
type input "C:\fakepath\200 low season 2026.pdf"
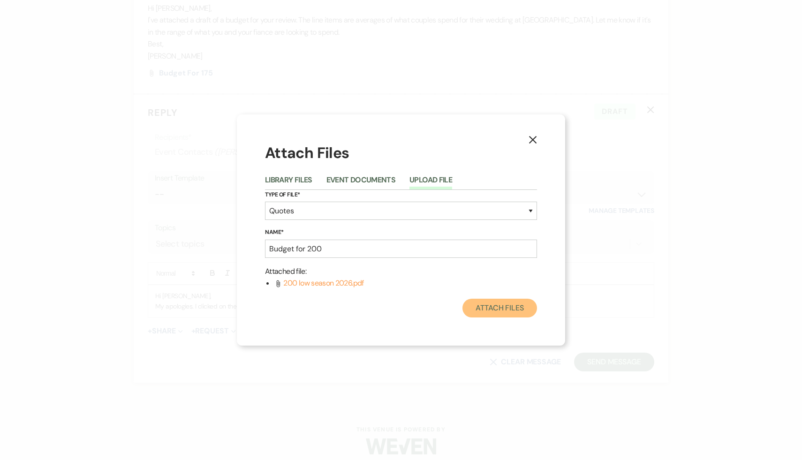
click at [502, 306] on button "Attach Files" at bounding box center [499, 308] width 75 height 19
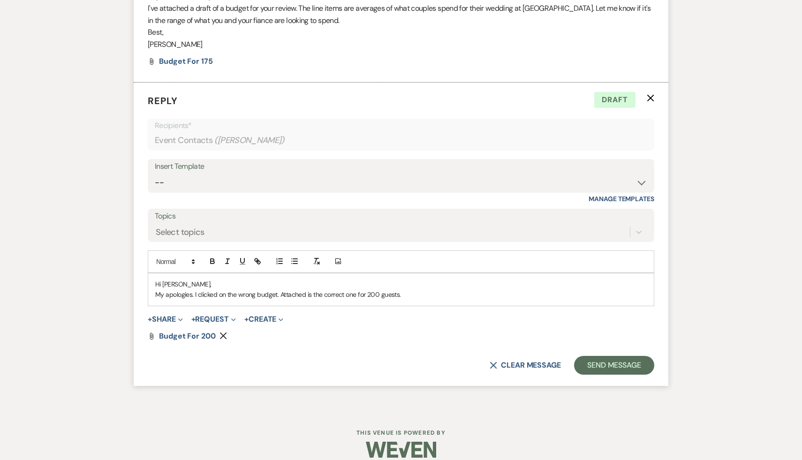
scroll to position [1000, 0]
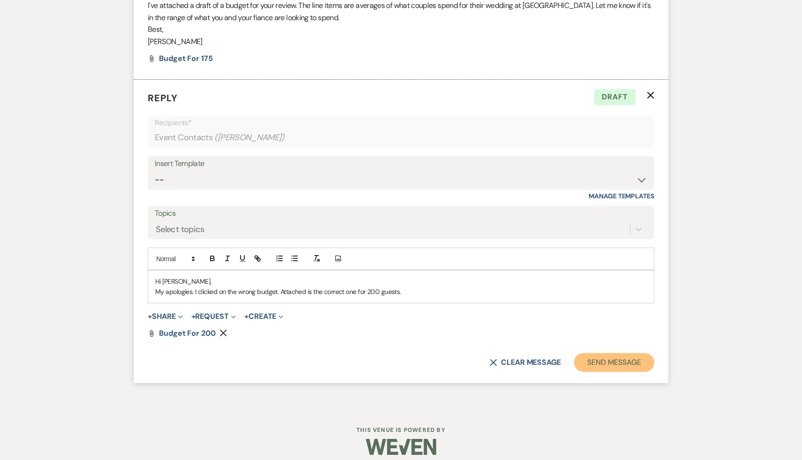
click at [614, 367] on button "Send Message" at bounding box center [614, 362] width 80 height 19
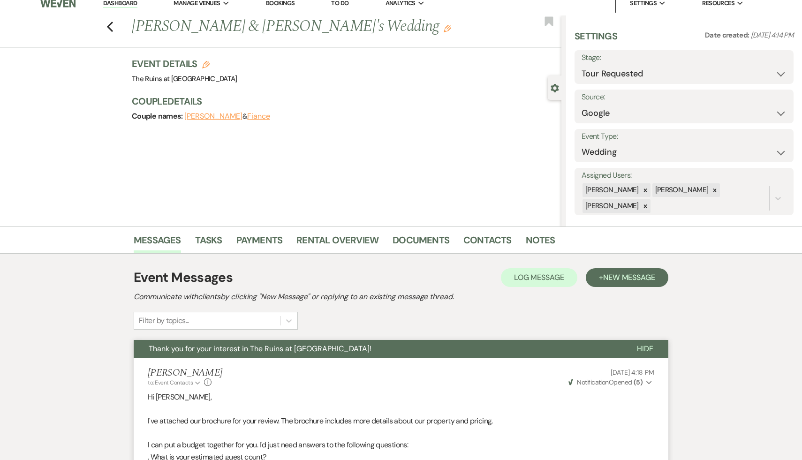
scroll to position [0, 0]
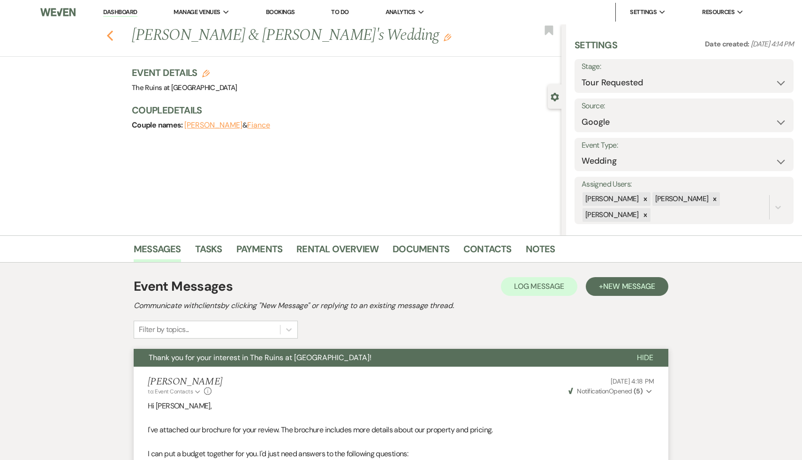
click at [107, 33] on icon "Previous" at bounding box center [109, 35] width 7 height 11
select select "2"
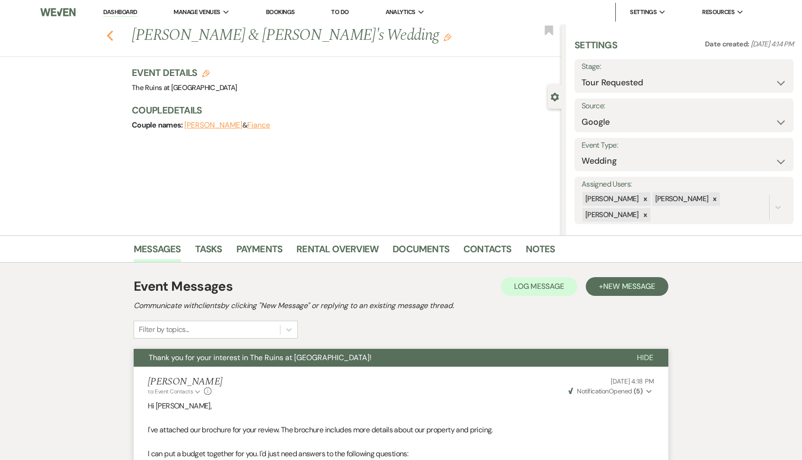
select select "2"
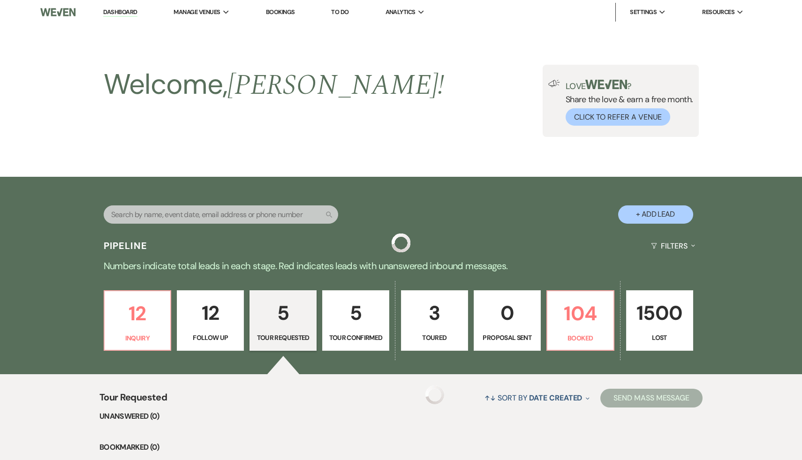
scroll to position [321, 0]
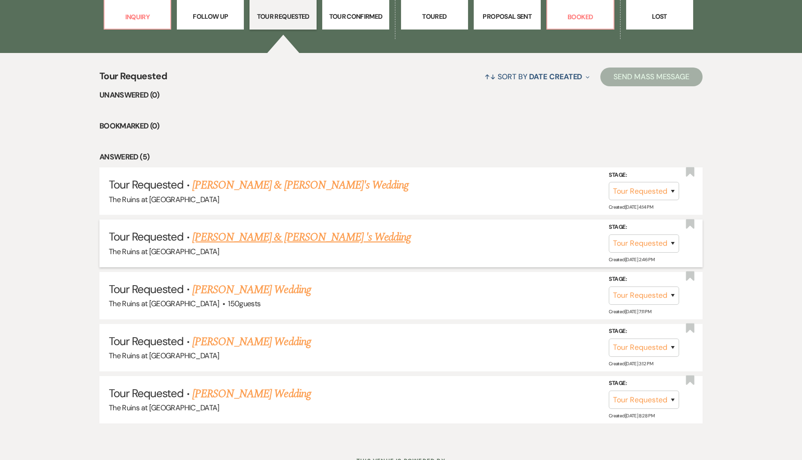
click at [300, 239] on link "[PERSON_NAME] & [PERSON_NAME] 's Wedding" at bounding box center [301, 237] width 219 height 17
select select "2"
select select "20"
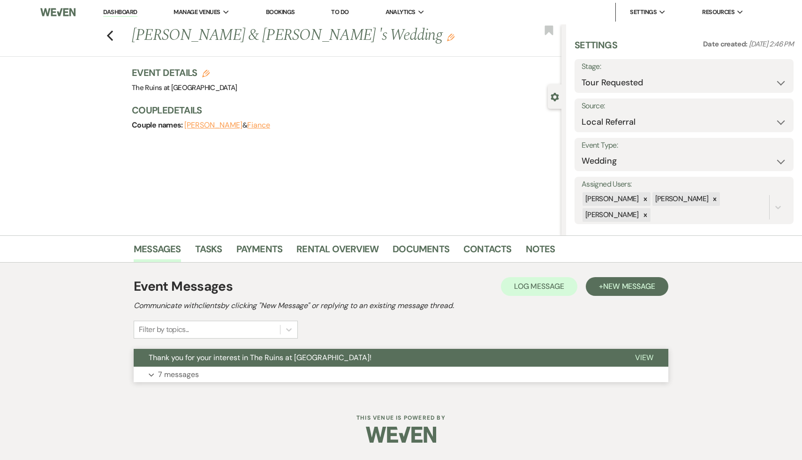
click at [272, 357] on span "Thank you for your interest in The Ruins at [GEOGRAPHIC_DATA]!" at bounding box center [260, 357] width 223 height 10
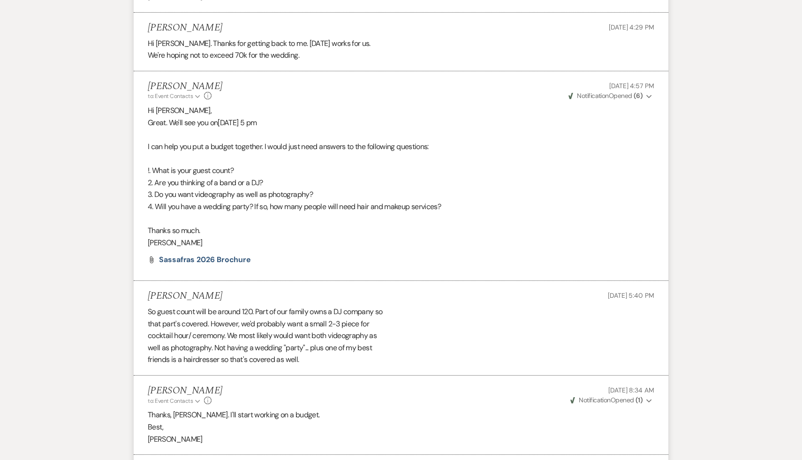
scroll to position [1176, 0]
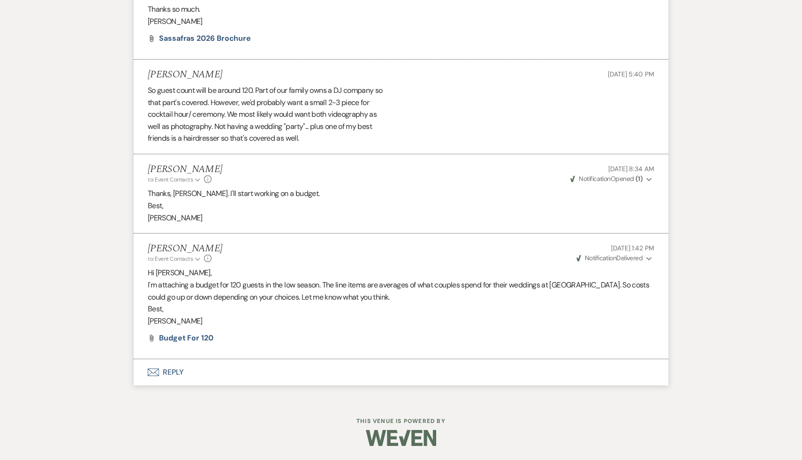
select select "2"
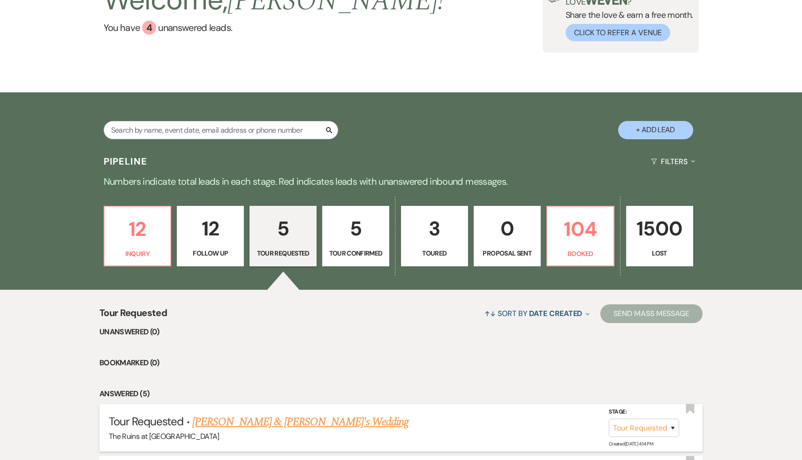
scroll to position [126, 0]
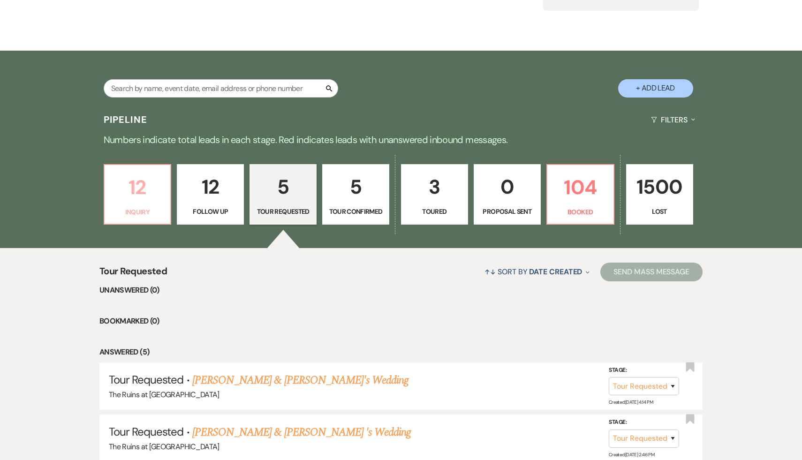
click at [135, 185] on p "12" at bounding box center [137, 187] width 55 height 31
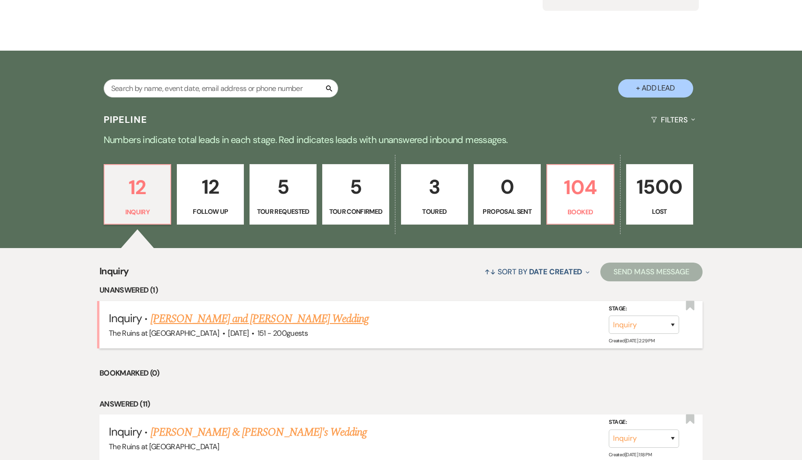
click at [193, 320] on link "[PERSON_NAME] and [PERSON_NAME] Wedding" at bounding box center [259, 318] width 218 height 17
select select "2"
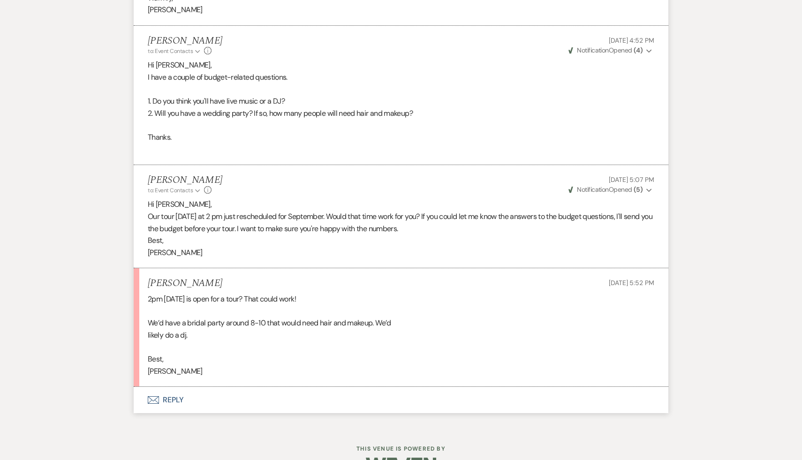
scroll to position [2475, 0]
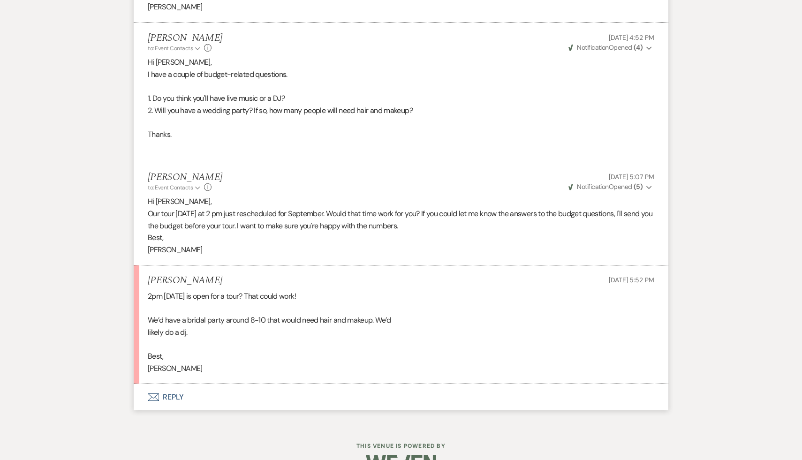
click at [169, 410] on button "Envelope Reply" at bounding box center [401, 397] width 534 height 26
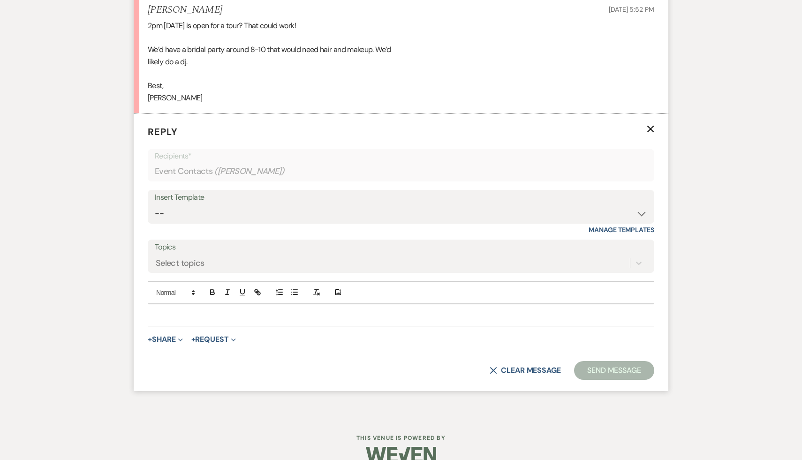
scroll to position [2774, 0]
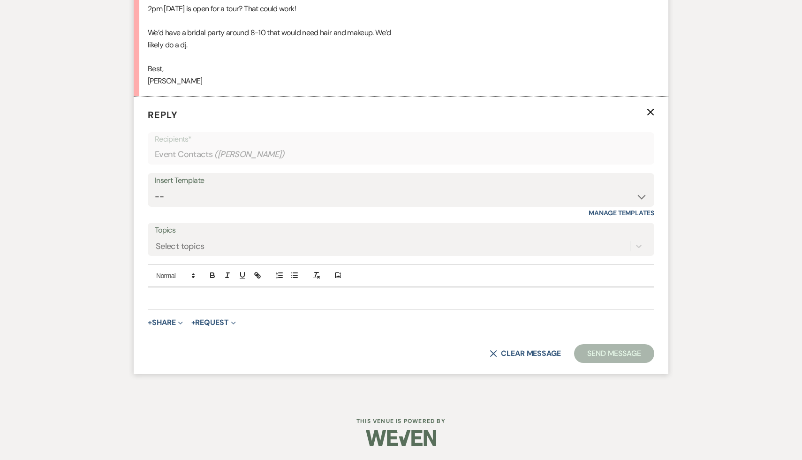
click at [226, 299] on p at bounding box center [400, 298] width 491 height 10
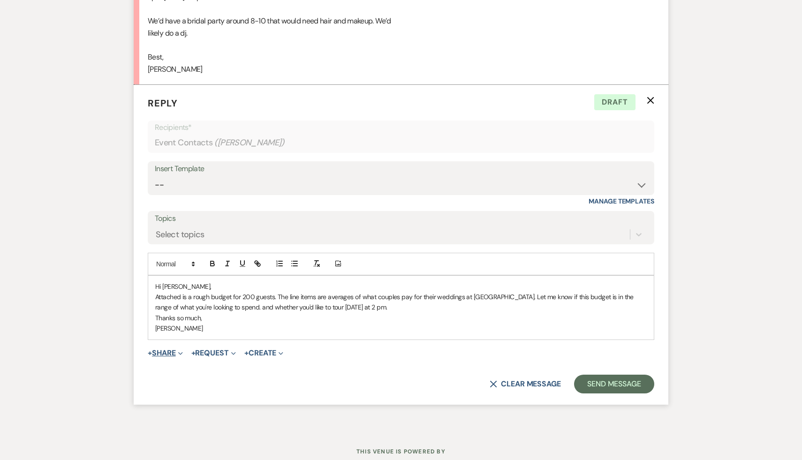
click at [165, 357] on button "+ Share Expand" at bounding box center [165, 352] width 35 height 7
click at [188, 376] on span "Doc Upload Documents" at bounding box center [185, 372] width 53 height 10
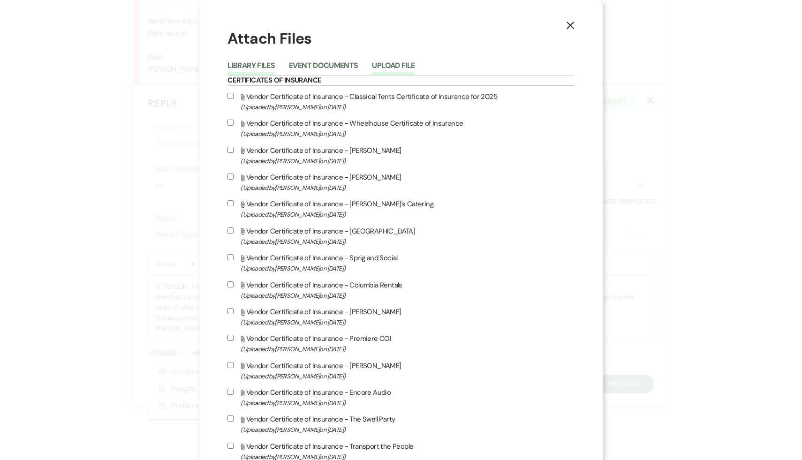
click at [414, 67] on button "Upload File" at bounding box center [393, 68] width 43 height 13
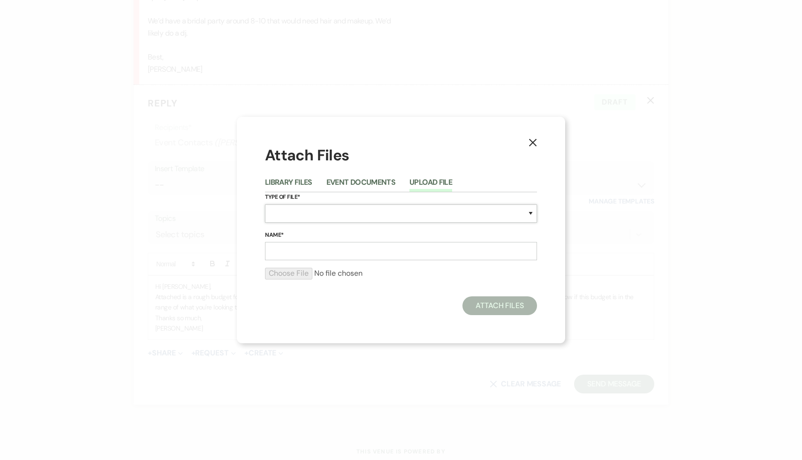
click at [430, 212] on select "Special Event Insurance Vendor Certificate of Insurance Contracts / Rental Agre…" at bounding box center [401, 213] width 272 height 18
select select "8"
click at [330, 247] on input "Name*" at bounding box center [401, 251] width 272 height 18
type input "Budget for 200"
click at [303, 272] on input "file" at bounding box center [401, 273] width 272 height 11
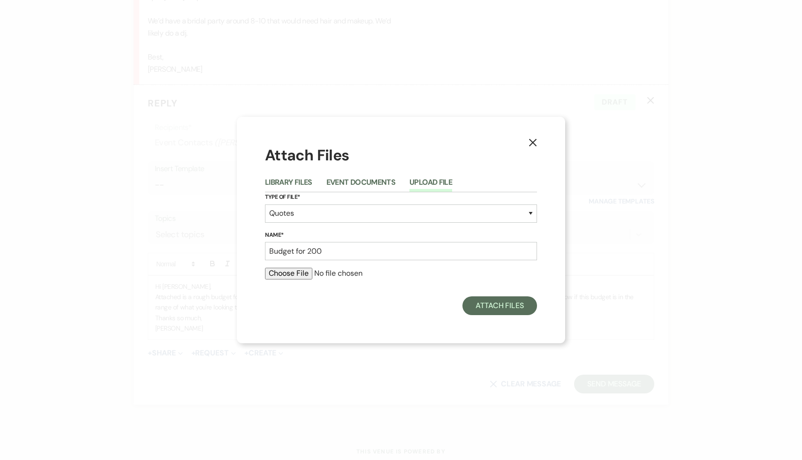
type input "C:\fakepath\200 low season 2026 (1) (1).pdf"
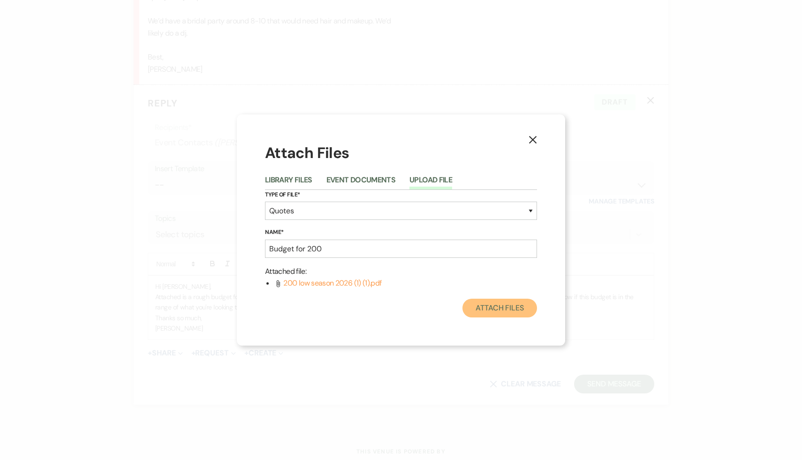
click at [505, 307] on button "Attach Files" at bounding box center [499, 308] width 75 height 19
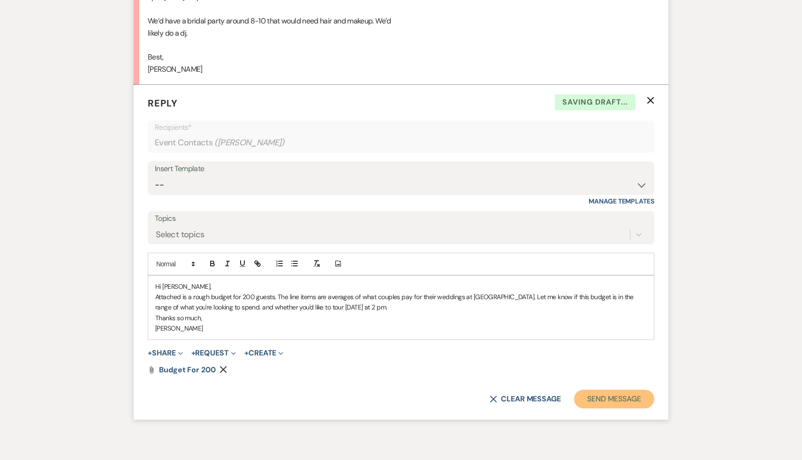
click at [627, 408] on button "Send Message" at bounding box center [614, 399] width 80 height 19
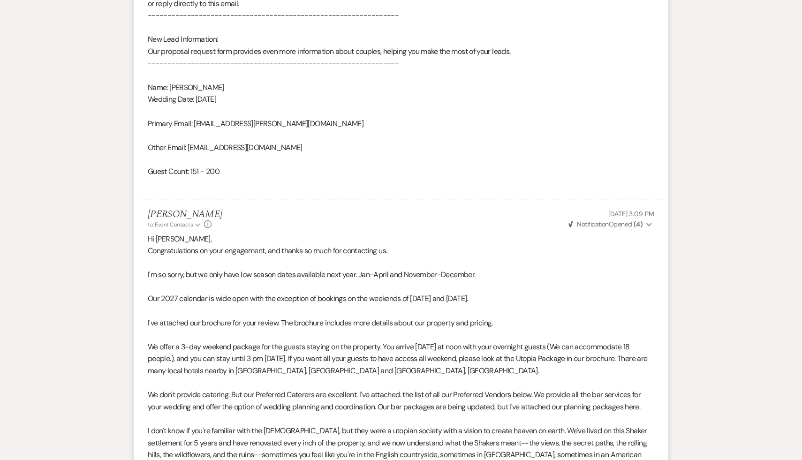
scroll to position [0, 0]
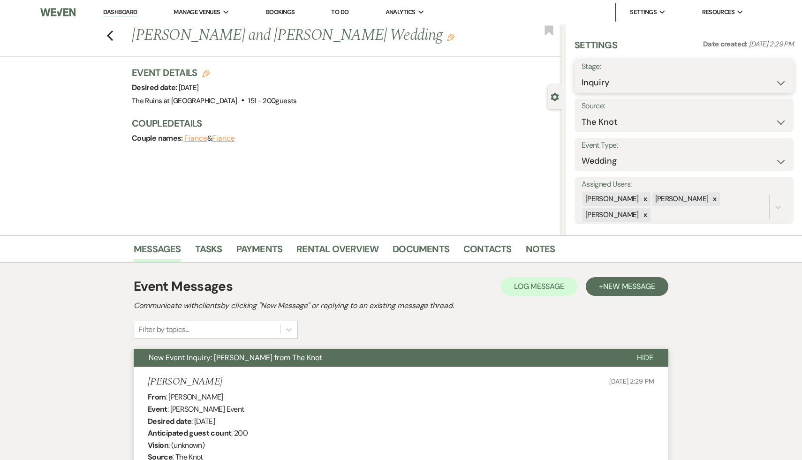
click at [779, 81] on select "Inquiry Follow Up Tour Requested Tour Confirmed Toured Proposal Sent Booked Lost" at bounding box center [683, 83] width 205 height 18
select select "2"
click at [772, 75] on button "Save" at bounding box center [770, 76] width 46 height 19
click at [123, 11] on link "Dashboard" at bounding box center [120, 12] width 34 height 9
select select "2"
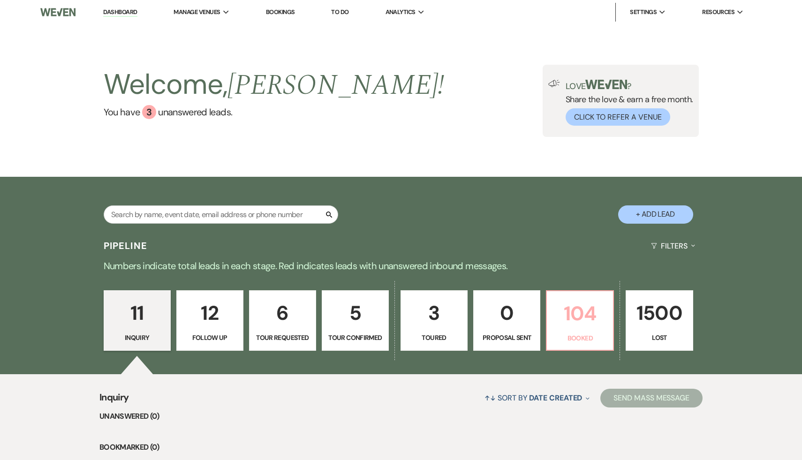
click at [583, 307] on p "104" at bounding box center [579, 313] width 55 height 31
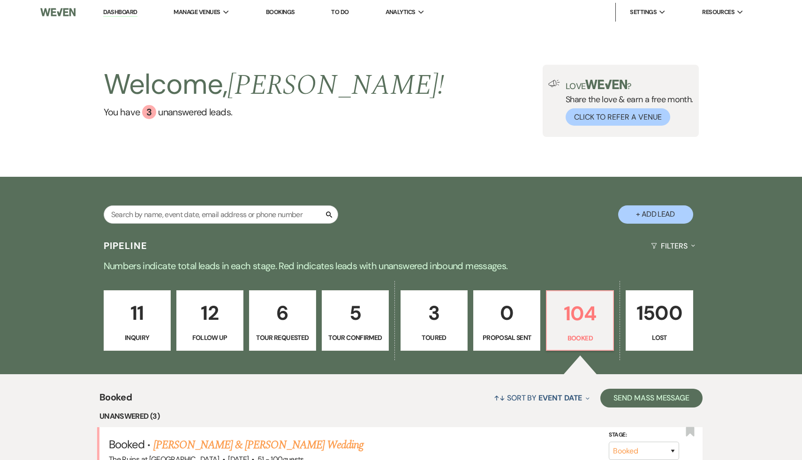
click at [135, 322] on p "11" at bounding box center [137, 312] width 55 height 31
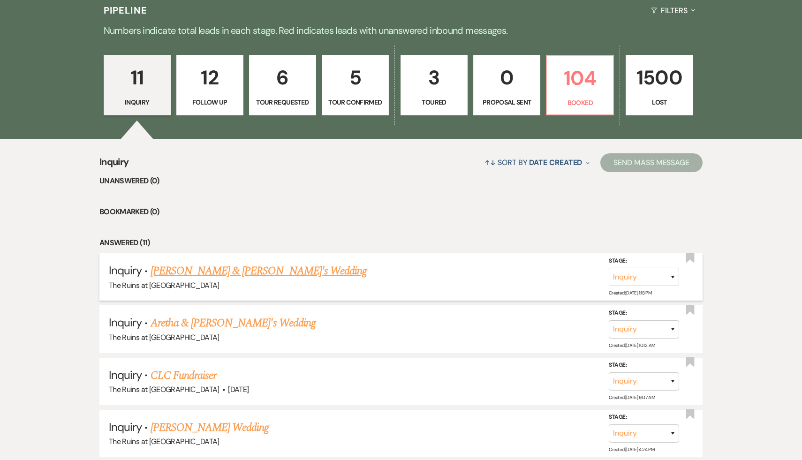
scroll to position [237, 0]
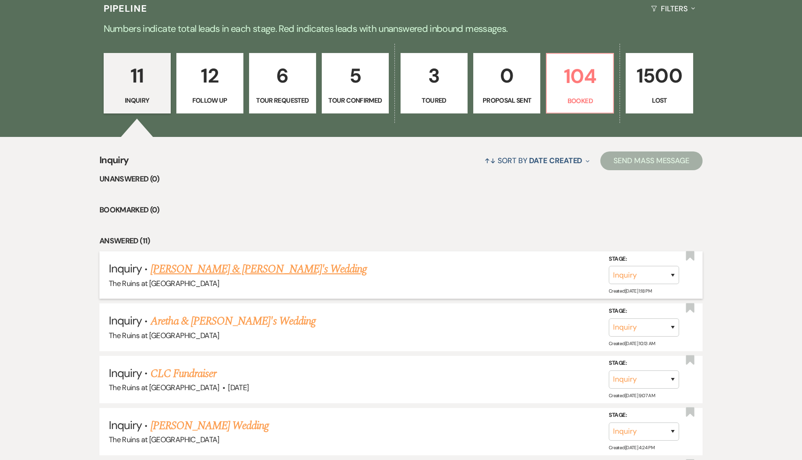
click at [229, 320] on link "Aretha & [PERSON_NAME]'s Wedding" at bounding box center [232, 321] width 165 height 17
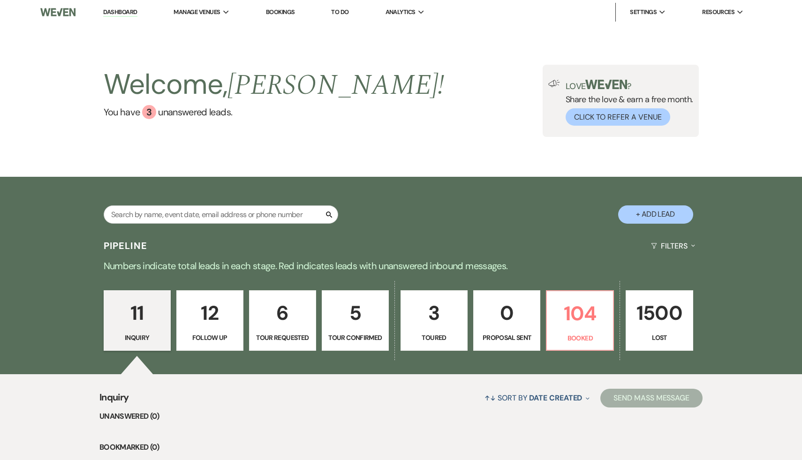
select select "17"
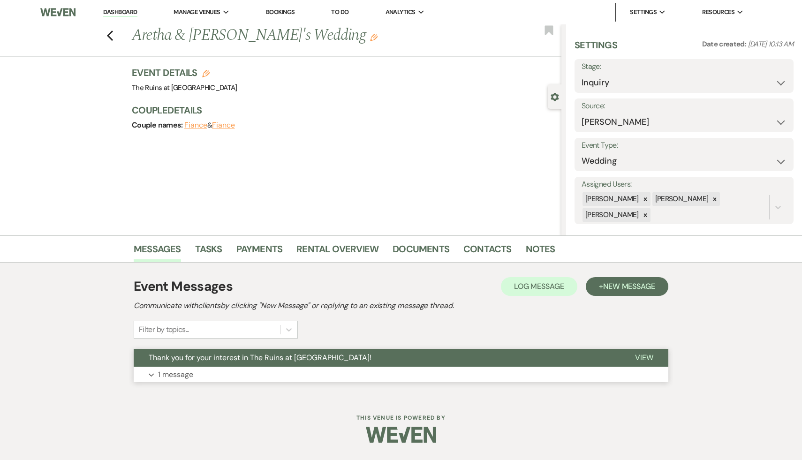
click at [220, 358] on span "Thank you for your interest in The Ruins at [GEOGRAPHIC_DATA]!" at bounding box center [260, 357] width 223 height 10
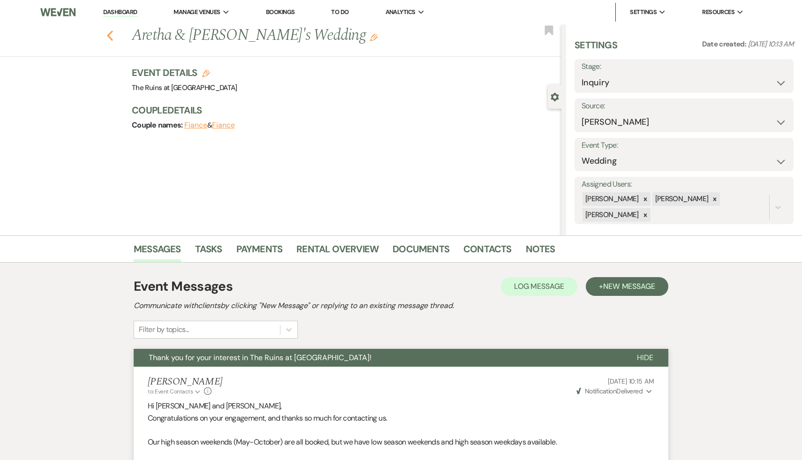
click at [109, 32] on icon "Previous" at bounding box center [109, 35] width 7 height 11
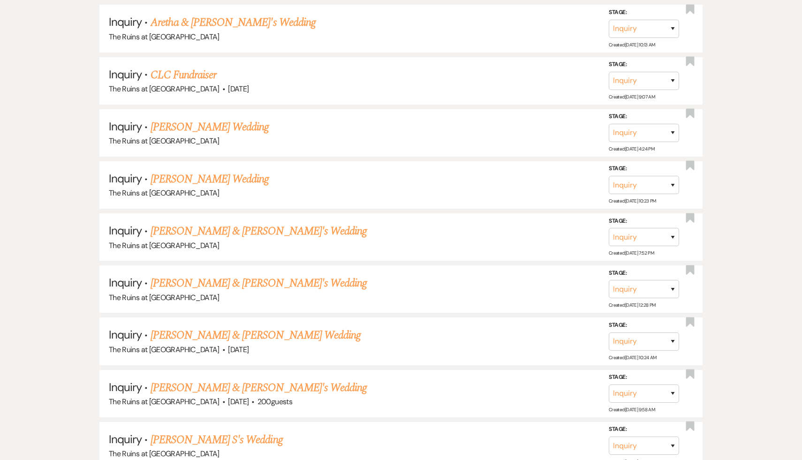
scroll to position [538, 0]
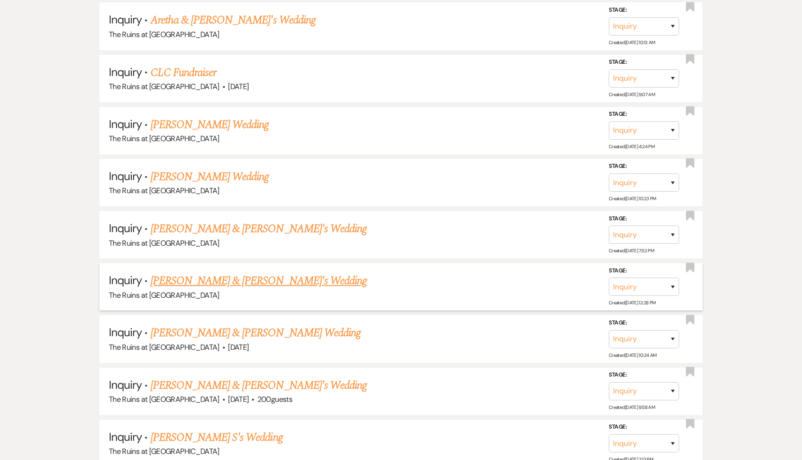
click at [204, 284] on link "[PERSON_NAME] & [PERSON_NAME]'s Wedding" at bounding box center [258, 280] width 217 height 17
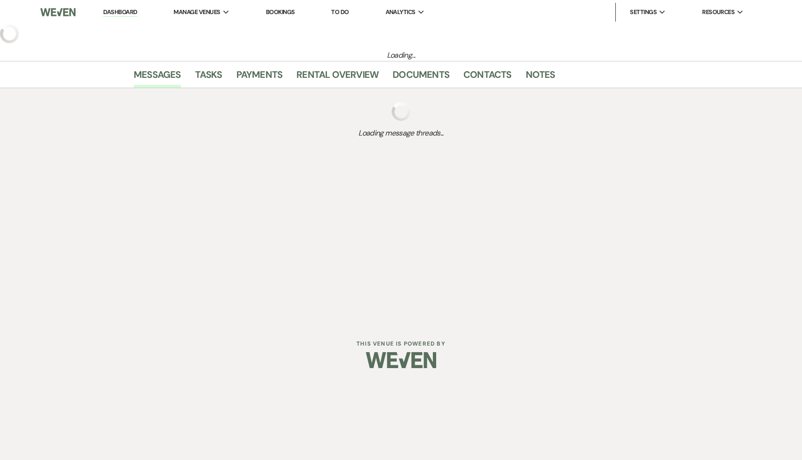
select select "20"
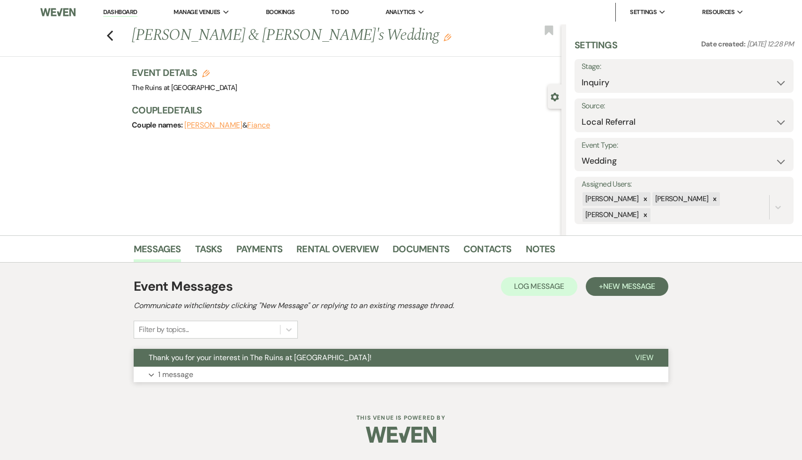
click at [203, 357] on span "Thank you for your interest in The Ruins at [GEOGRAPHIC_DATA]!" at bounding box center [260, 357] width 223 height 10
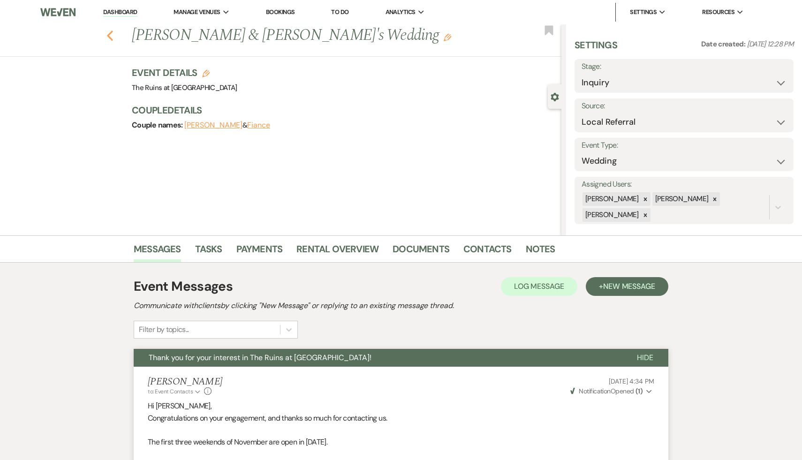
click at [110, 31] on icon "Previous" at bounding box center [109, 35] width 7 height 11
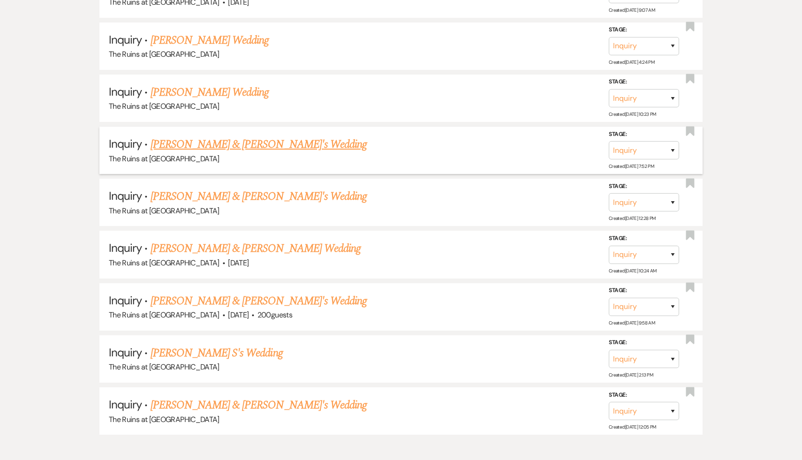
scroll to position [645, 0]
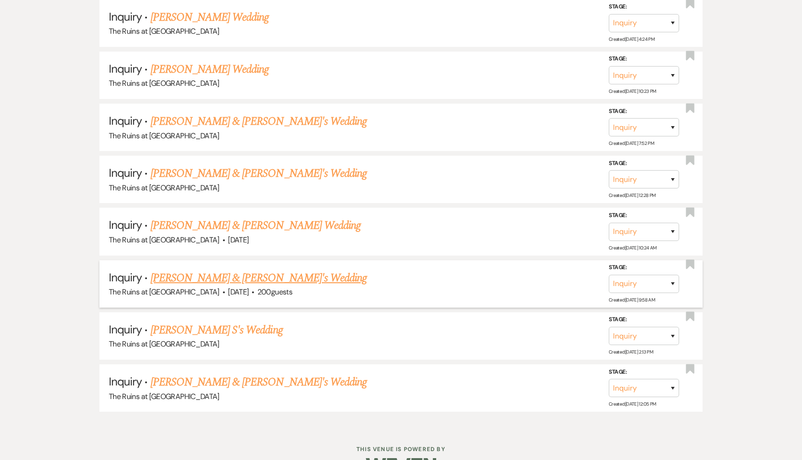
click at [202, 277] on link "[PERSON_NAME] & [PERSON_NAME]'s Wedding" at bounding box center [258, 278] width 217 height 17
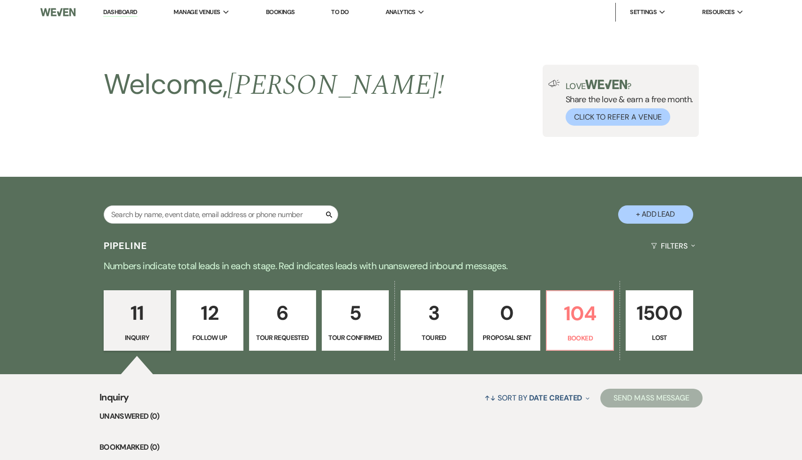
select select "4"
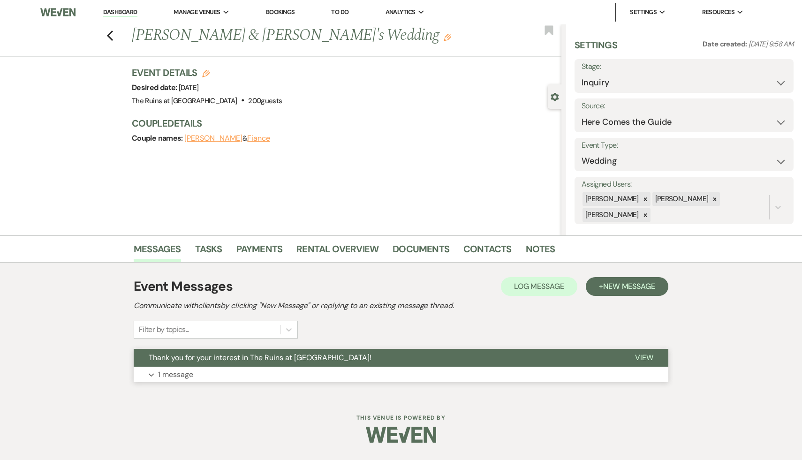
click at [202, 361] on span "Thank you for your interest in The Ruins at [GEOGRAPHIC_DATA]!" at bounding box center [260, 357] width 223 height 10
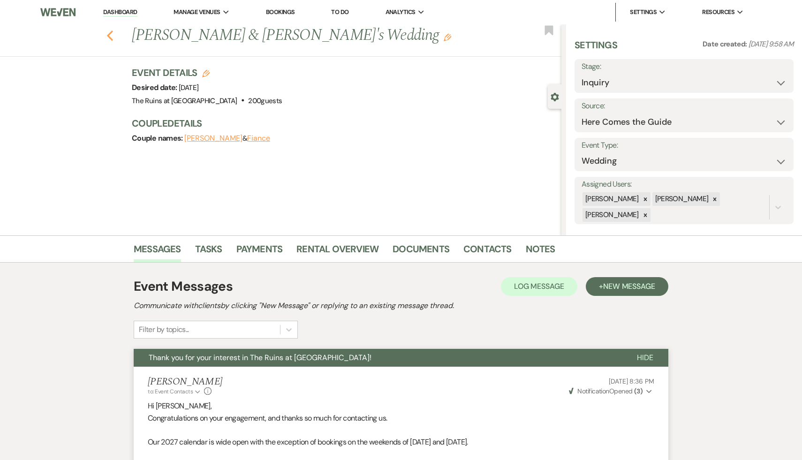
click at [110, 29] on button "Previous" at bounding box center [109, 34] width 7 height 13
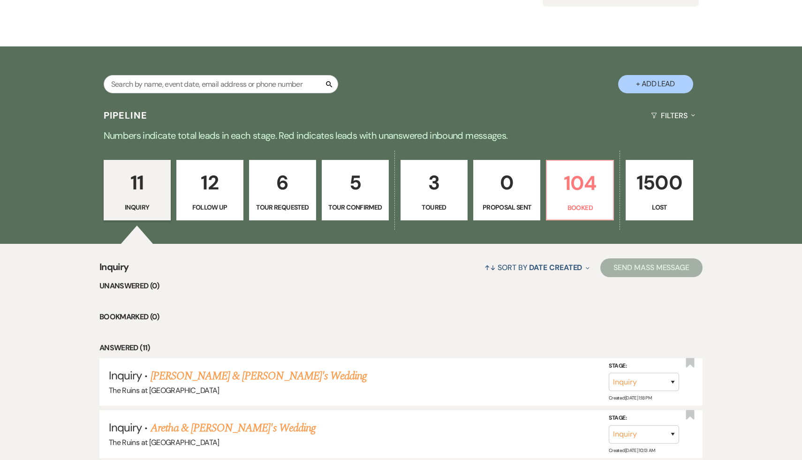
scroll to position [54, 0]
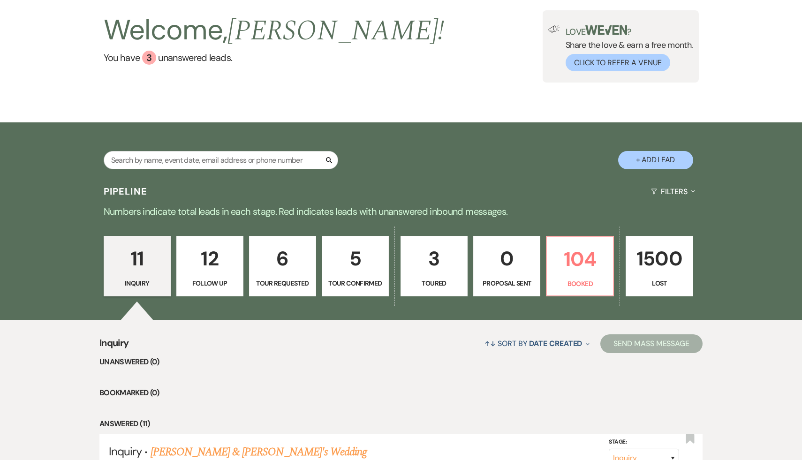
click at [210, 275] on link "12 Follow Up" at bounding box center [209, 266] width 67 height 61
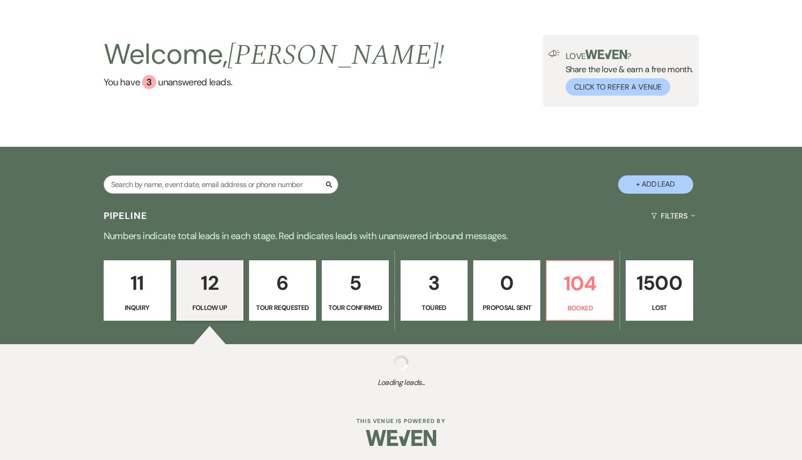
select select "9"
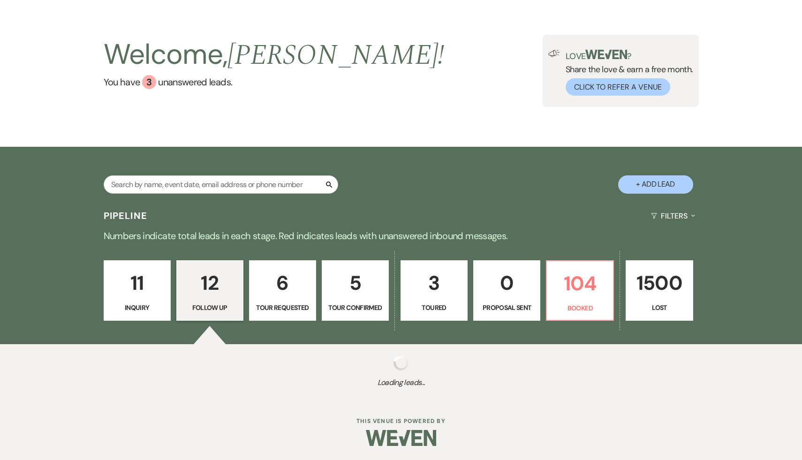
select select "9"
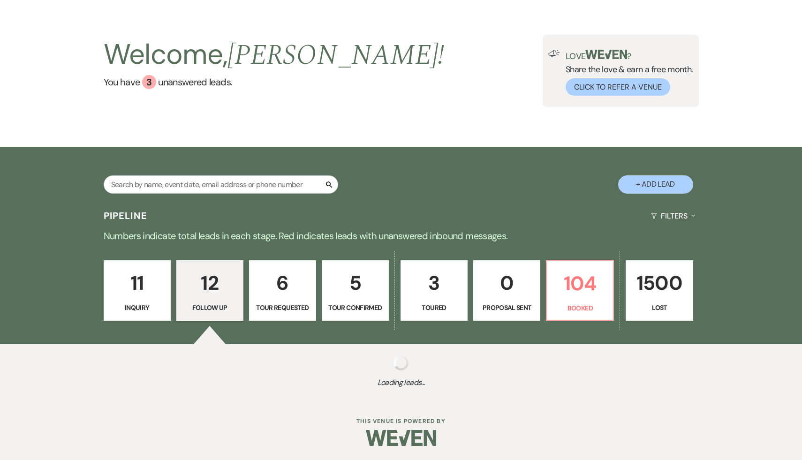
select select "9"
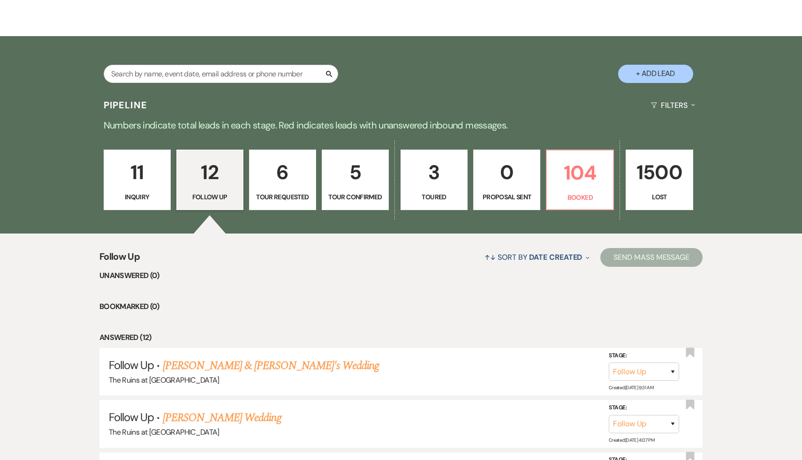
scroll to position [205, 0]
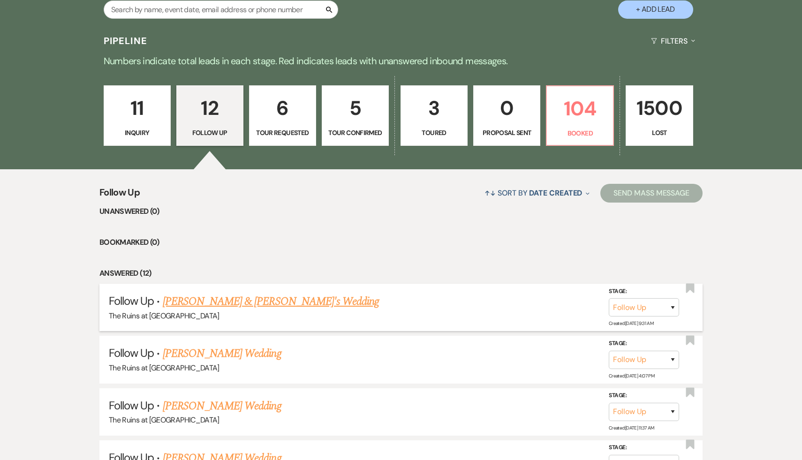
click at [259, 299] on link "[PERSON_NAME] & [PERSON_NAME]'s Wedding" at bounding box center [271, 301] width 217 height 17
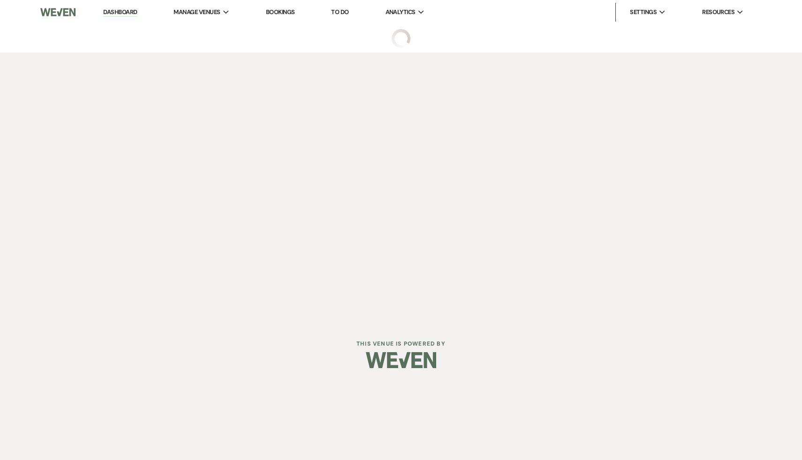
select select "9"
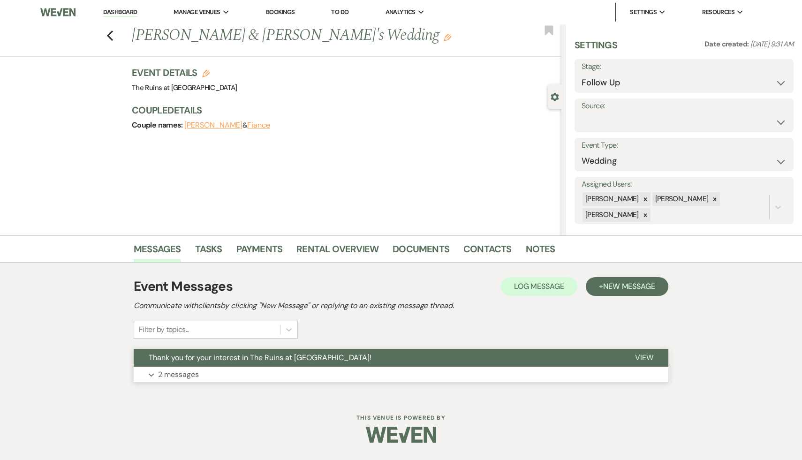
click at [248, 361] on span "Thank you for your interest in The Ruins at [GEOGRAPHIC_DATA]!" at bounding box center [260, 357] width 223 height 10
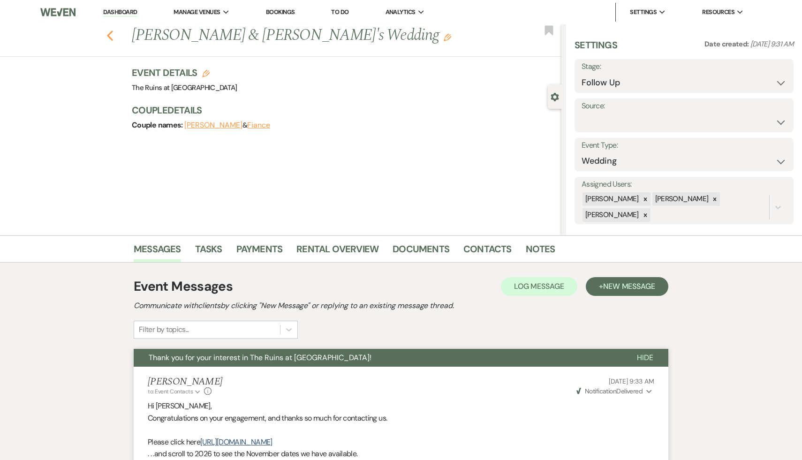
click at [110, 35] on icon "Previous" at bounding box center [109, 35] width 7 height 11
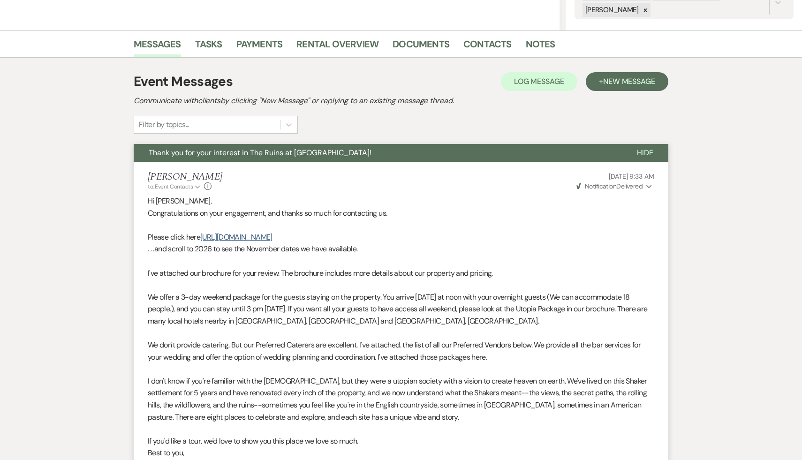
select select "9"
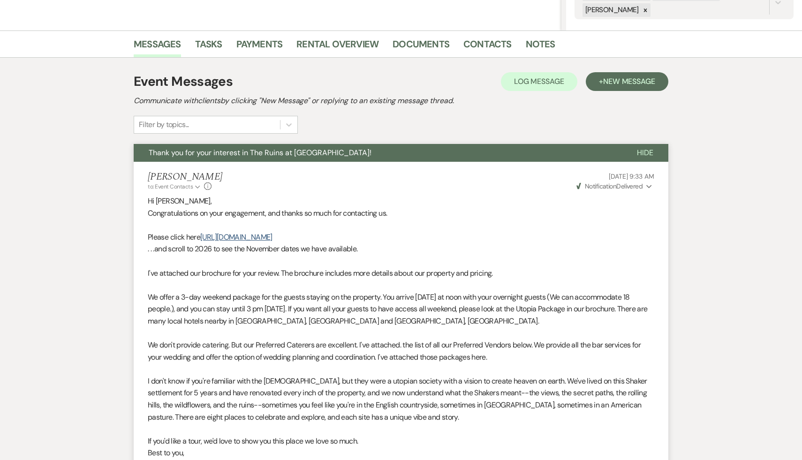
select select "9"
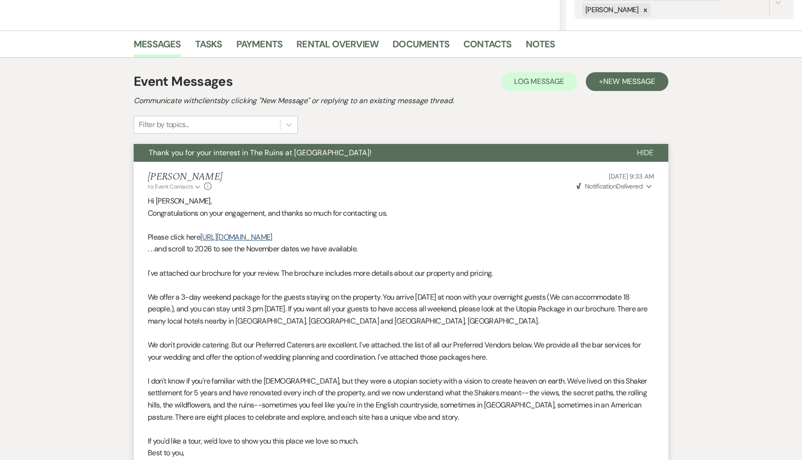
select select "9"
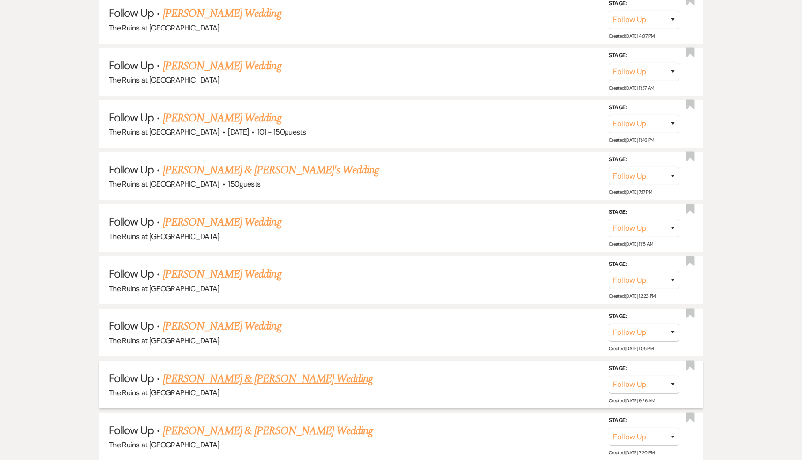
scroll to position [562, 0]
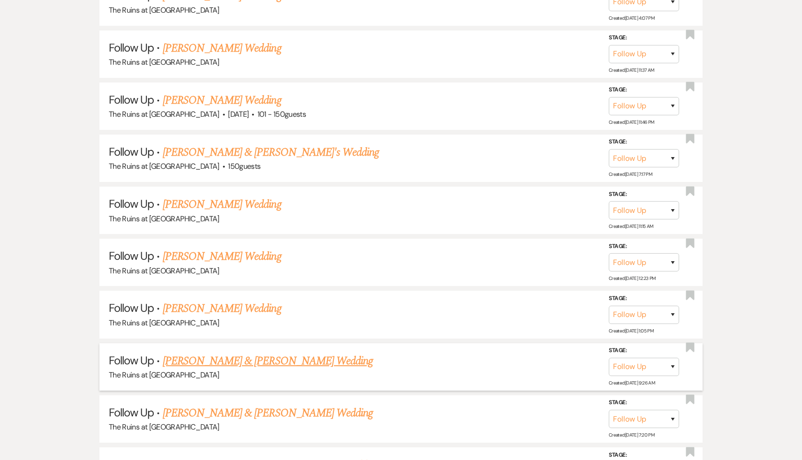
click at [259, 352] on link "[PERSON_NAME] & [PERSON_NAME] Wedding" at bounding box center [268, 360] width 210 height 17
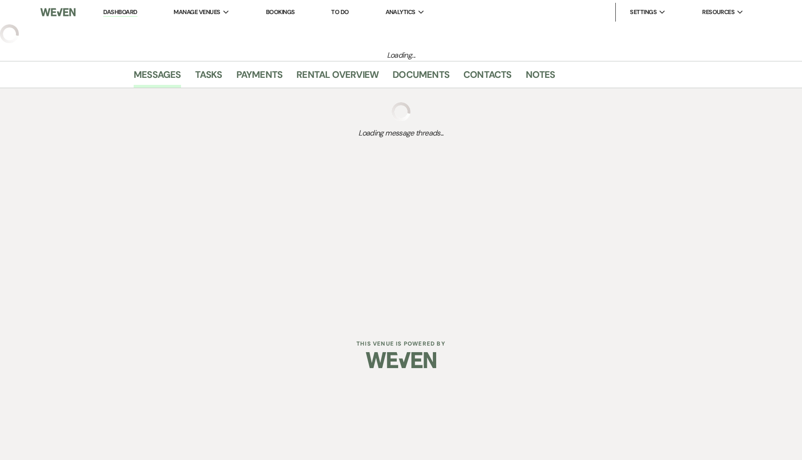
select select "9"
select select "6"
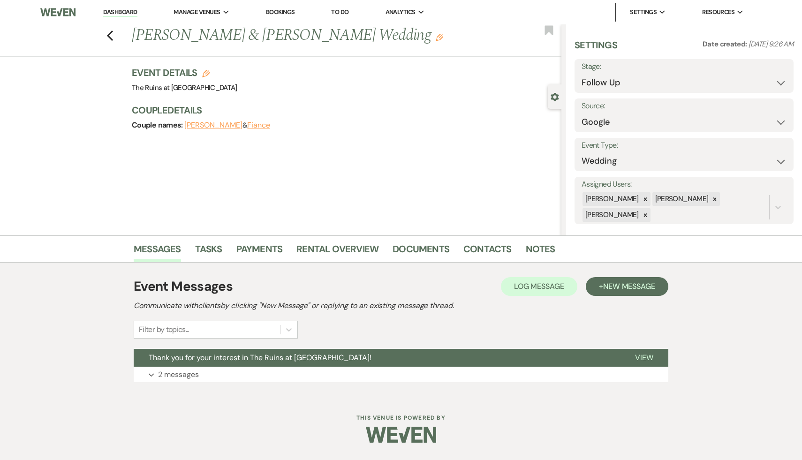
click at [259, 352] on span "Thank you for your interest in The Ruins at [GEOGRAPHIC_DATA]!" at bounding box center [260, 357] width 223 height 10
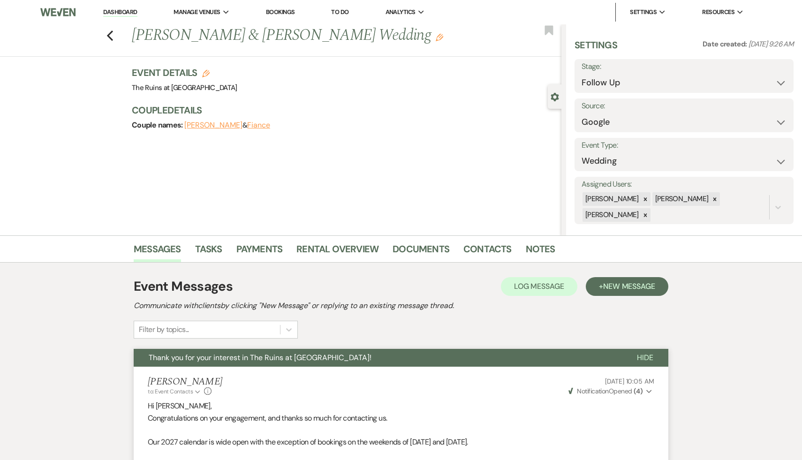
click at [119, 14] on link "Dashboard" at bounding box center [120, 12] width 34 height 9
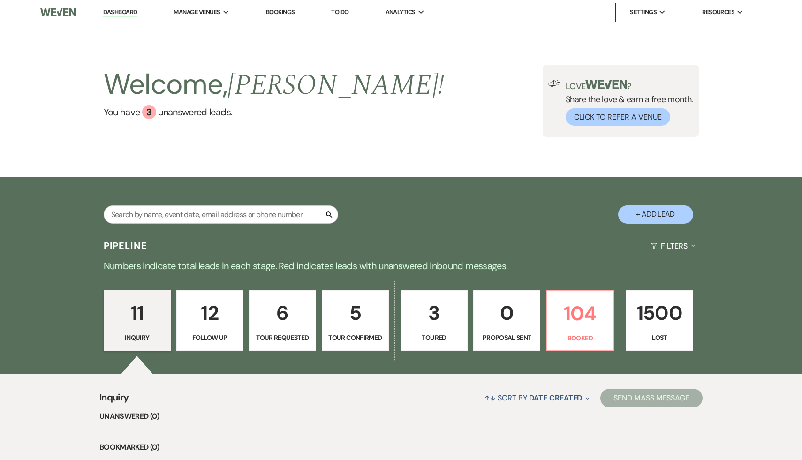
click at [282, 320] on p "6" at bounding box center [282, 312] width 55 height 31
select select "2"
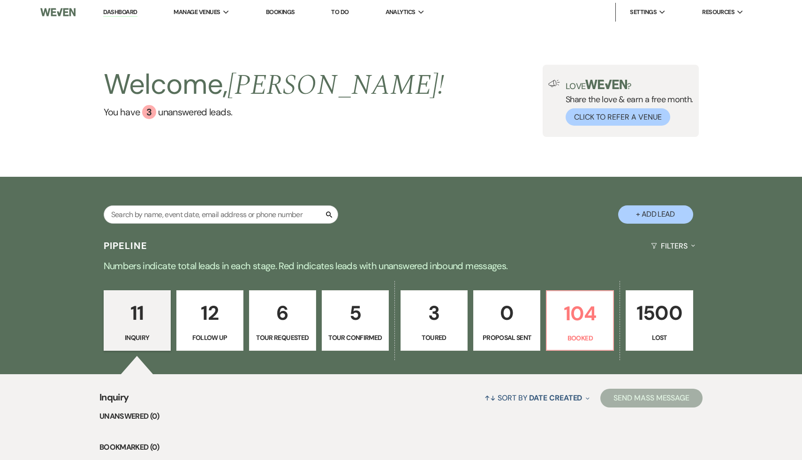
select select "2"
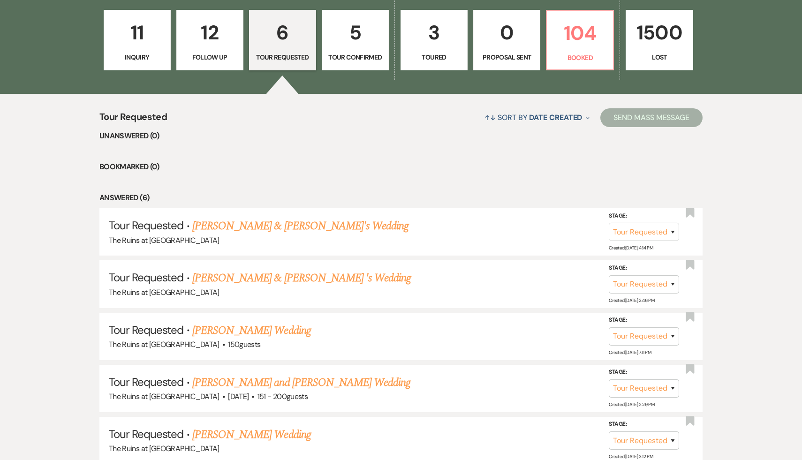
scroll to position [283, 0]
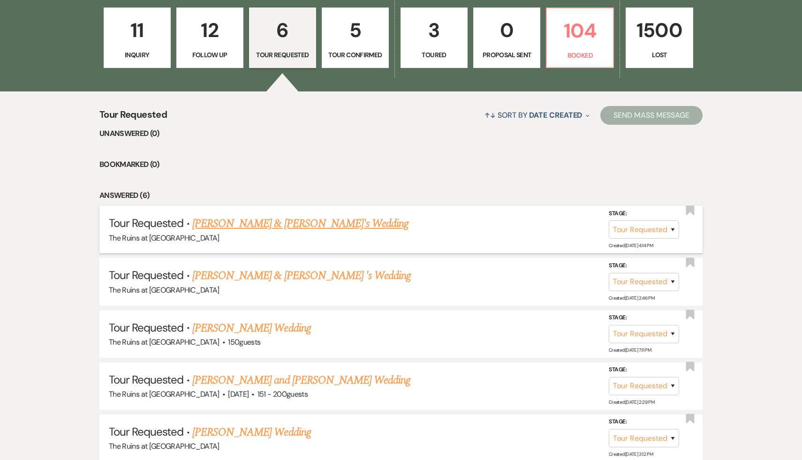
click at [305, 222] on link "[PERSON_NAME] & [PERSON_NAME]'s Wedding" at bounding box center [300, 223] width 217 height 17
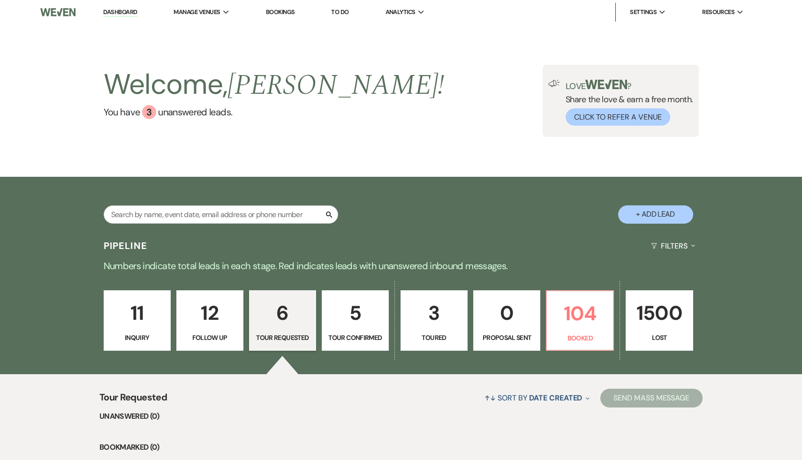
select select "2"
select select "6"
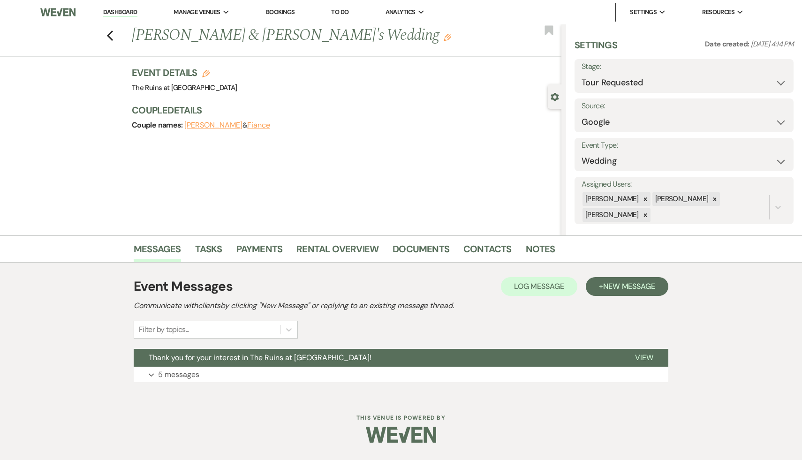
click at [207, 72] on use "button" at bounding box center [205, 73] width 7 height 7
select select "534"
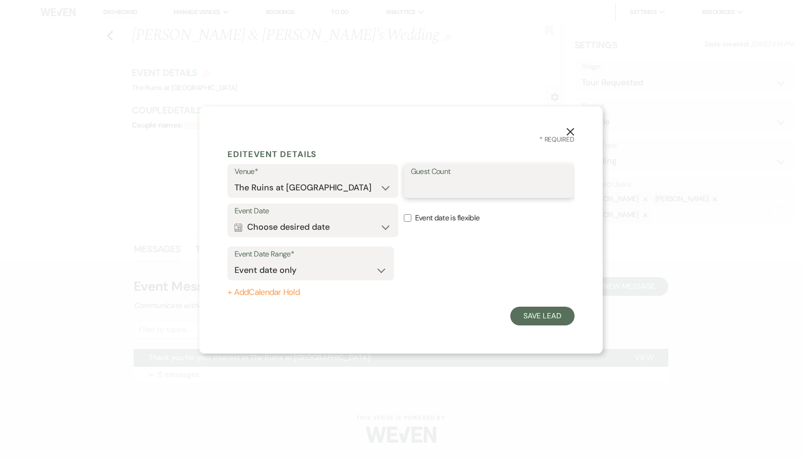
click at [447, 194] on input "Guest Count" at bounding box center [489, 188] width 157 height 18
type input "200"
click at [542, 317] on button "Save Lead" at bounding box center [542, 316] width 64 height 19
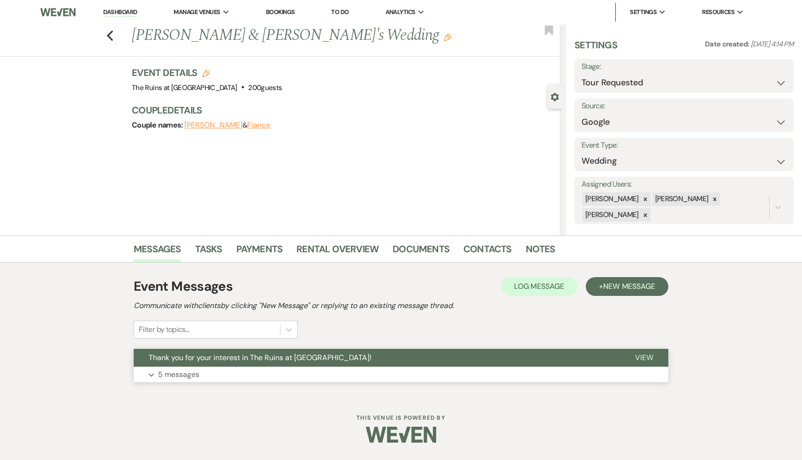
click at [308, 354] on span "Thank you for your interest in The Ruins at [GEOGRAPHIC_DATA]!" at bounding box center [260, 357] width 223 height 10
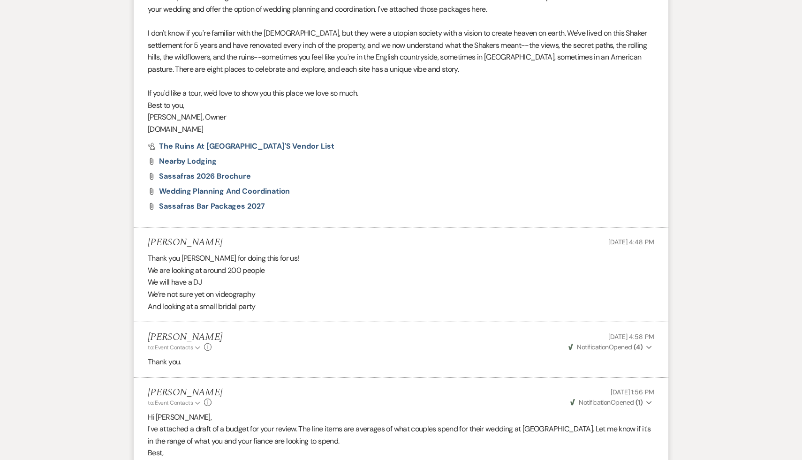
scroll to position [575, 0]
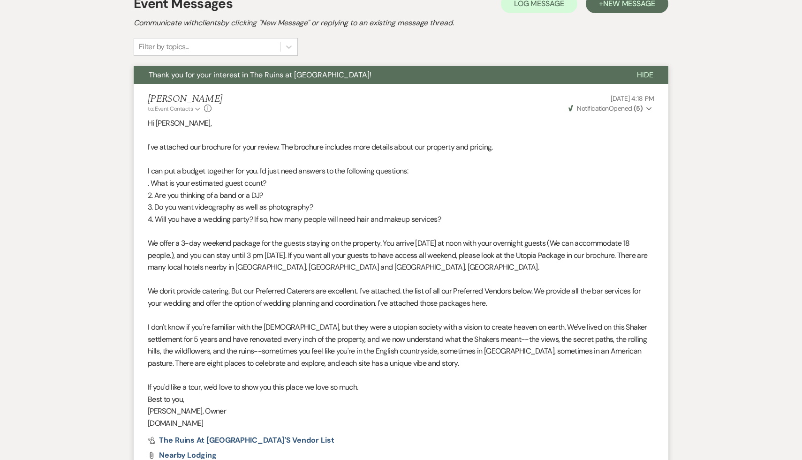
select select "2"
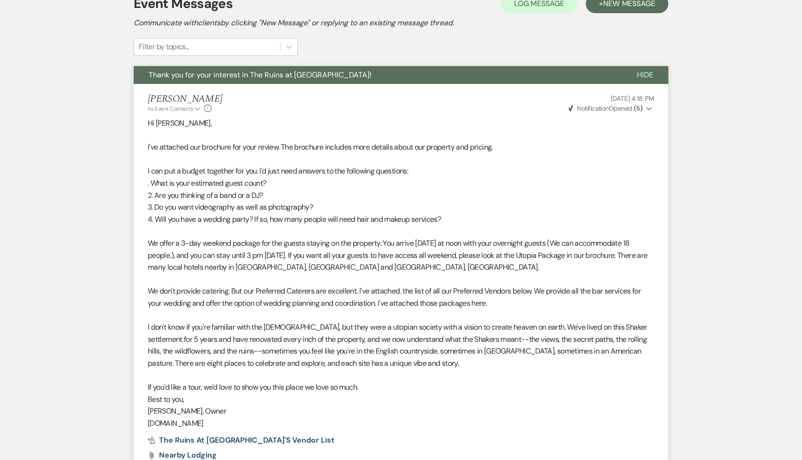
select select "2"
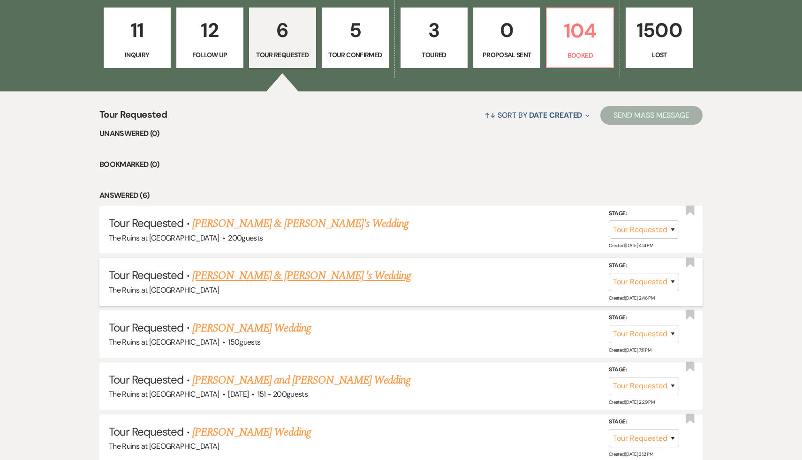
click at [275, 276] on link "[PERSON_NAME] & [PERSON_NAME] 's Wedding" at bounding box center [301, 275] width 219 height 17
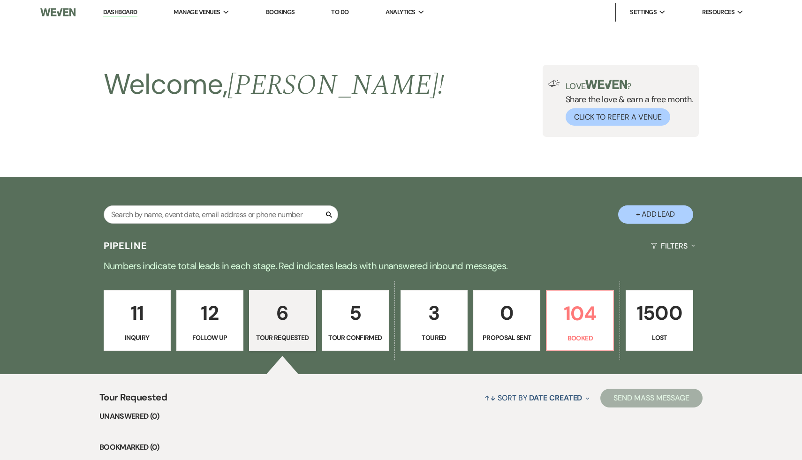
select select "2"
select select "20"
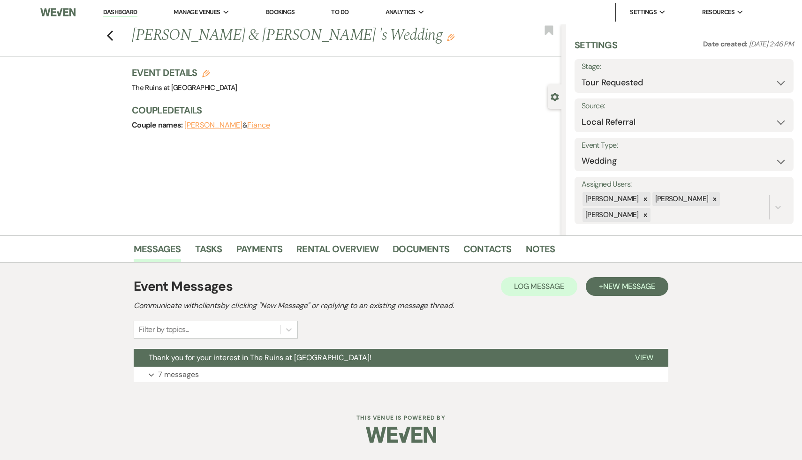
click at [204, 75] on icon "Edit" at bounding box center [205, 73] width 7 height 7
select select "534"
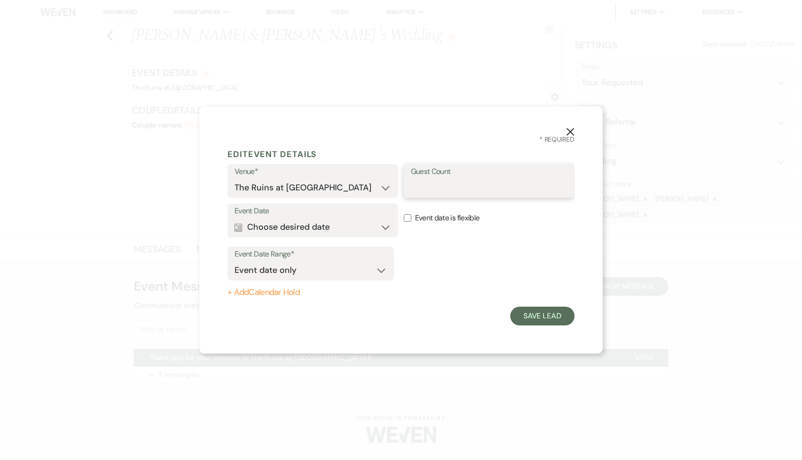
click at [429, 193] on input "Guest Count" at bounding box center [489, 188] width 157 height 18
type input "120"
click at [548, 317] on button "Save Lead" at bounding box center [542, 316] width 64 height 19
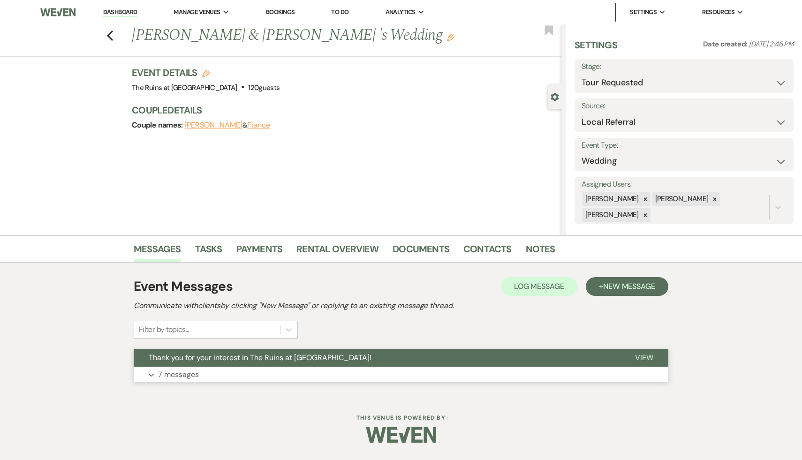
click at [285, 358] on span "Thank you for your interest in The Ruins at [GEOGRAPHIC_DATA]!" at bounding box center [260, 357] width 223 height 10
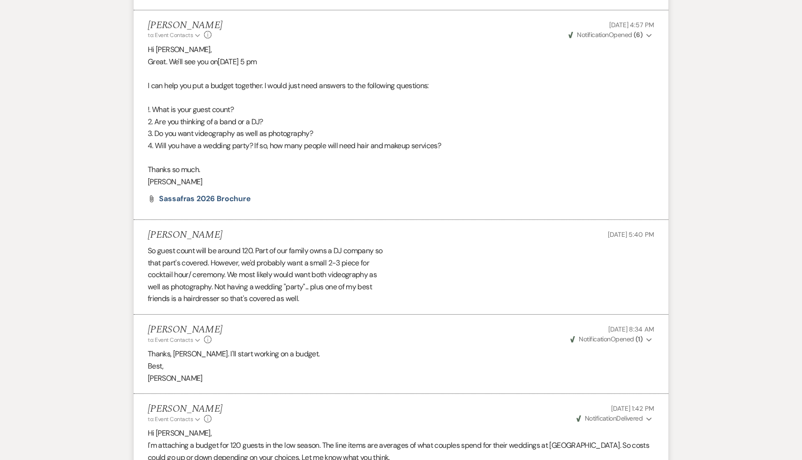
scroll to position [1012, 0]
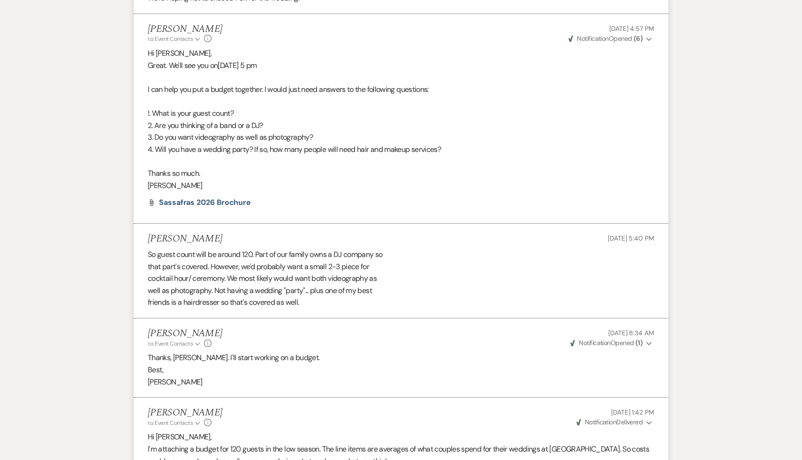
scroll to position [283, 0]
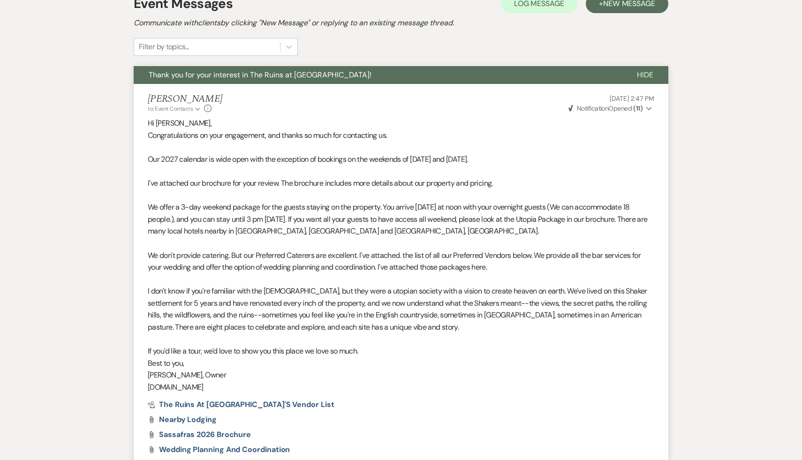
select select "2"
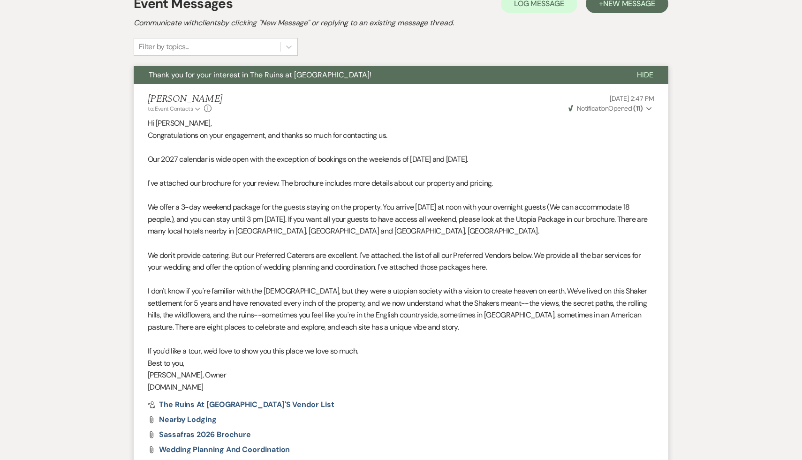
select select "2"
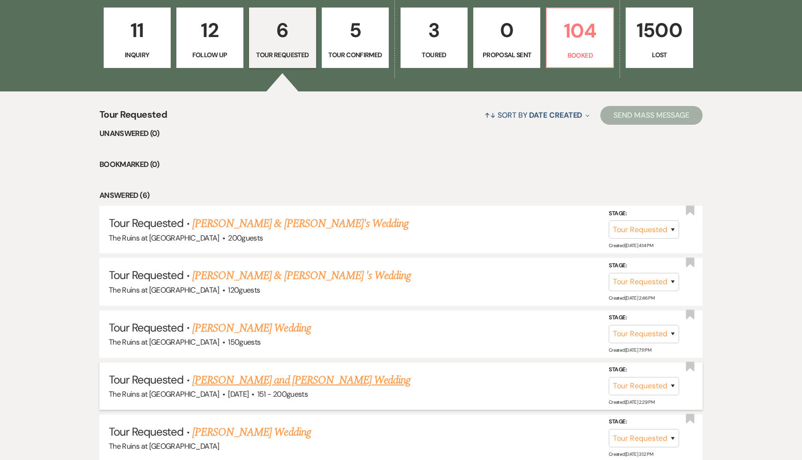
click at [300, 380] on link "[PERSON_NAME] and [PERSON_NAME] Wedding" at bounding box center [301, 380] width 218 height 17
select select "2"
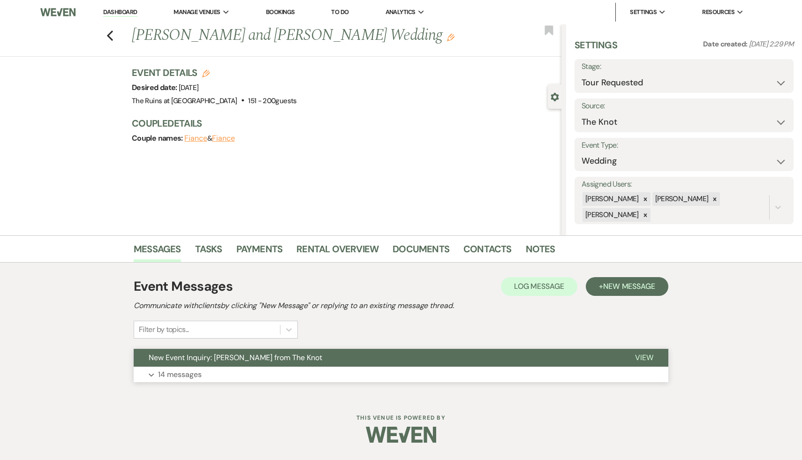
click at [294, 354] on span "New Event Inquiry: [PERSON_NAME] from The Knot" at bounding box center [235, 357] width 173 height 10
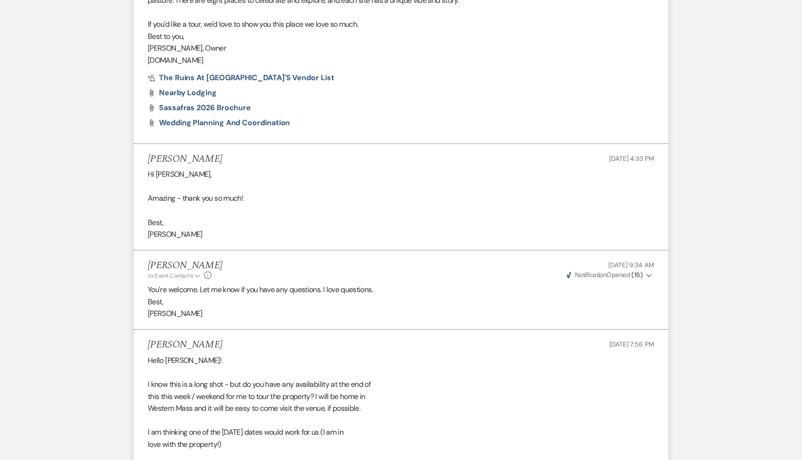
scroll to position [1465, 0]
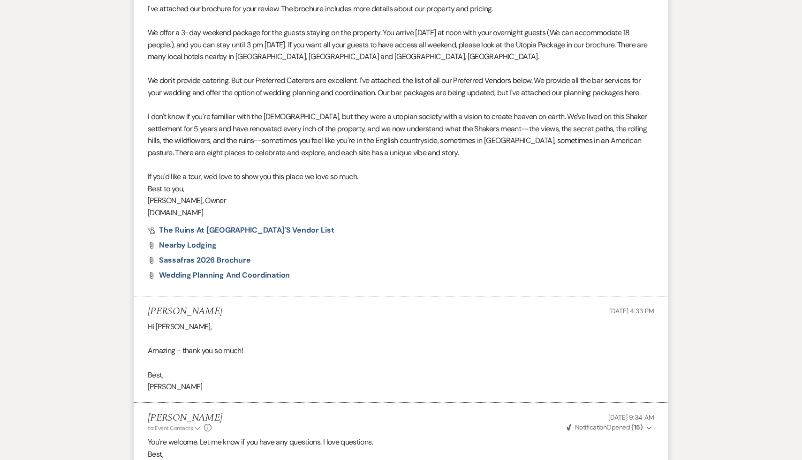
select select "2"
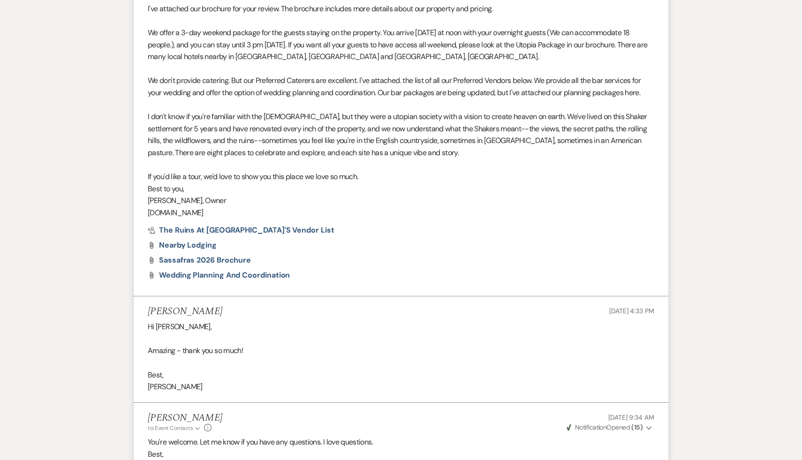
select select "2"
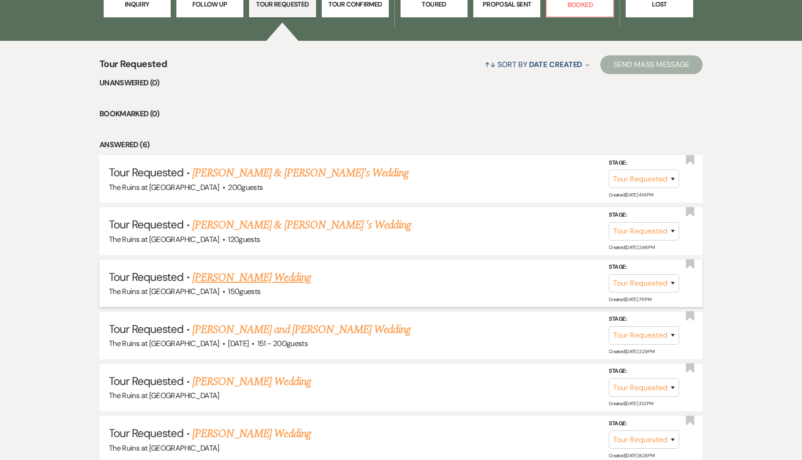
scroll to position [336, 0]
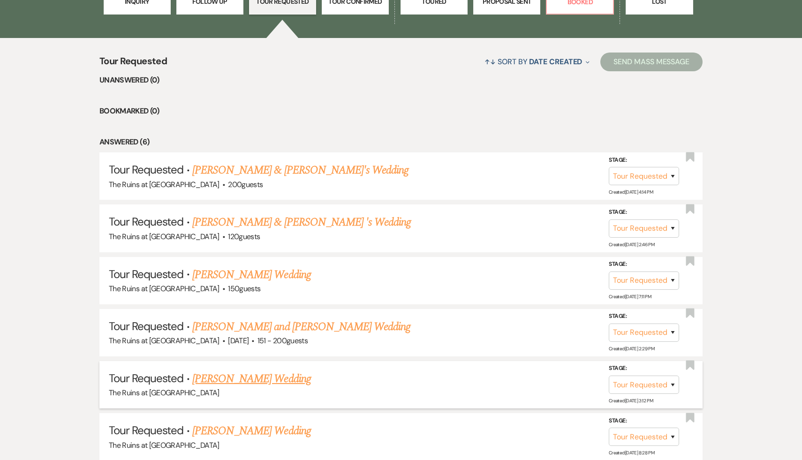
click at [263, 372] on link "[PERSON_NAME] Wedding" at bounding box center [251, 378] width 119 height 17
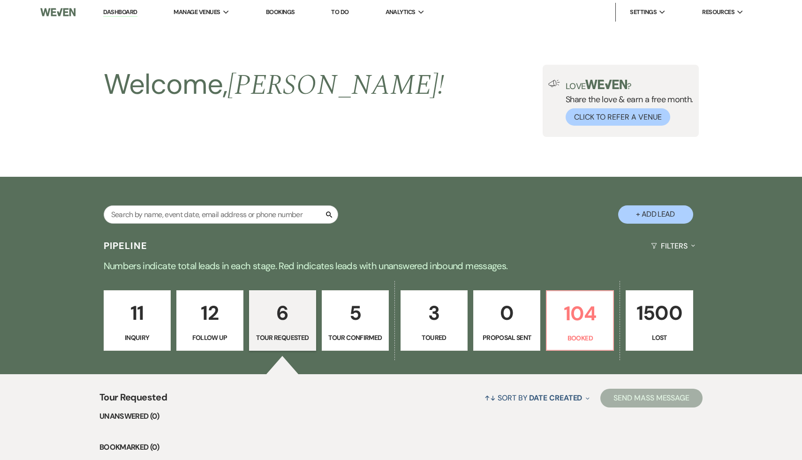
select select "2"
select select "6"
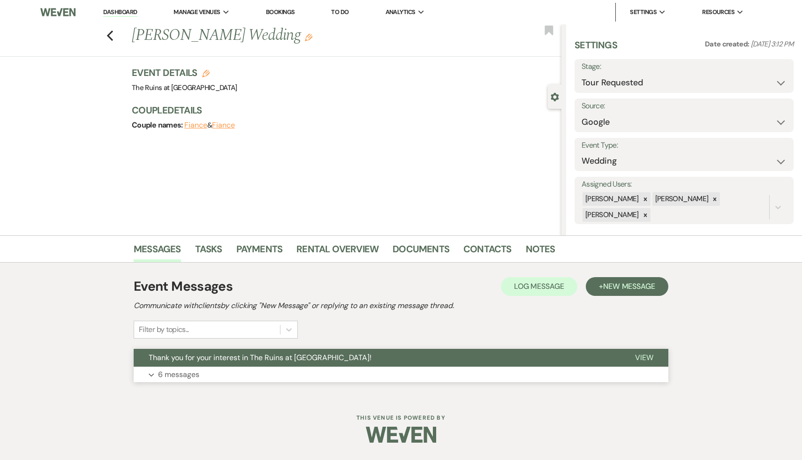
click at [272, 355] on span "Thank you for your interest in The Ruins at [GEOGRAPHIC_DATA]!" at bounding box center [260, 357] width 223 height 10
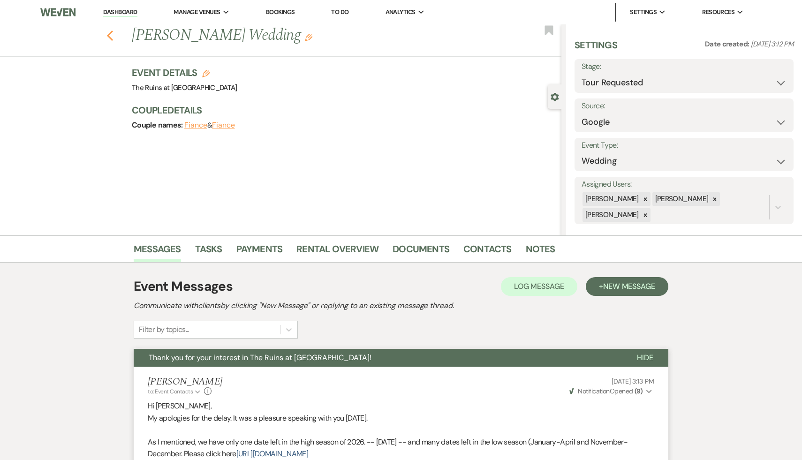
click at [109, 31] on icon "Previous" at bounding box center [109, 35] width 7 height 11
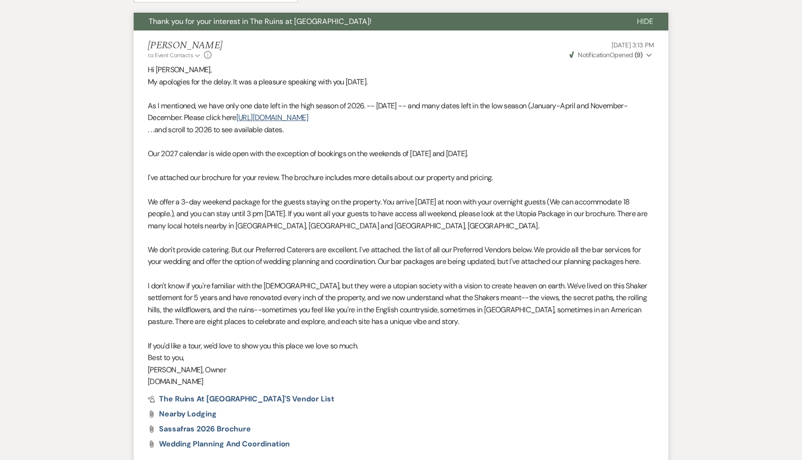
select select "2"
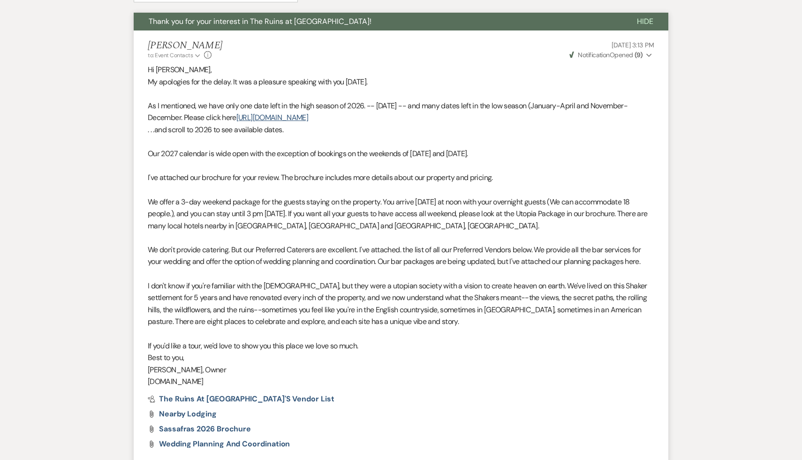
select select "2"
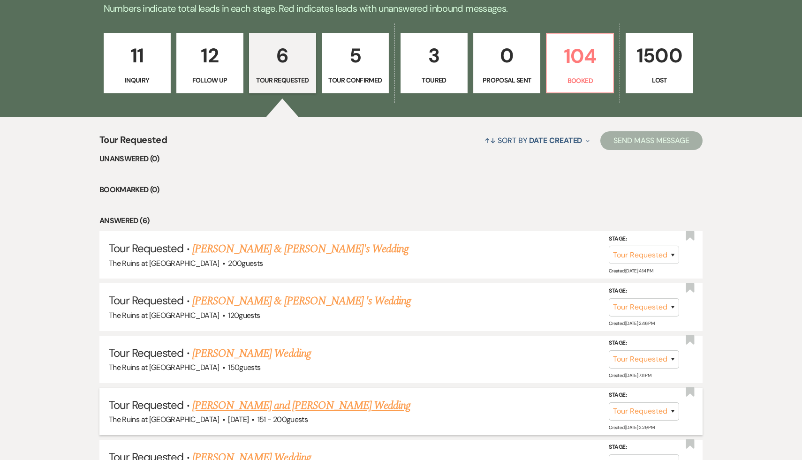
scroll to position [244, 0]
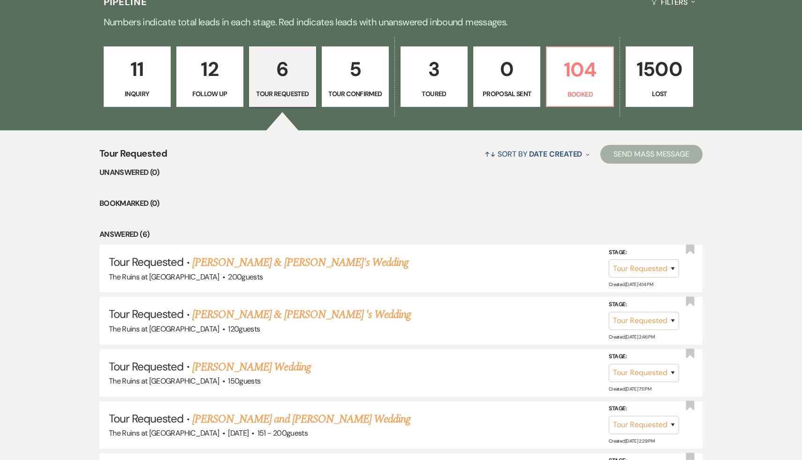
click at [355, 68] on p "5" at bounding box center [355, 68] width 55 height 31
select select "4"
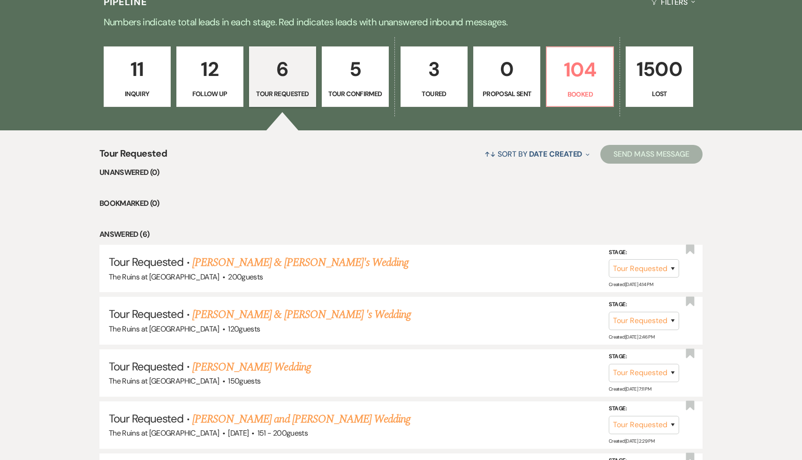
select select "4"
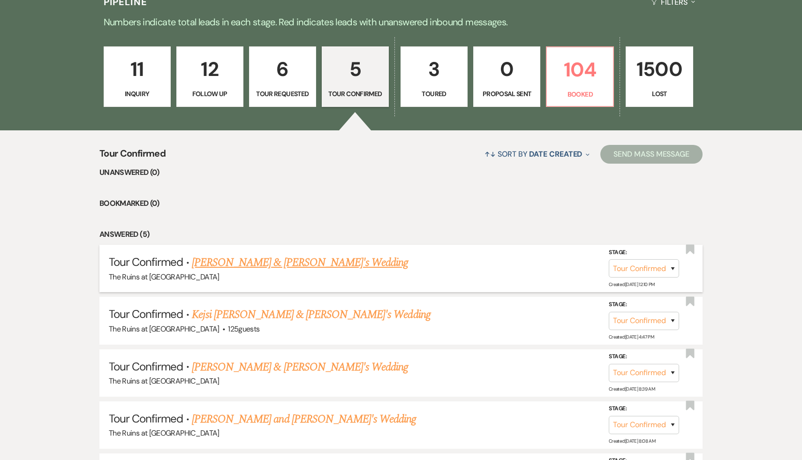
click at [308, 262] on link "[PERSON_NAME] & [PERSON_NAME]'s Wedding" at bounding box center [300, 262] width 217 height 17
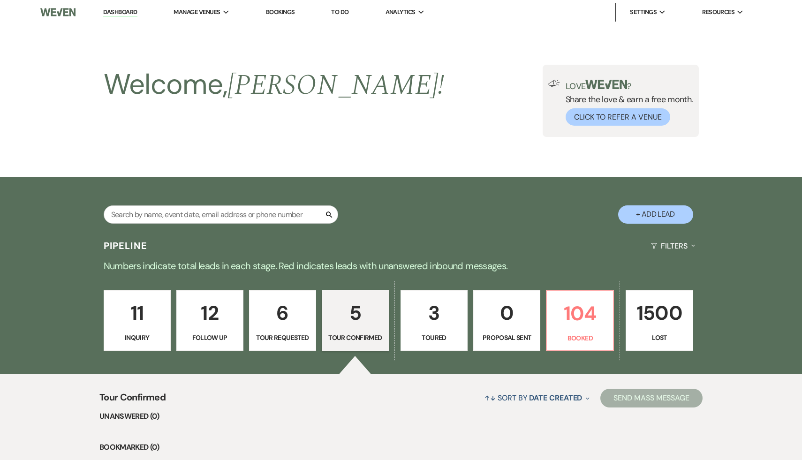
select select "4"
select select "6"
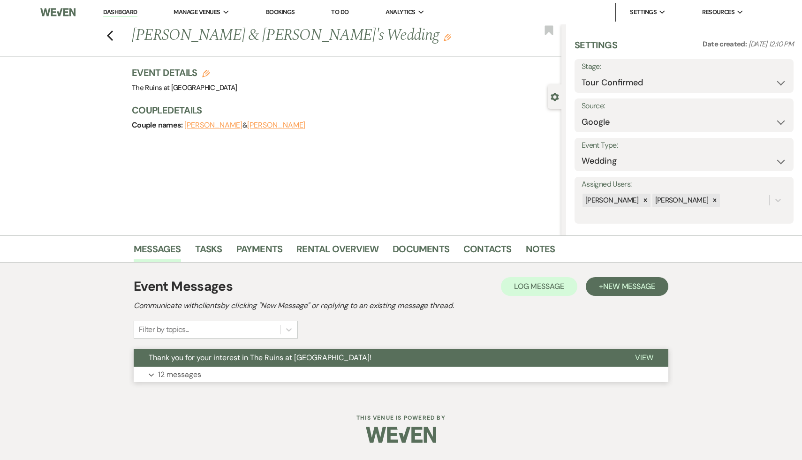
click at [287, 360] on span "Thank you for your interest in The Ruins at [GEOGRAPHIC_DATA]!" at bounding box center [260, 357] width 223 height 10
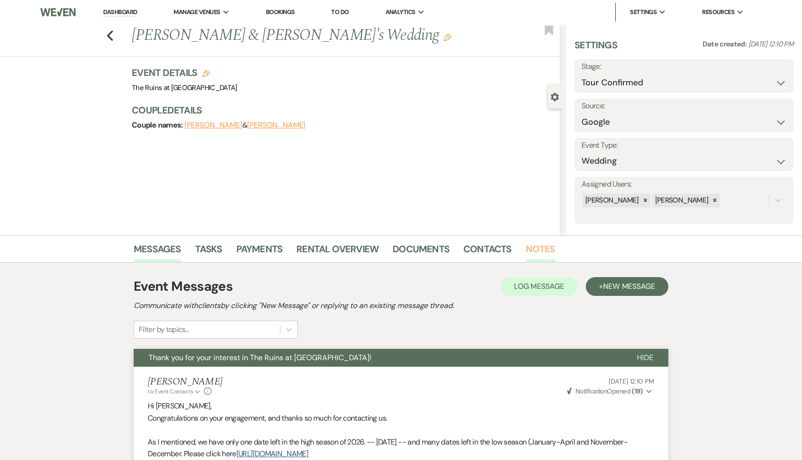
click at [541, 250] on link "Notes" at bounding box center [540, 251] width 30 height 21
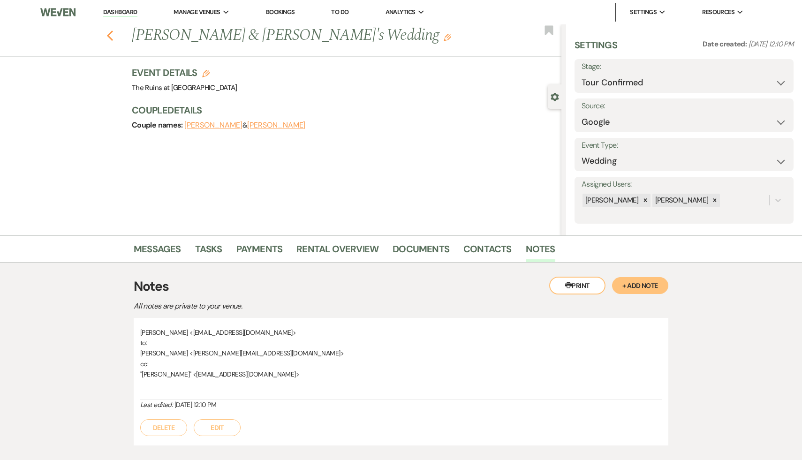
click at [108, 33] on icon "Previous" at bounding box center [109, 35] width 7 height 11
select select "4"
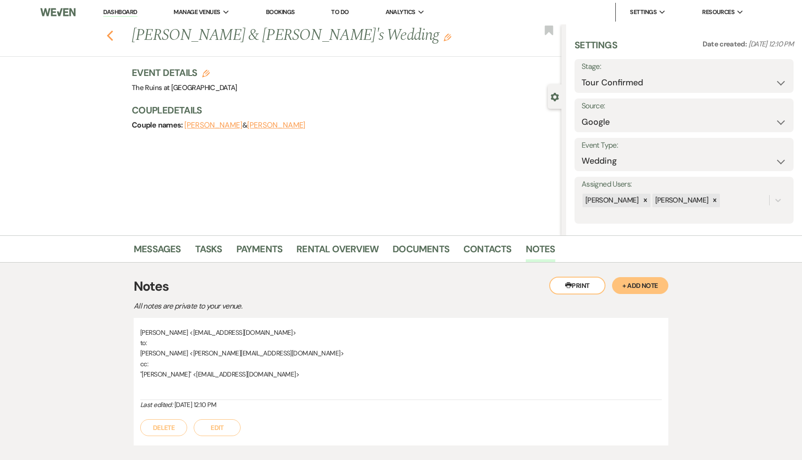
select select "4"
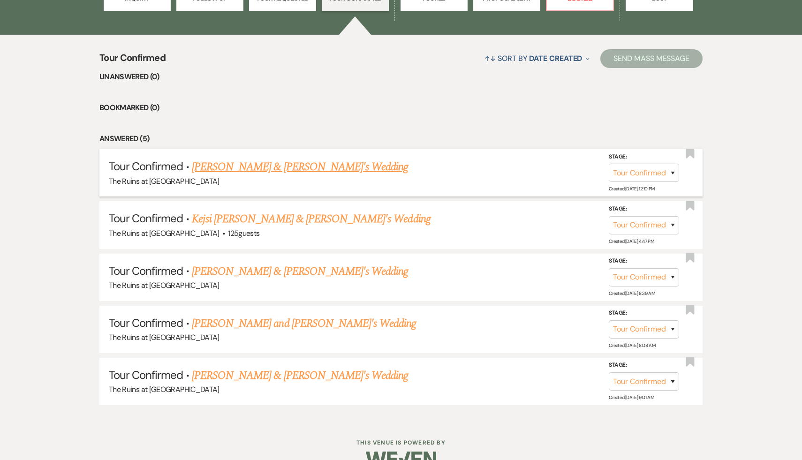
scroll to position [344, 0]
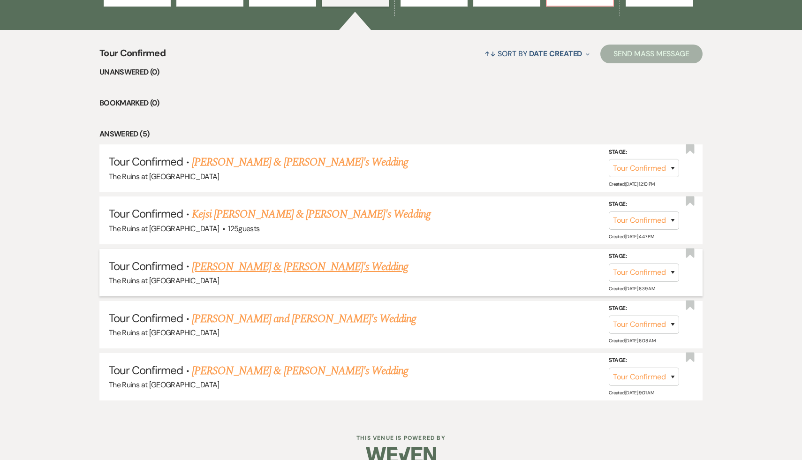
click at [255, 269] on link "[PERSON_NAME] & [PERSON_NAME]'s Wedding" at bounding box center [300, 266] width 217 height 17
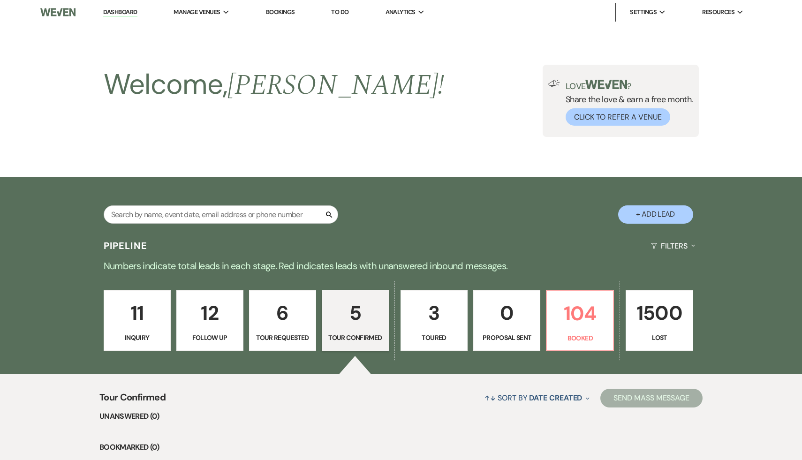
select select "4"
select select "6"
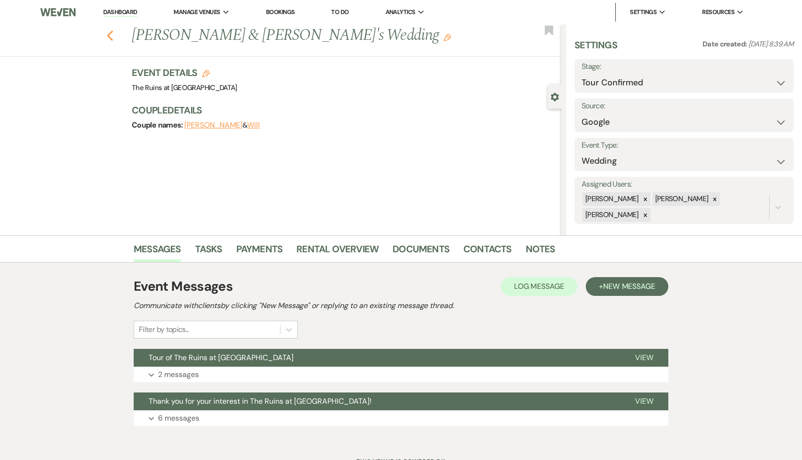
click at [108, 33] on icon "Previous" at bounding box center [109, 35] width 7 height 11
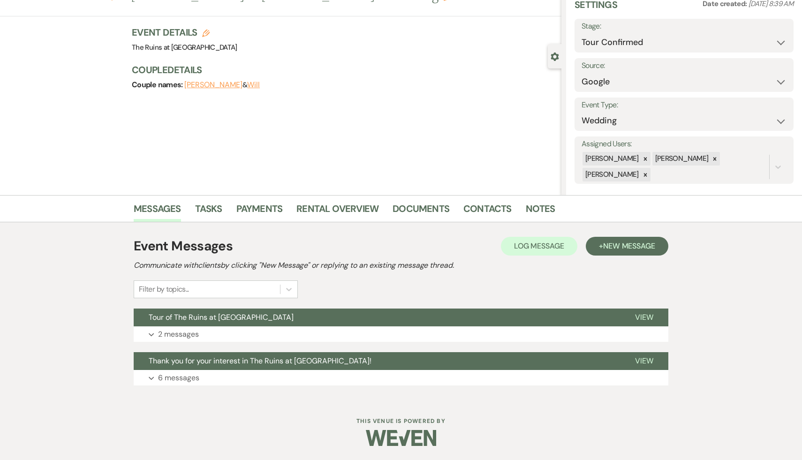
select select "4"
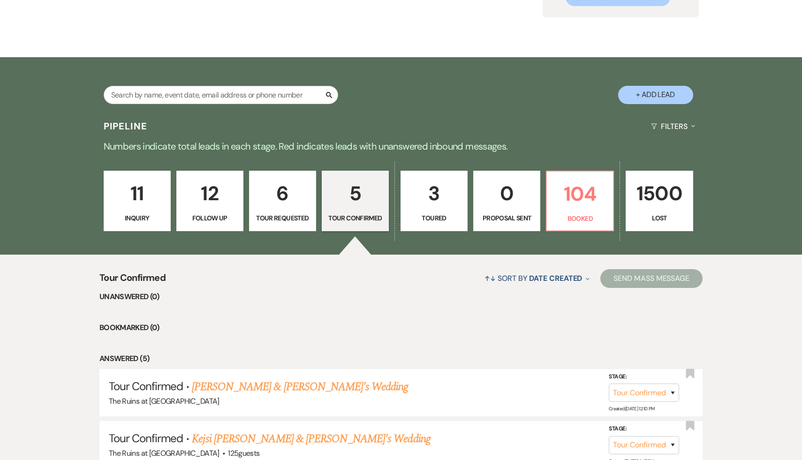
scroll to position [36, 0]
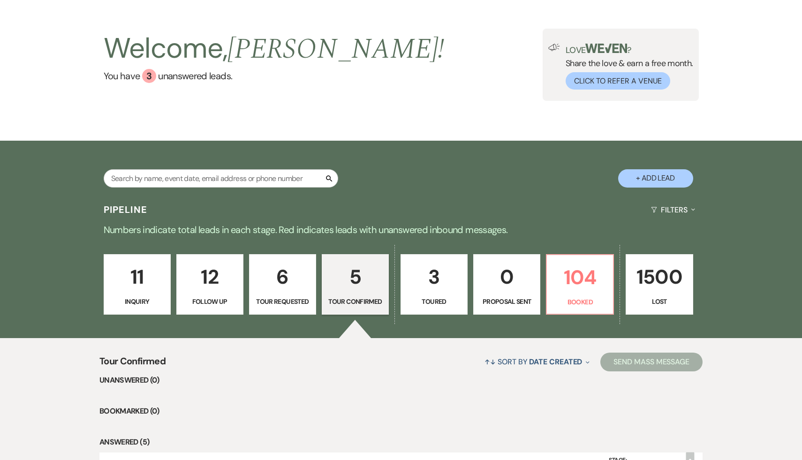
click at [431, 278] on p "3" at bounding box center [433, 276] width 55 height 31
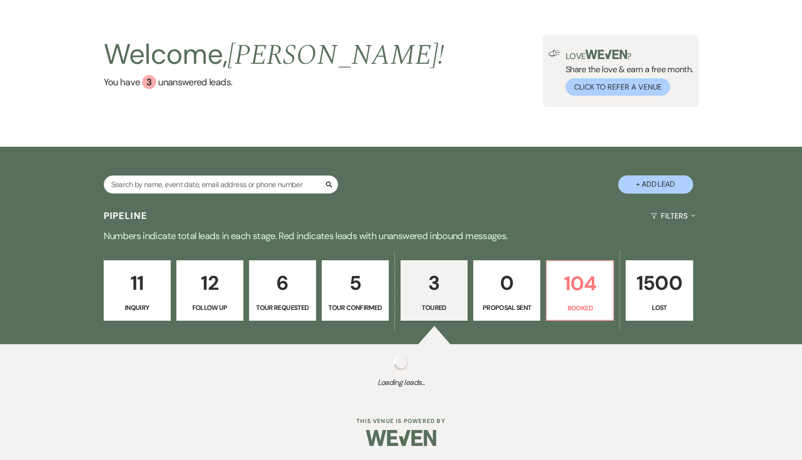
select select "5"
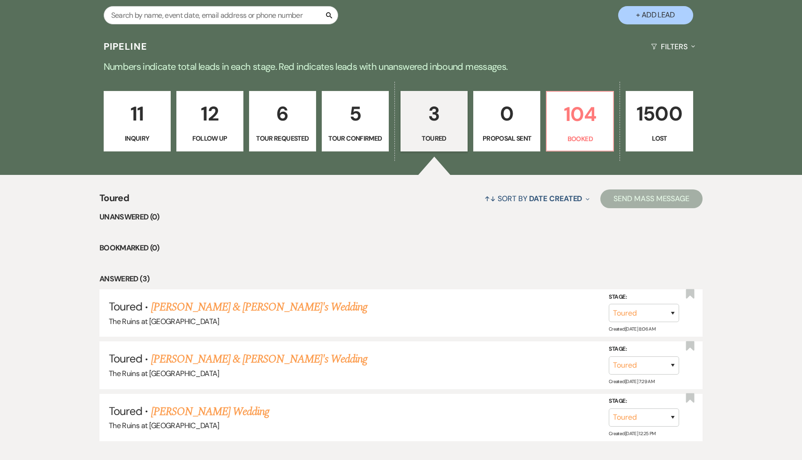
scroll to position [200, 0]
click at [279, 357] on link "Hayden Marshall & John's Wedding" at bounding box center [259, 358] width 217 height 17
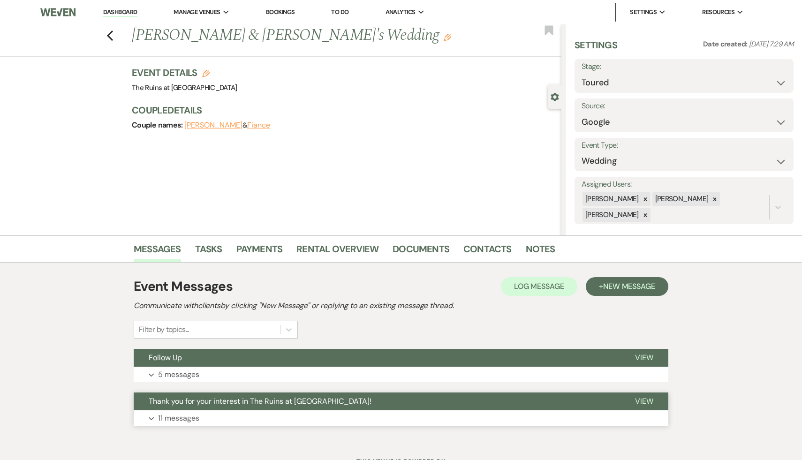
click at [273, 399] on span "Thank you for your interest in The Ruins at [GEOGRAPHIC_DATA]!" at bounding box center [260, 401] width 223 height 10
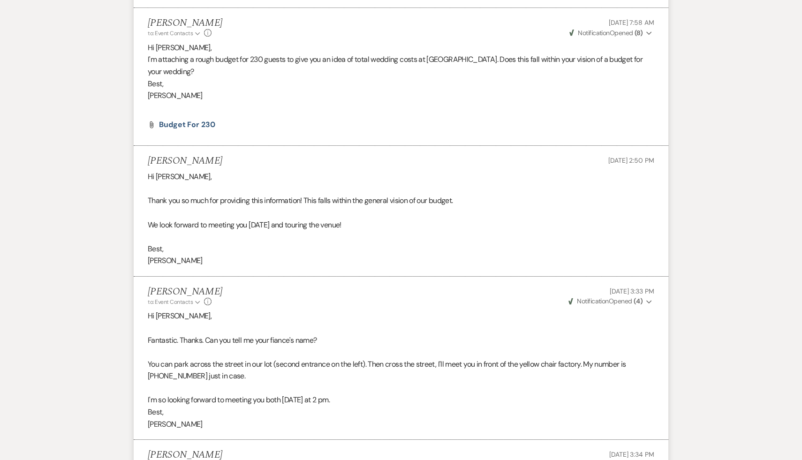
scroll to position [1349, 0]
click at [204, 127] on span "Budget for 230" at bounding box center [187, 126] width 56 height 10
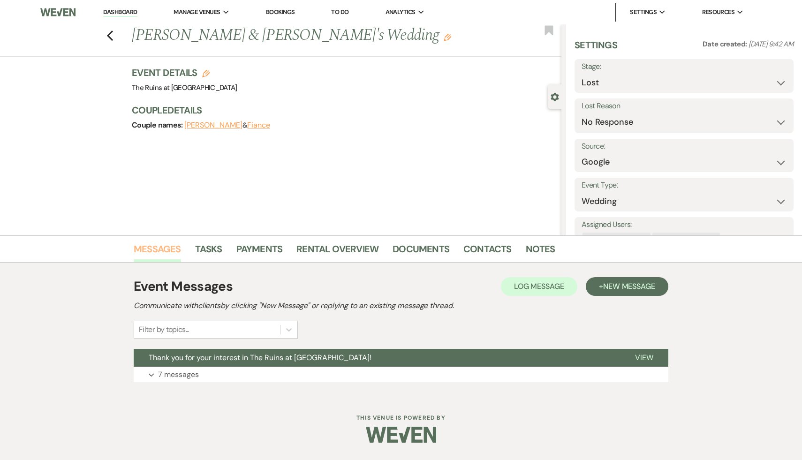
click at [158, 251] on link "Messages" at bounding box center [157, 251] width 47 height 21
click at [201, 360] on span "Thank you for your interest in The Ruins at [GEOGRAPHIC_DATA]!" at bounding box center [260, 357] width 223 height 10
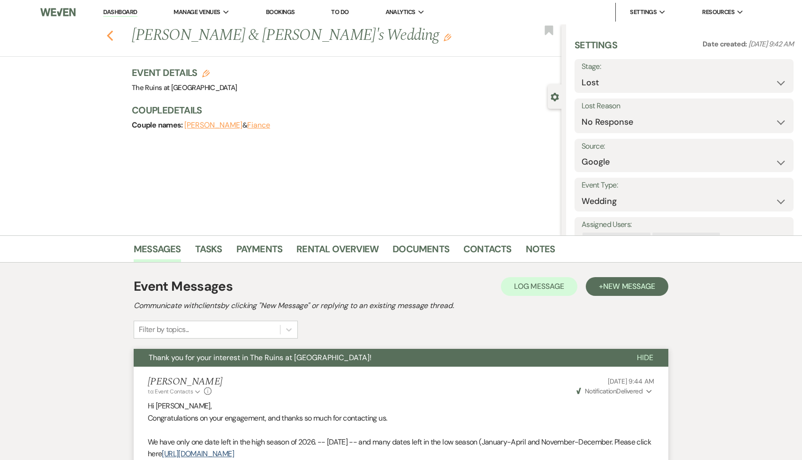
click at [111, 30] on icon "Previous" at bounding box center [109, 35] width 7 height 11
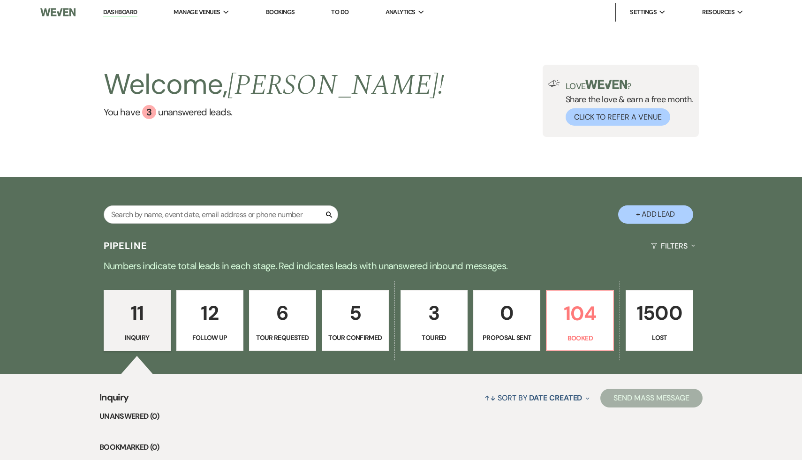
click at [139, 315] on p "11" at bounding box center [137, 312] width 55 height 31
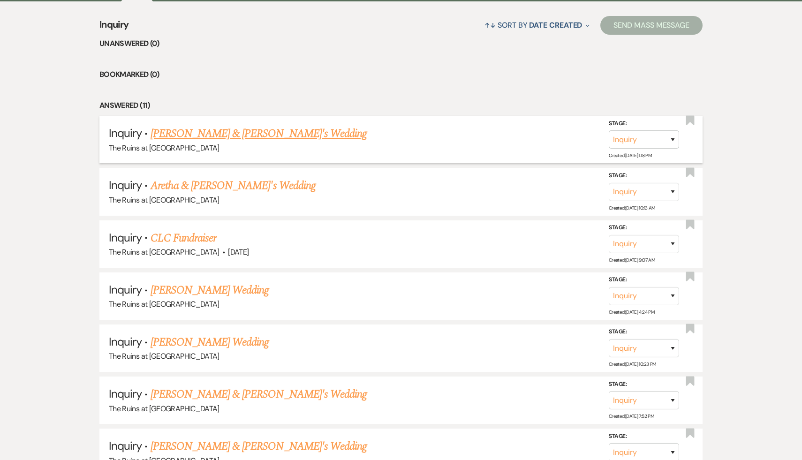
scroll to position [416, 0]
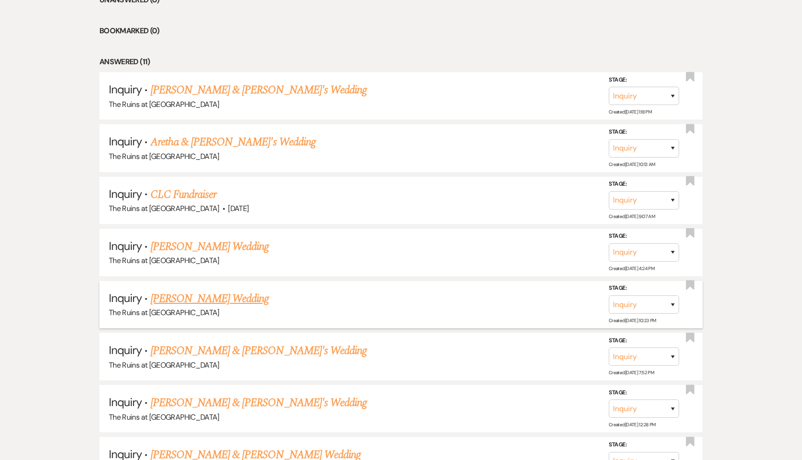
click at [237, 298] on link "[PERSON_NAME] Wedding" at bounding box center [209, 298] width 119 height 17
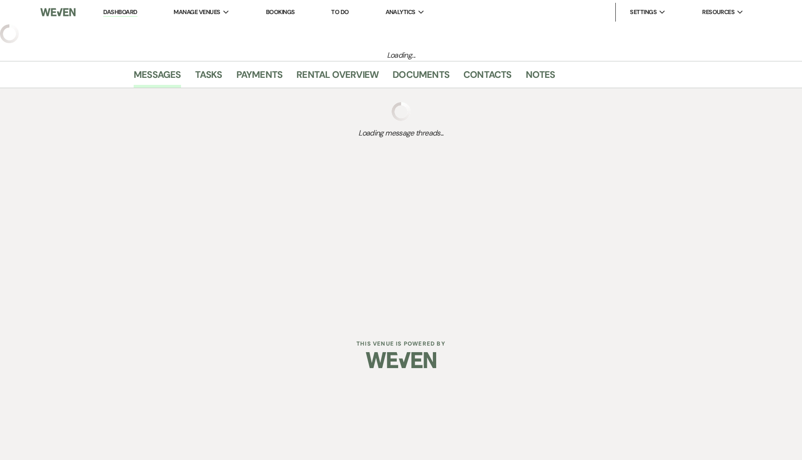
select select "12"
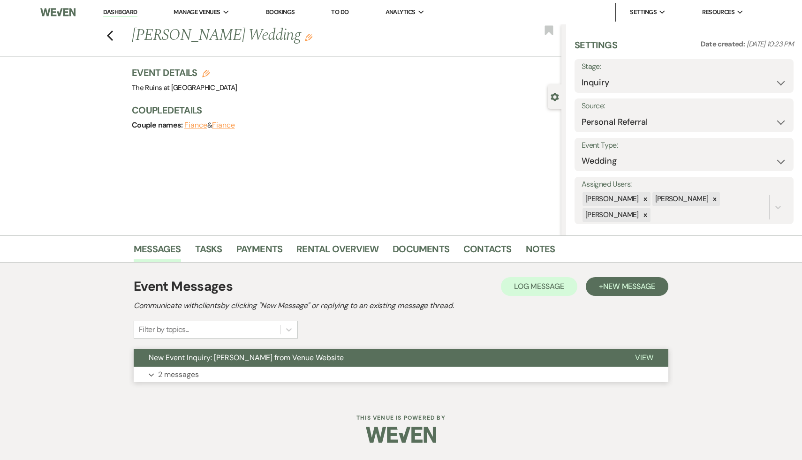
click at [227, 360] on span "New Event Inquiry: Melanie Dudek from Venue Website" at bounding box center [246, 357] width 195 height 10
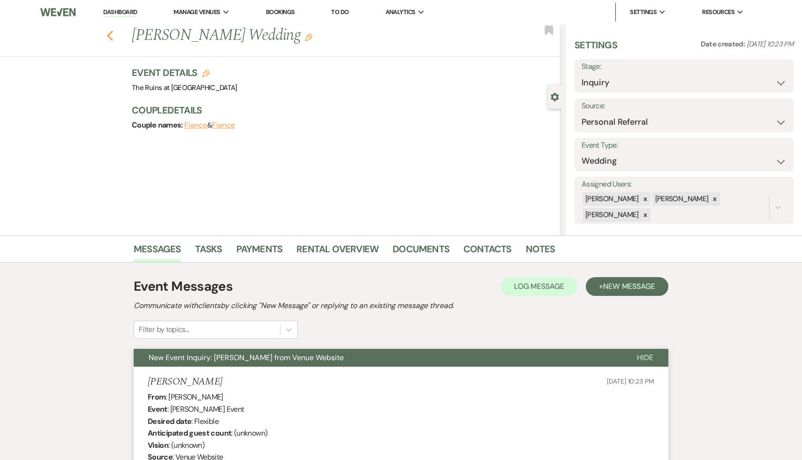
click at [110, 32] on use "button" at bounding box center [110, 35] width 6 height 10
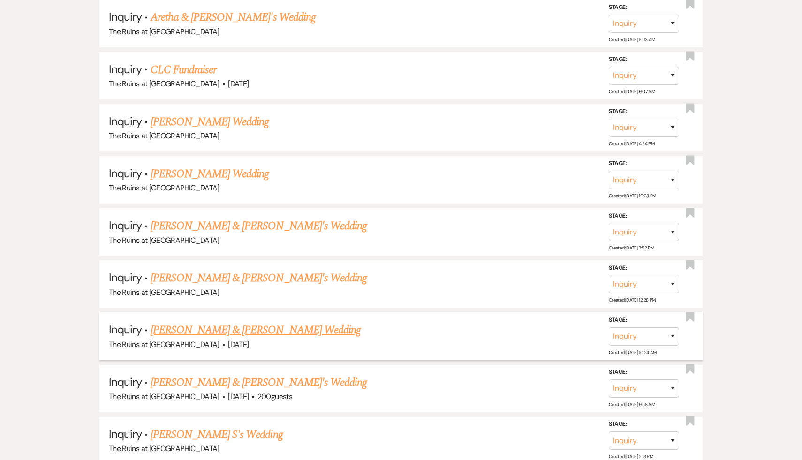
scroll to position [543, 0]
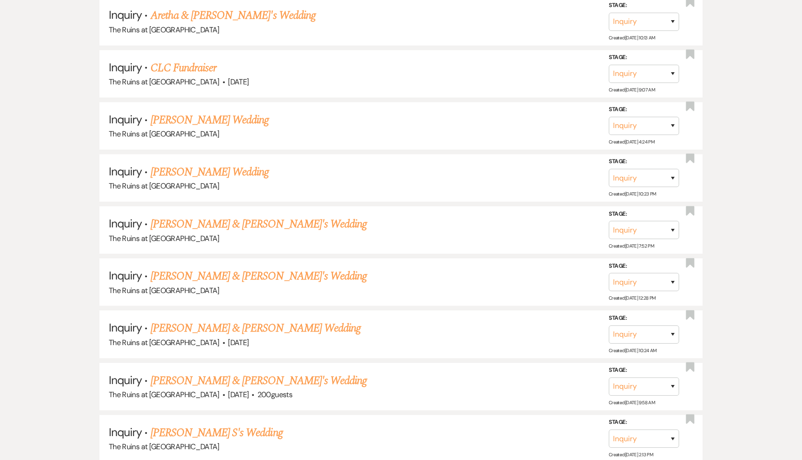
click at [736, 325] on div "Inquiry ↑↓ Sort By Date Created Expand Send Mass Message Unanswered (0) Bookmar…" at bounding box center [401, 180] width 802 height 699
click at [673, 330] on select "Inquiry Follow Up Tour Requested Tour Confirmed Toured Proposal Sent Booked Lost" at bounding box center [643, 334] width 70 height 18
select select "2"
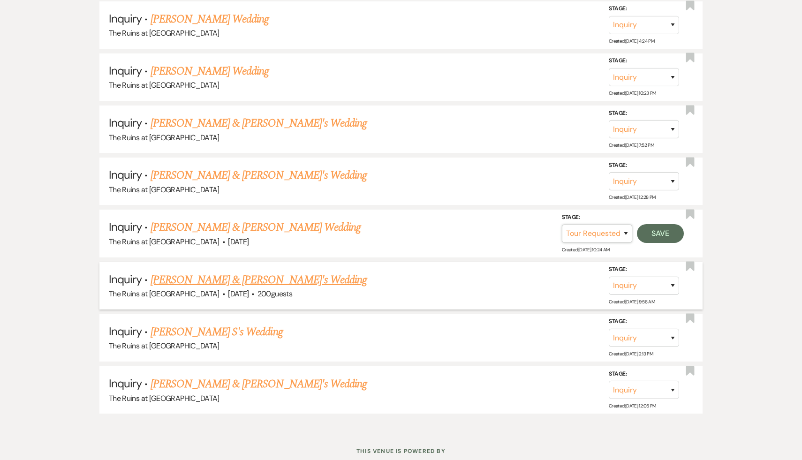
scroll to position [647, 0]
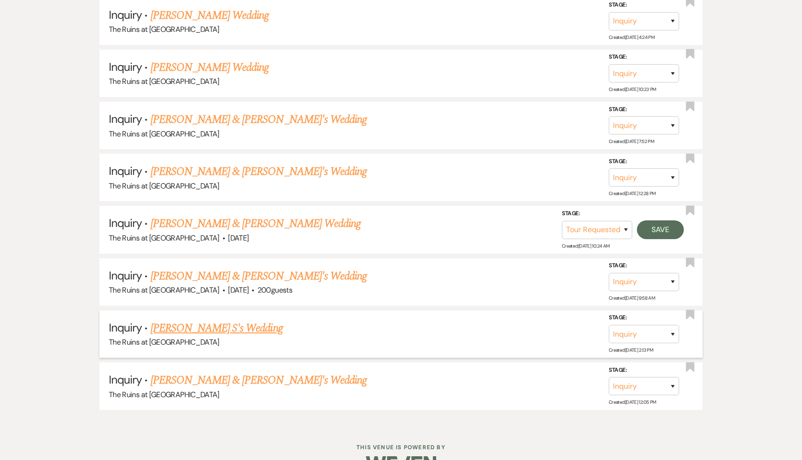
click at [170, 328] on link "[PERSON_NAME] S's Wedding" at bounding box center [216, 328] width 132 height 17
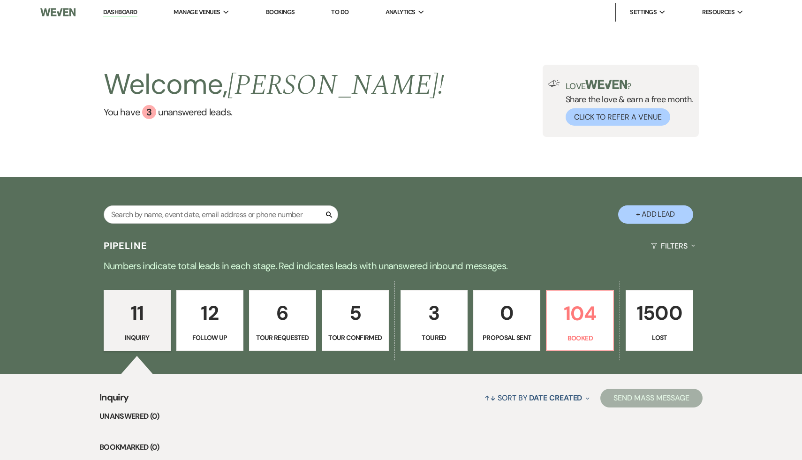
select select "5"
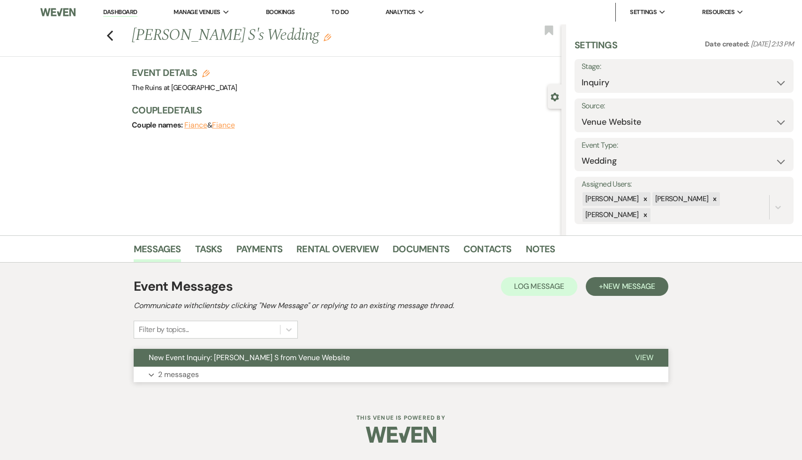
click at [181, 362] on span "New Event Inquiry: Grace S from Venue Website" at bounding box center [249, 357] width 201 height 10
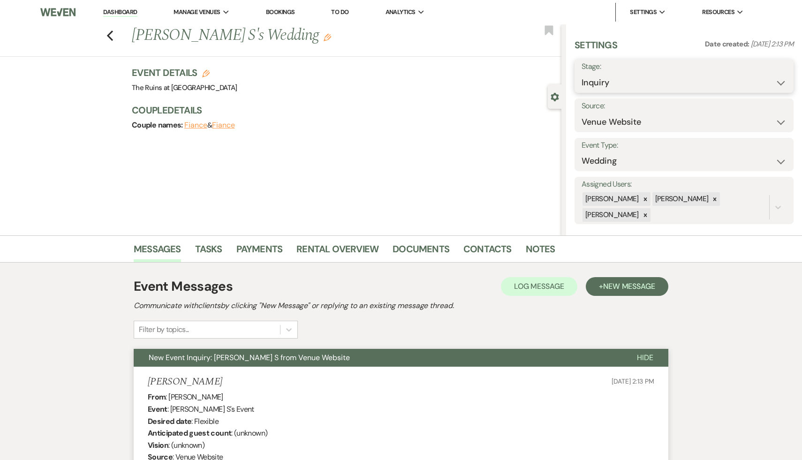
click at [782, 83] on select "Inquiry Follow Up Tour Requested Tour Confirmed Toured Proposal Sent Booked Lost" at bounding box center [683, 83] width 205 height 18
select select "8"
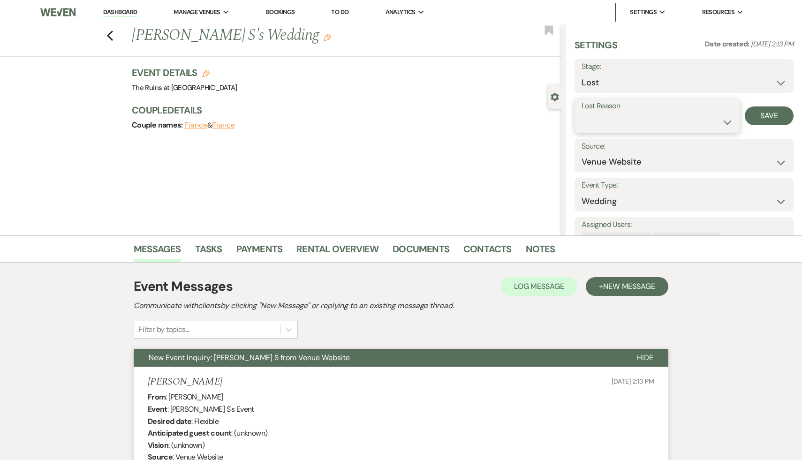
click at [727, 121] on select "Booked Elsewhere Budget Date Unavailable No Response Not a Good Match Capacity …" at bounding box center [656, 122] width 151 height 18
select select "8"
click at [759, 119] on button "Save" at bounding box center [768, 115] width 49 height 19
click at [120, 11] on link "Dashboard" at bounding box center [120, 12] width 34 height 9
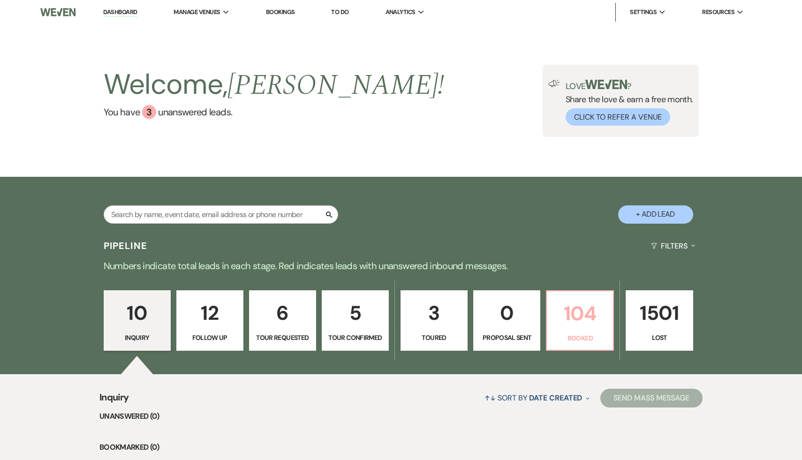
click at [572, 317] on p "104" at bounding box center [579, 313] width 55 height 31
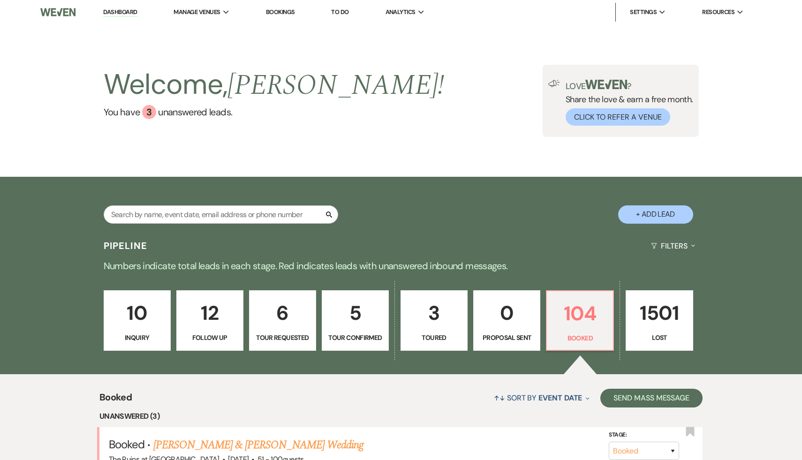
click at [209, 323] on p "12" at bounding box center [209, 312] width 55 height 31
select select "9"
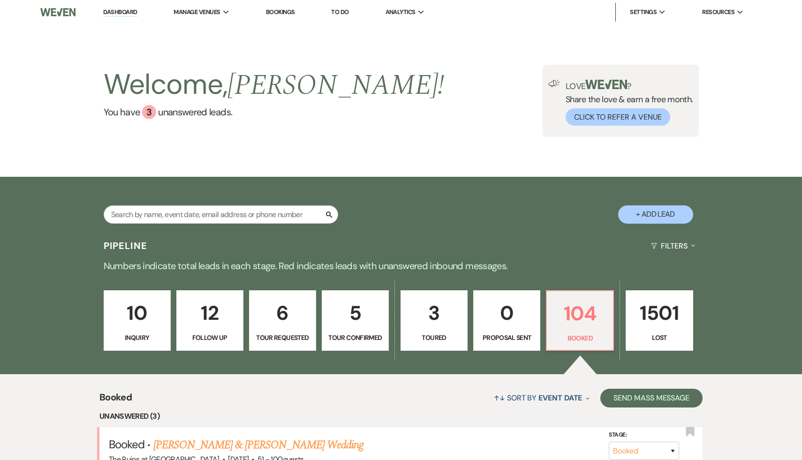
select select "9"
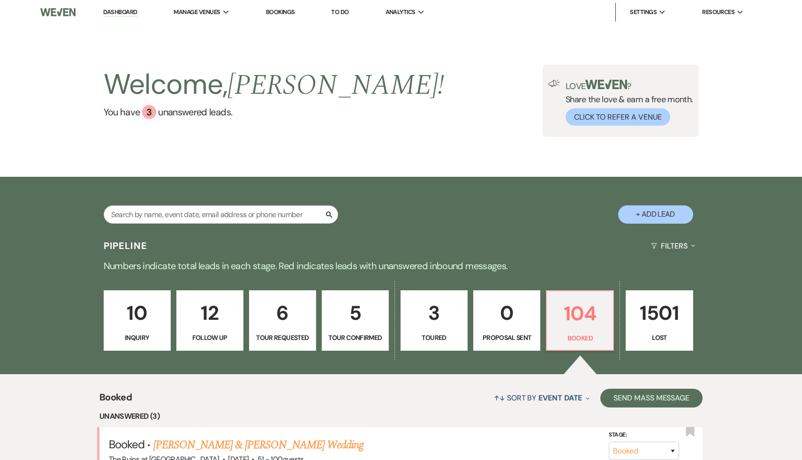
select select "9"
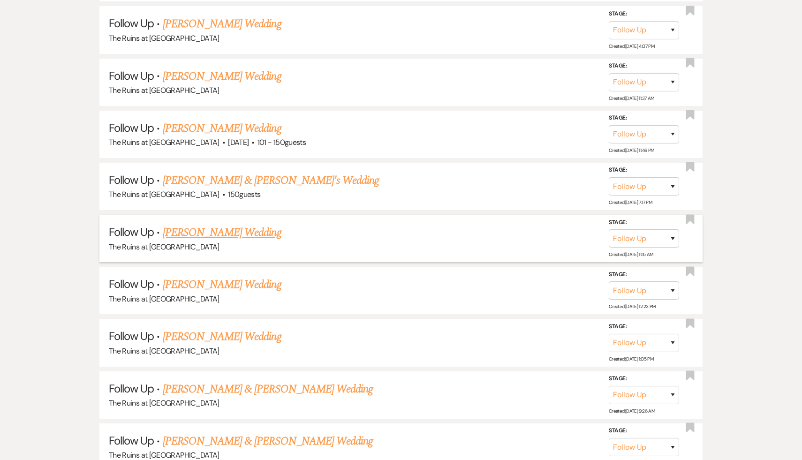
scroll to position [720, 0]
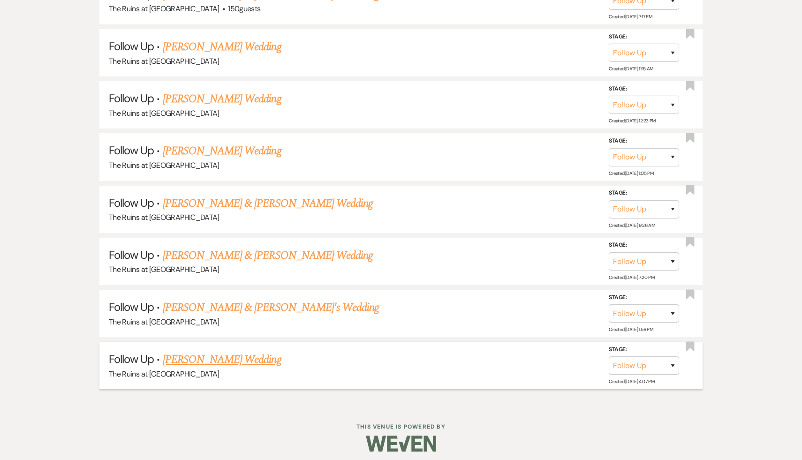
click at [210, 353] on link "[PERSON_NAME] Wedding" at bounding box center [222, 359] width 119 height 17
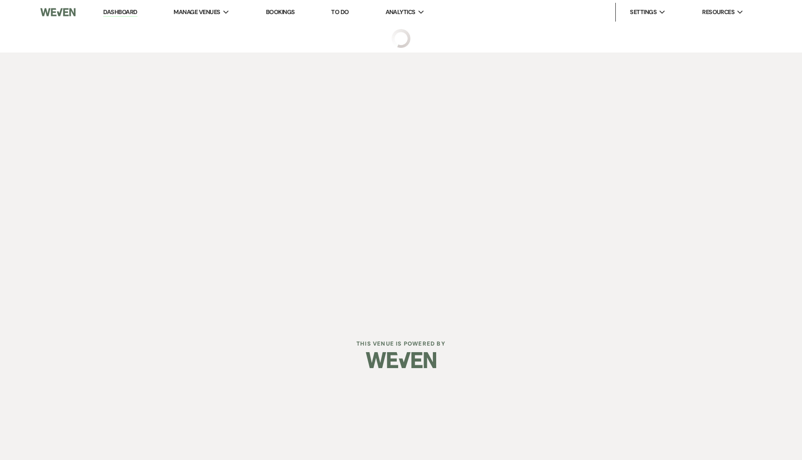
select select "9"
select select "5"
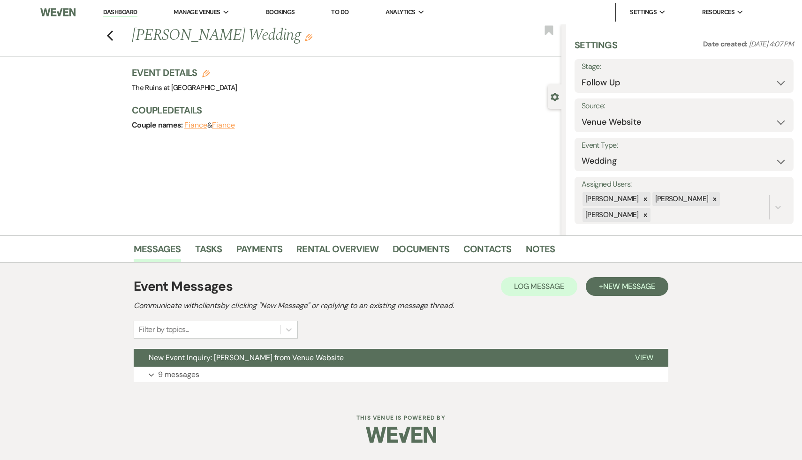
click at [210, 353] on span "New Event Inquiry: Emma Cano from Venue Website" at bounding box center [246, 357] width 195 height 10
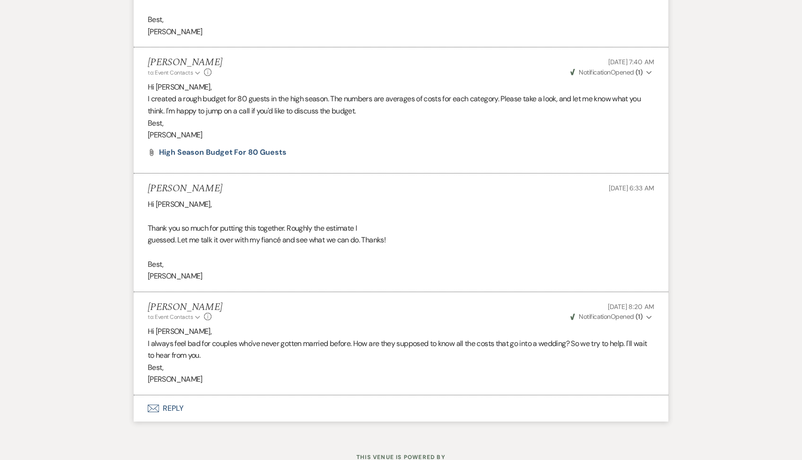
scroll to position [1736, 0]
